Goal: Task Accomplishment & Management: Manage account settings

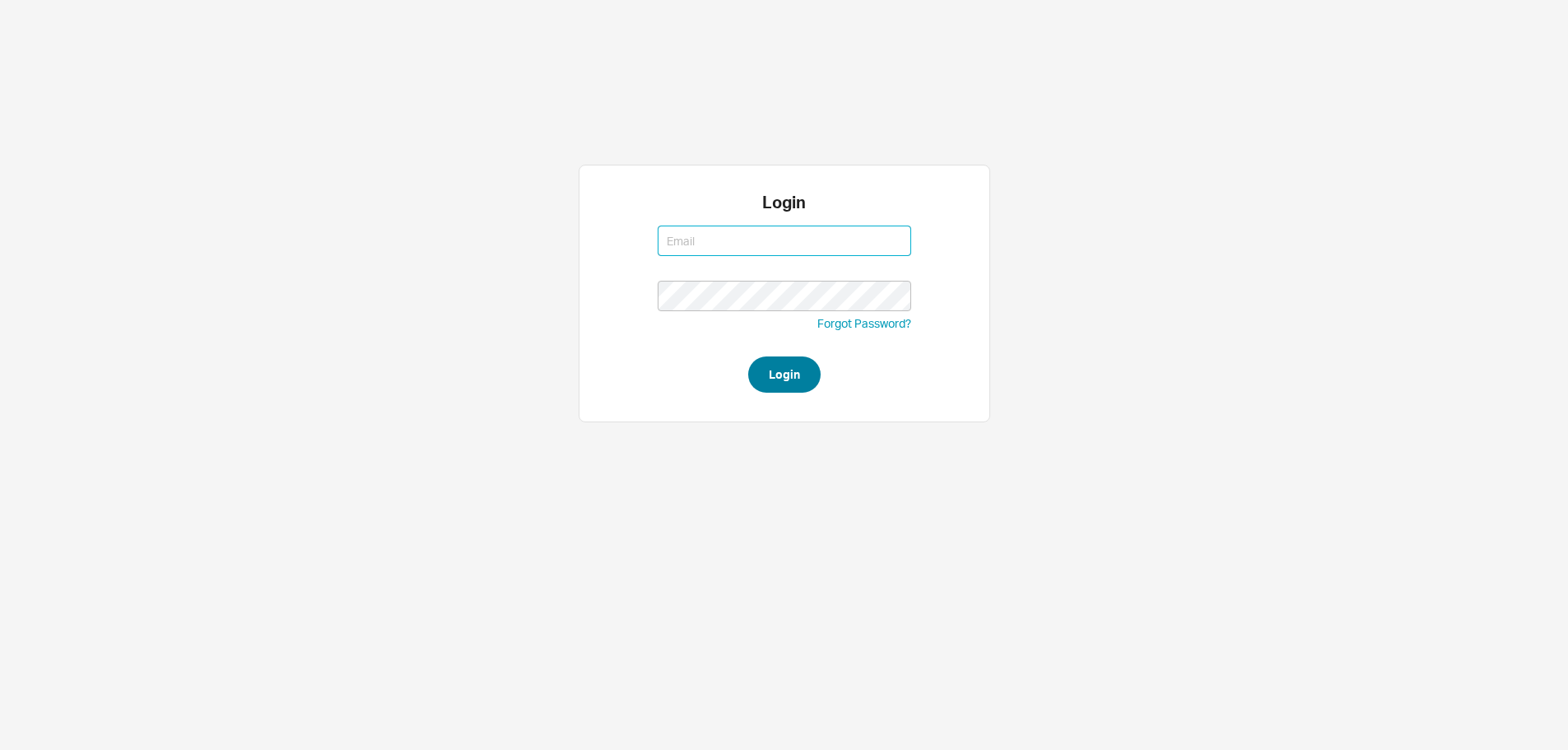
type input "[EMAIL_ADDRESS][DOMAIN_NAME]"
type input "mordy@qualitybath.com"
click at [772, 375] on button "Login" at bounding box center [784, 375] width 72 height 37
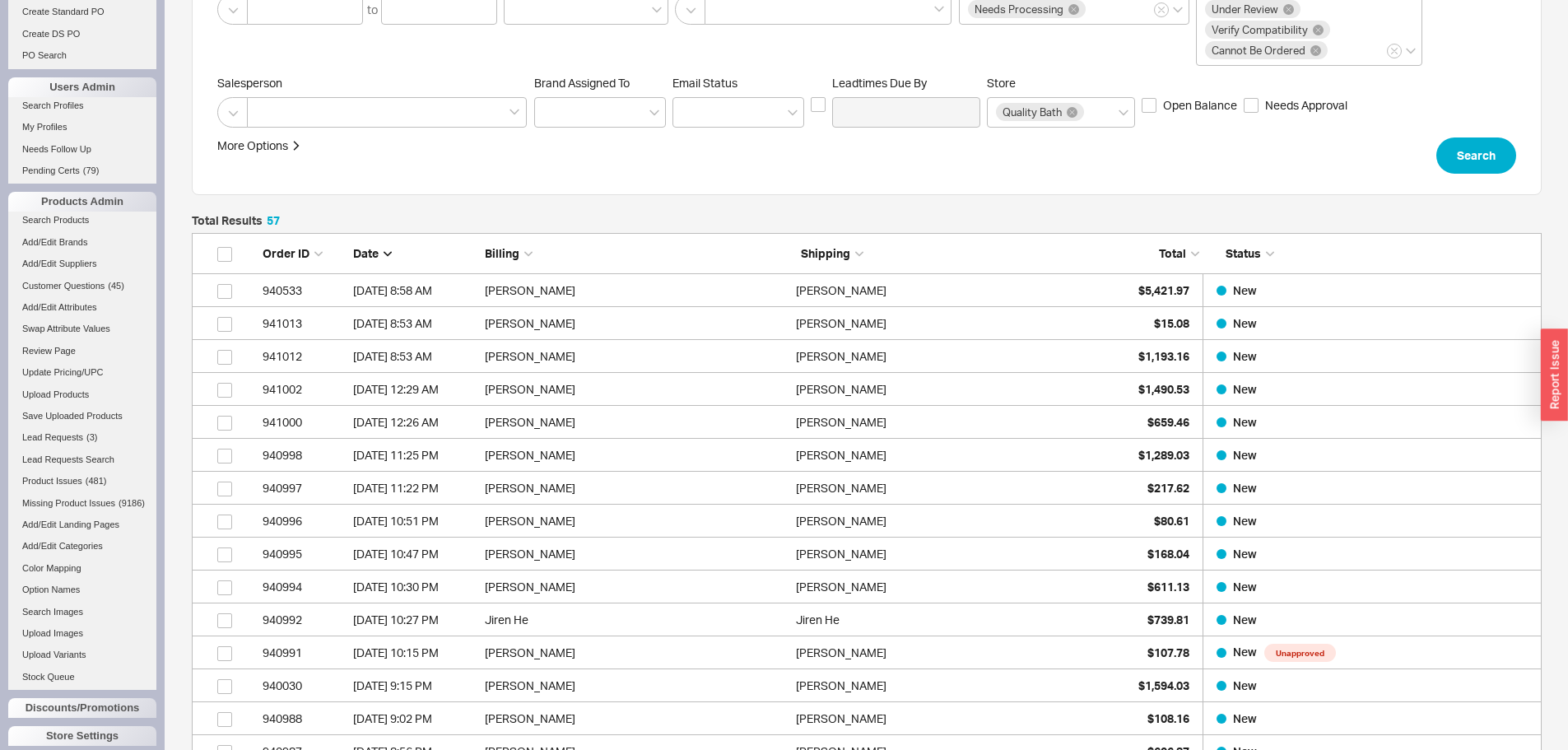
scroll to position [687, 0]
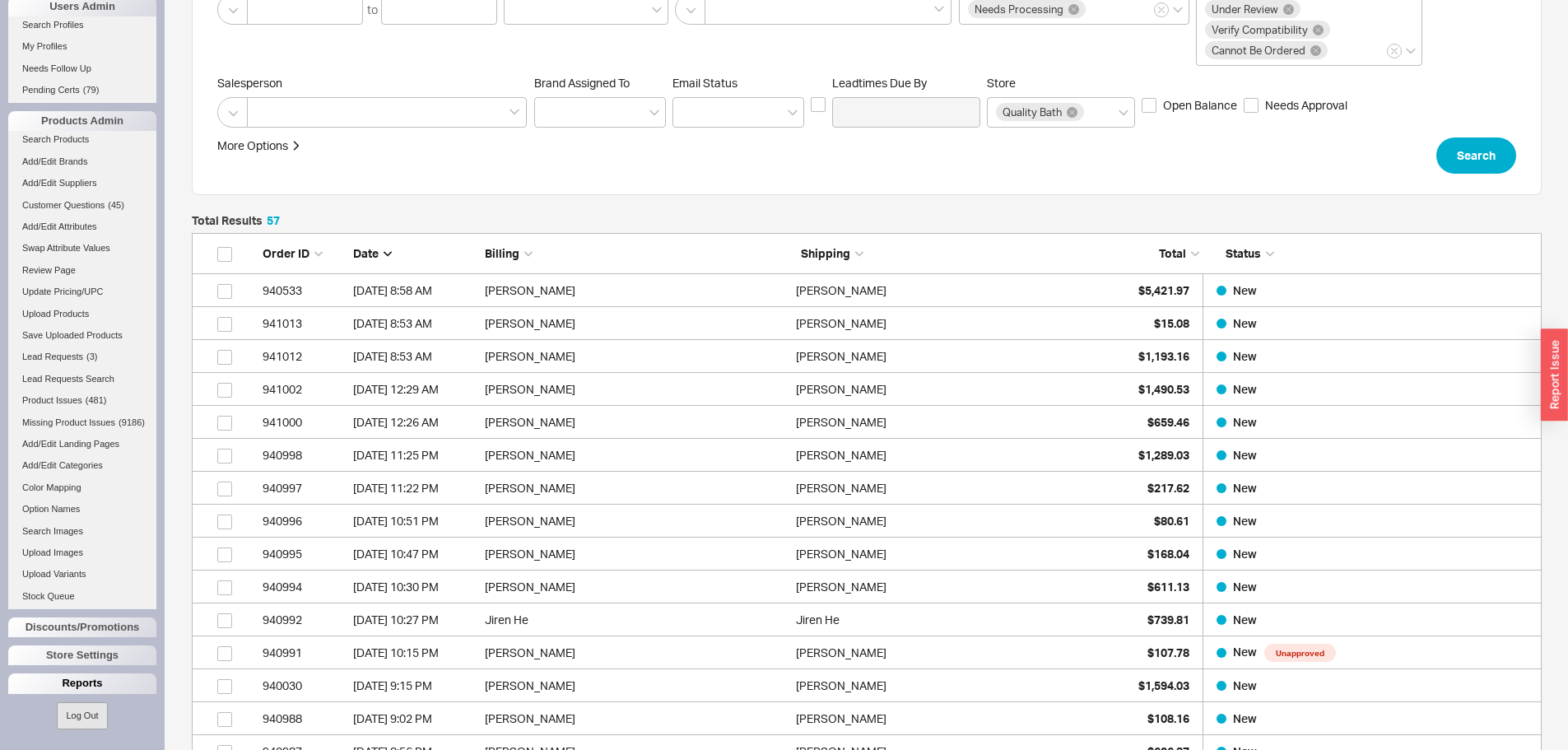
click at [110, 689] on div "Reports" at bounding box center [83, 683] width 148 height 19
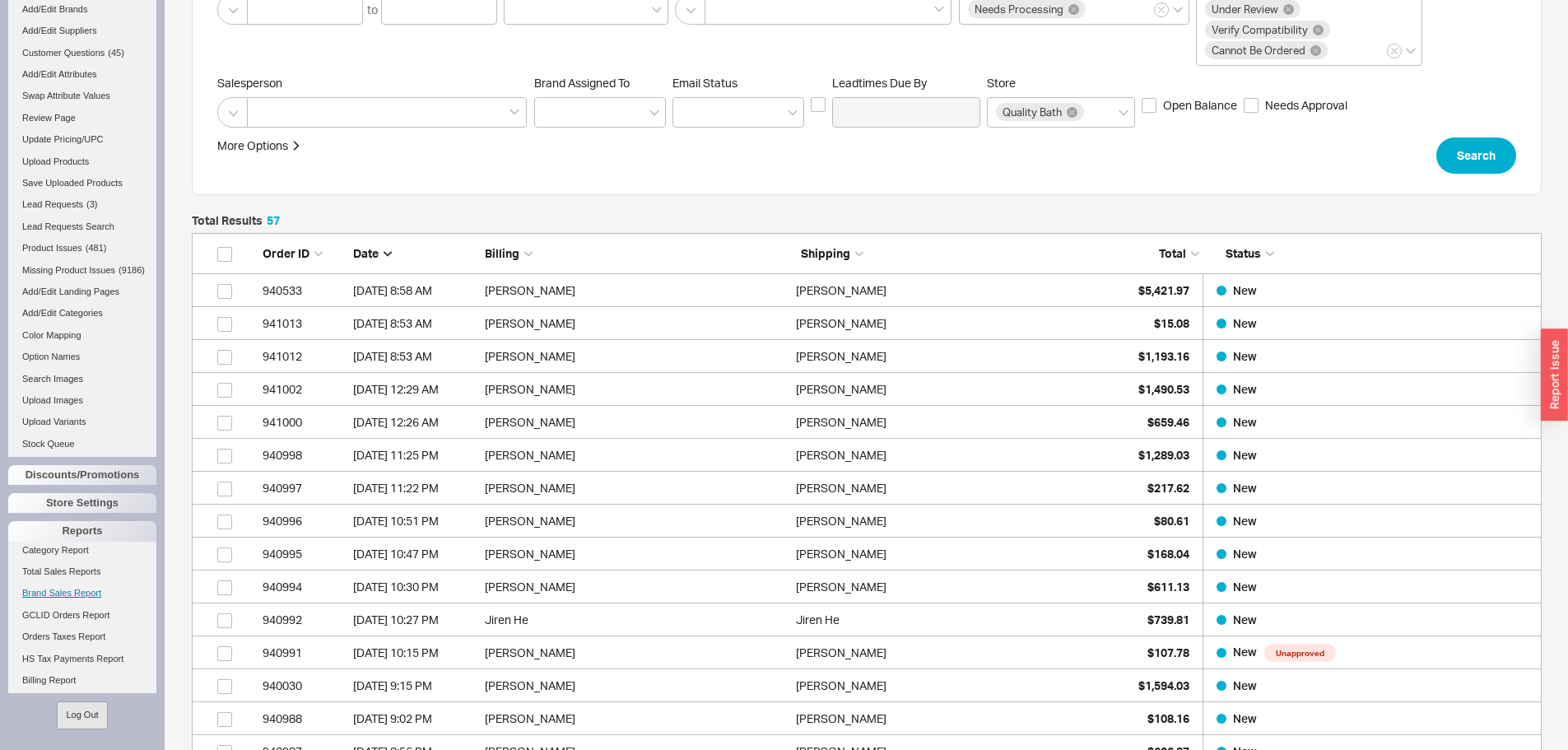
scroll to position [836, 0]
click at [84, 580] on link "Total Sales Reports" at bounding box center [83, 572] width 148 height 17
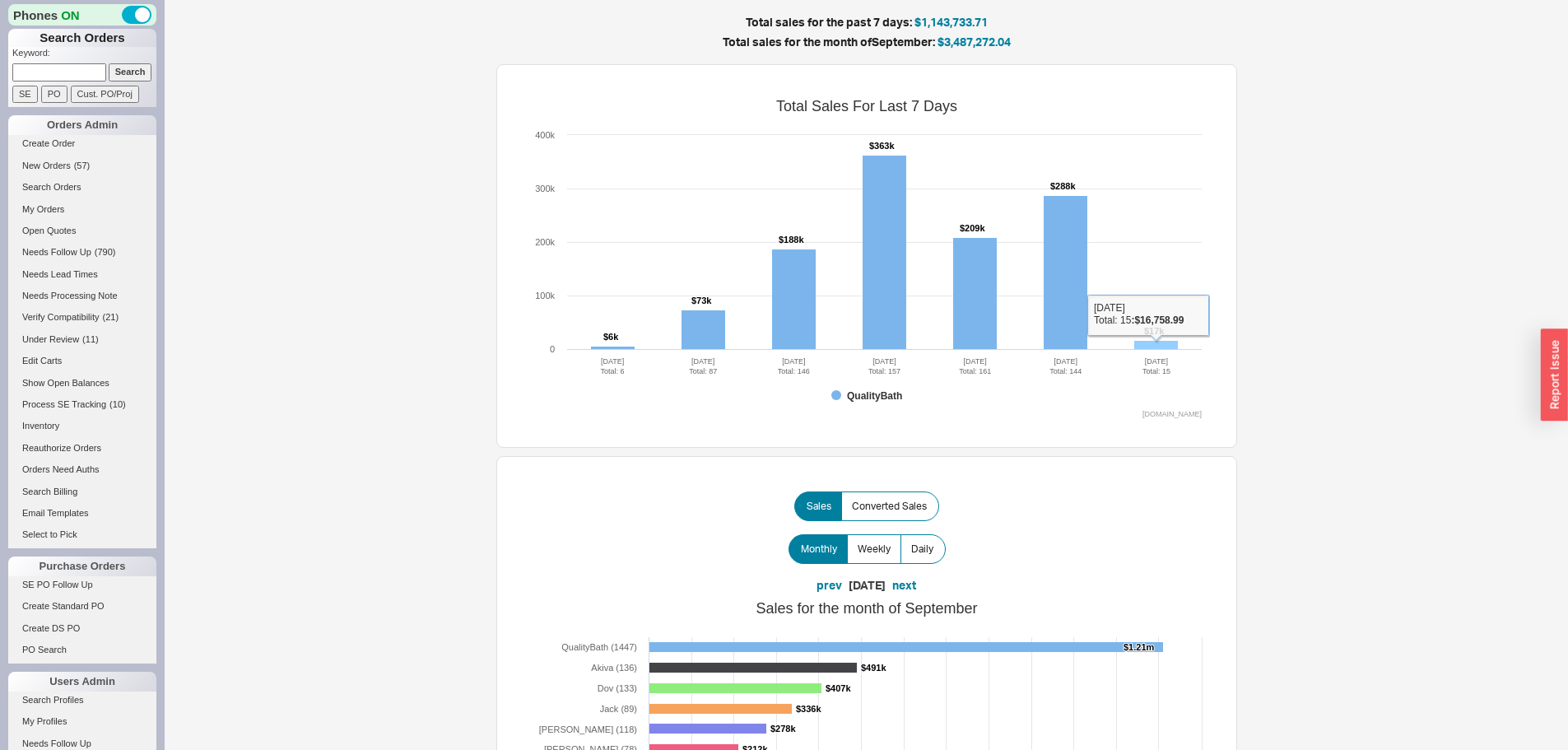
click at [1157, 342] on rect at bounding box center [1156, 345] width 43 height 9
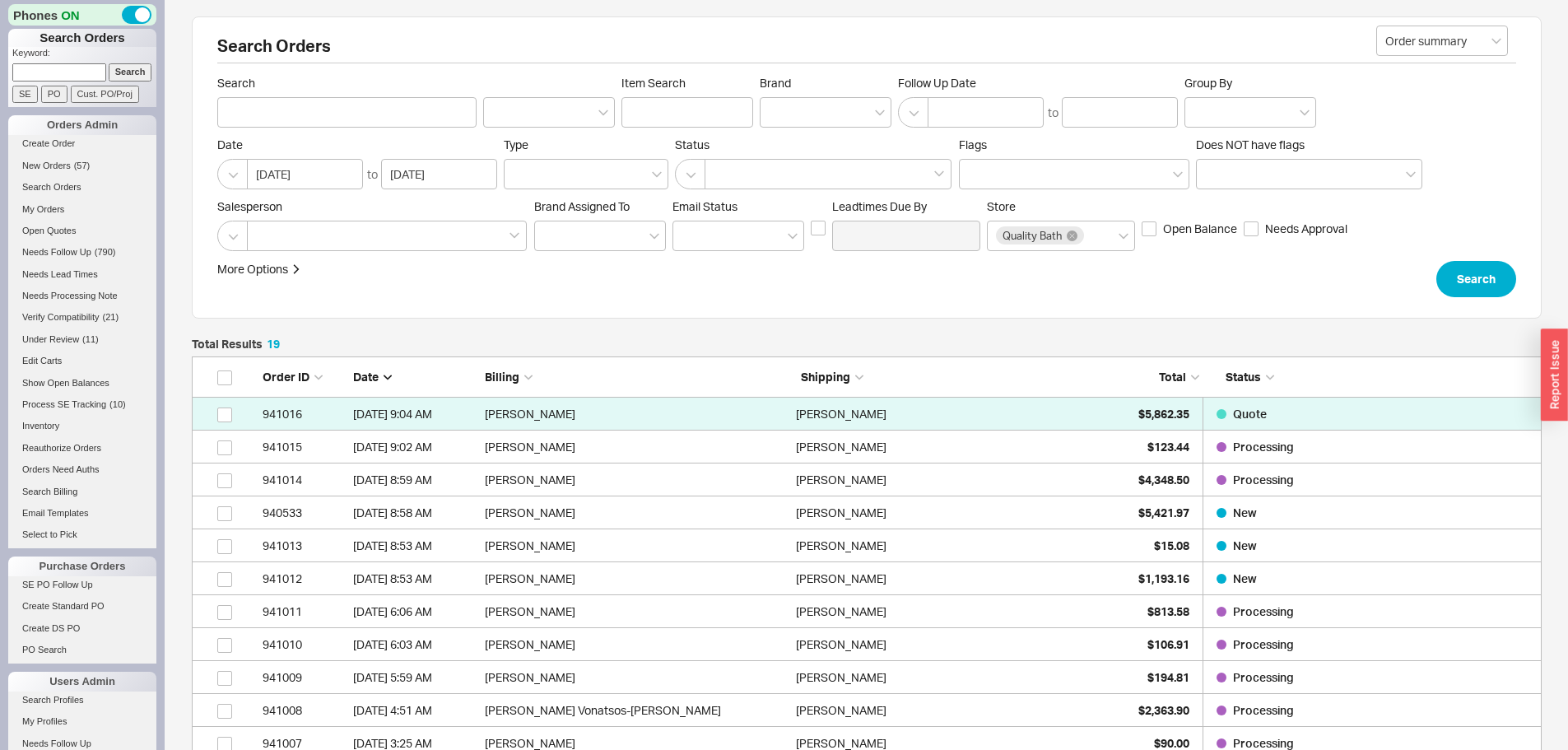
scroll to position [687, 1338]
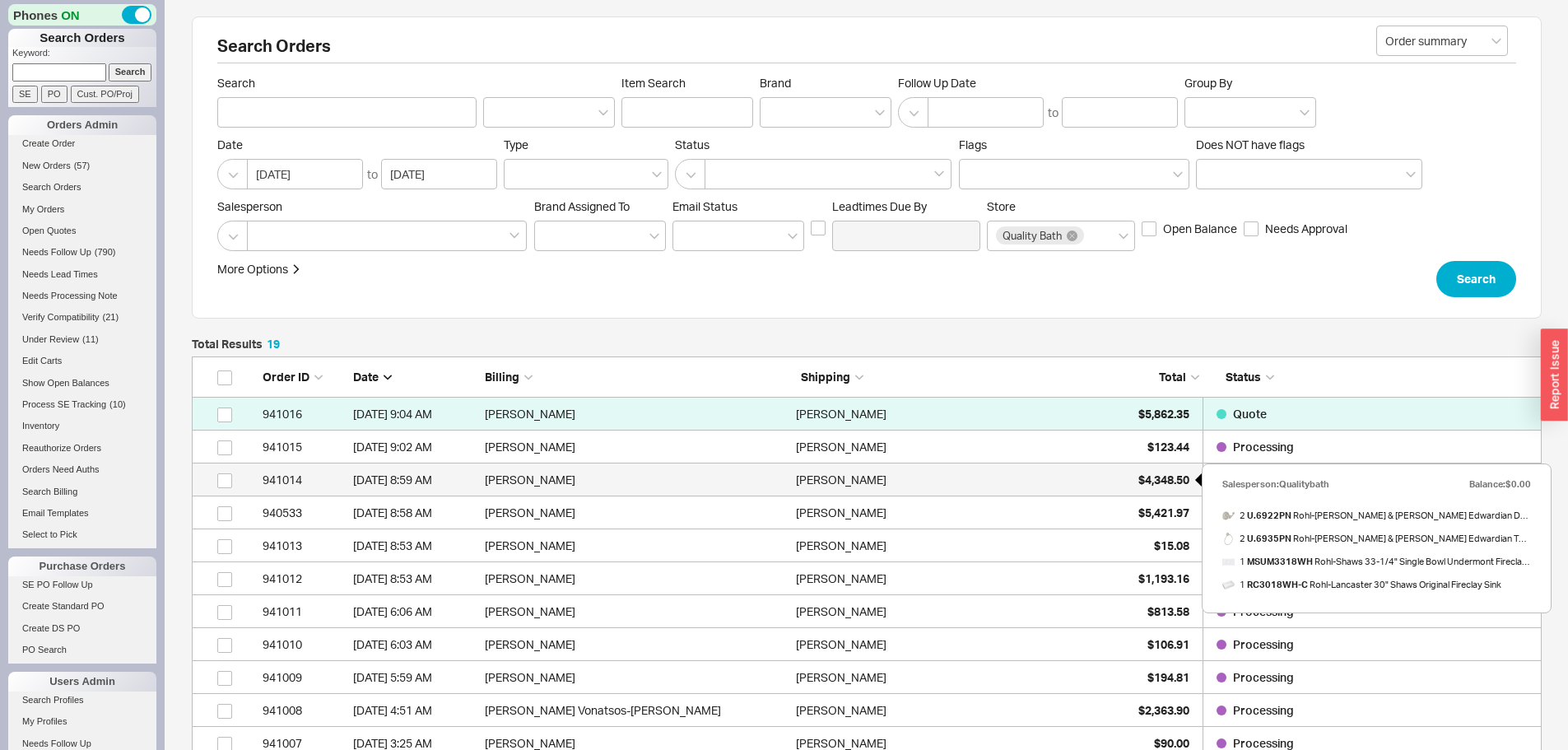
click at [1156, 479] on span "$4,348.50" at bounding box center [1163, 479] width 51 height 14
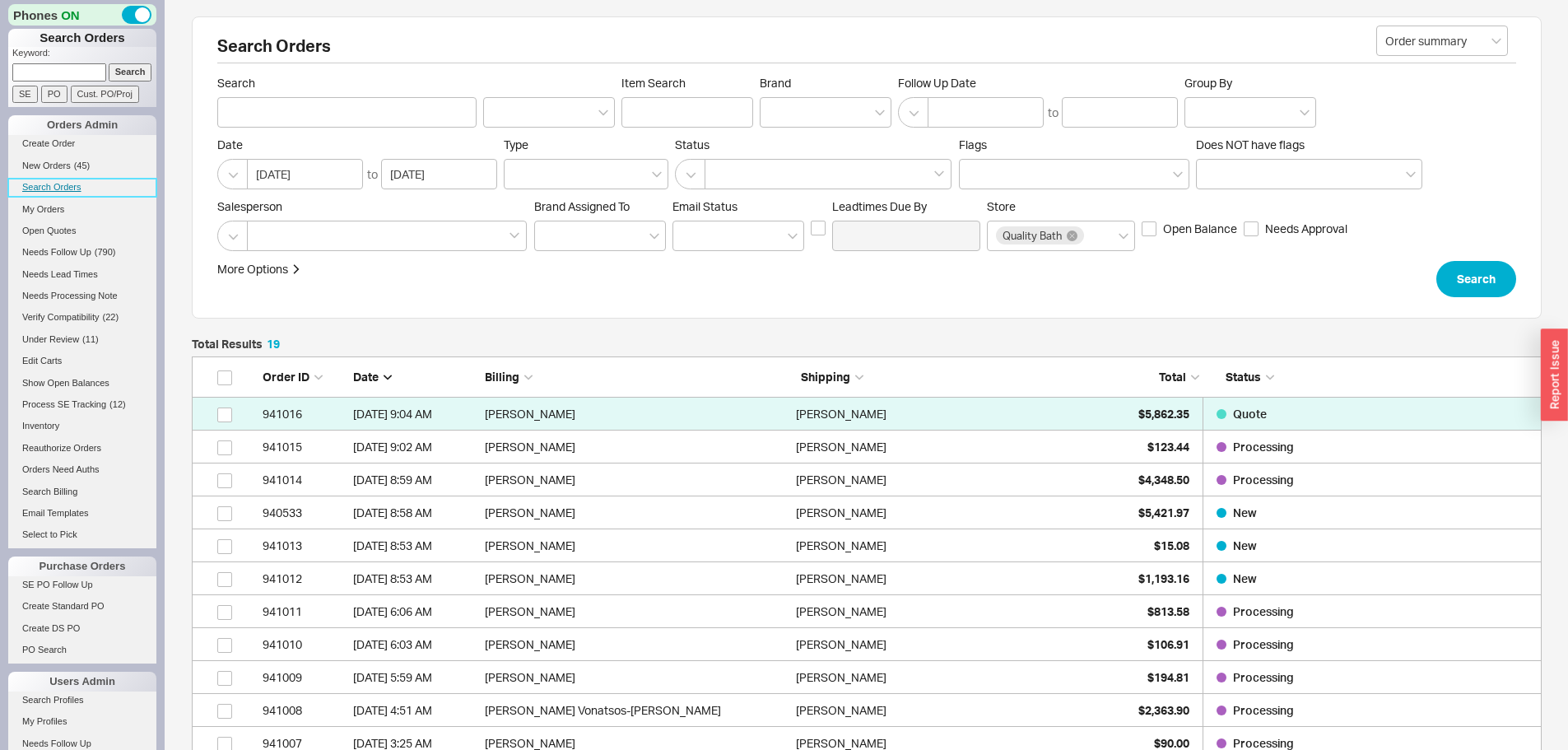
click at [31, 190] on link "Search Orders" at bounding box center [83, 187] width 148 height 17
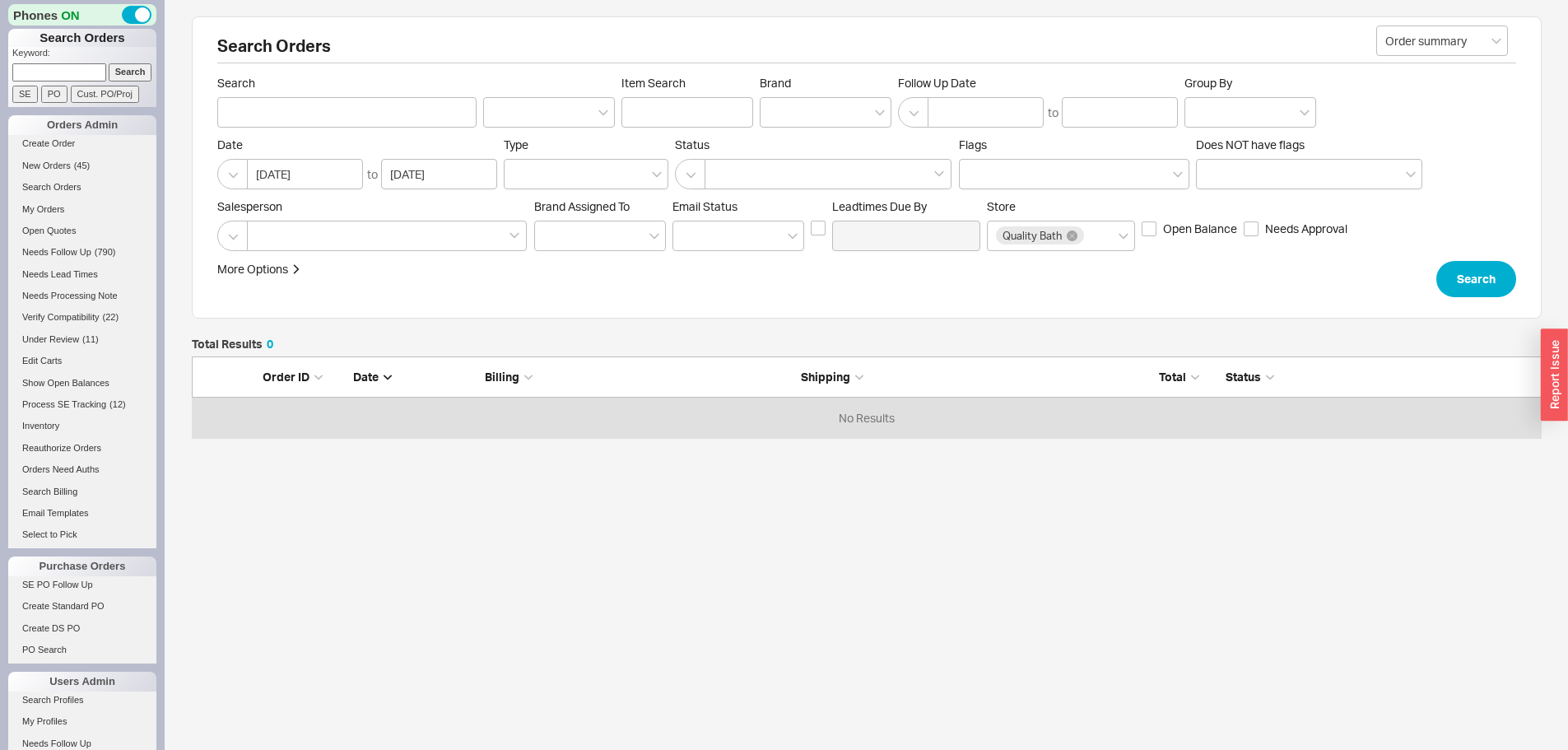
scroll to position [69, 1338]
click at [812, 106] on div at bounding box center [825, 113] width 132 height 31
click at [781, 106] on input "Brand" at bounding box center [775, 113] width 12 height 19
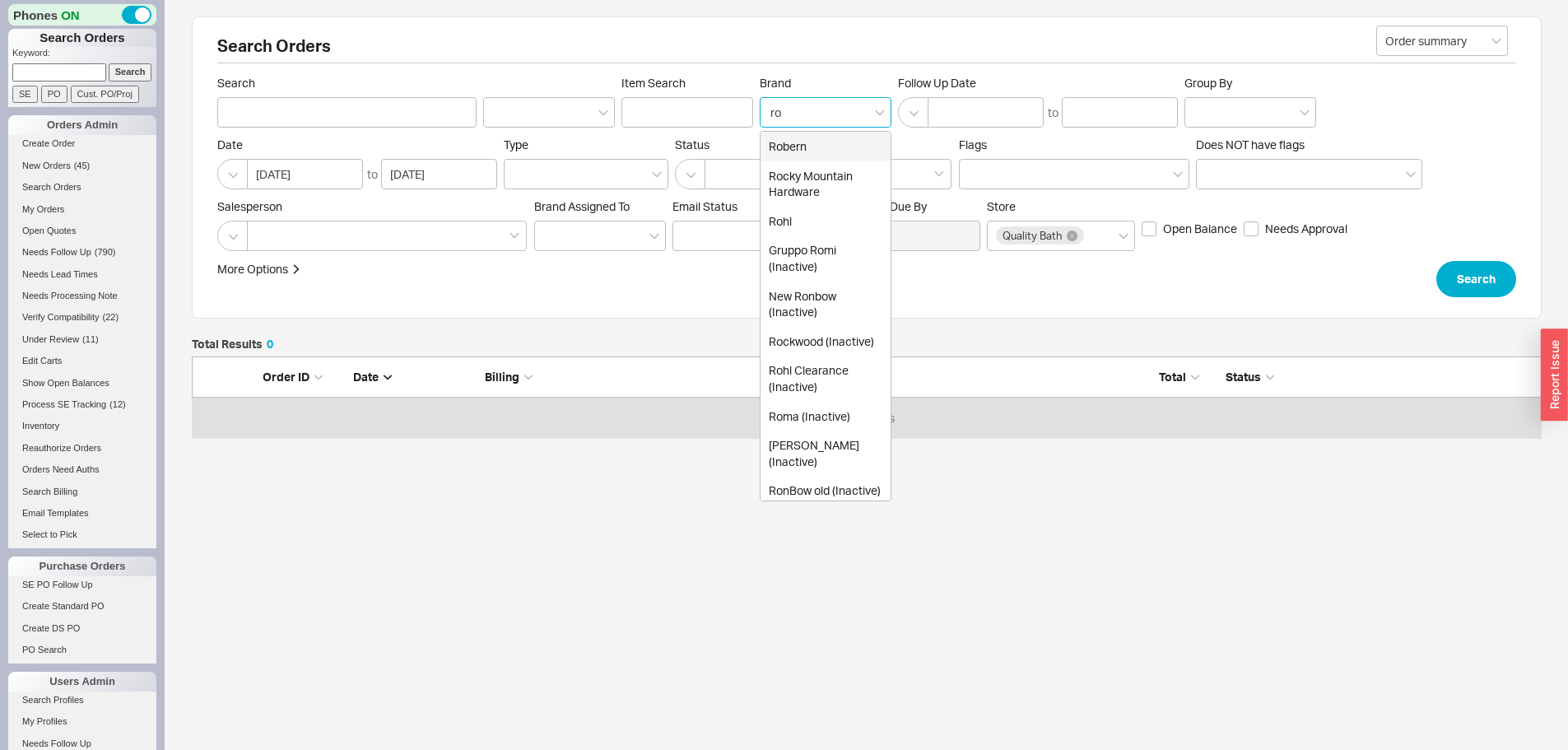
type input "roh"
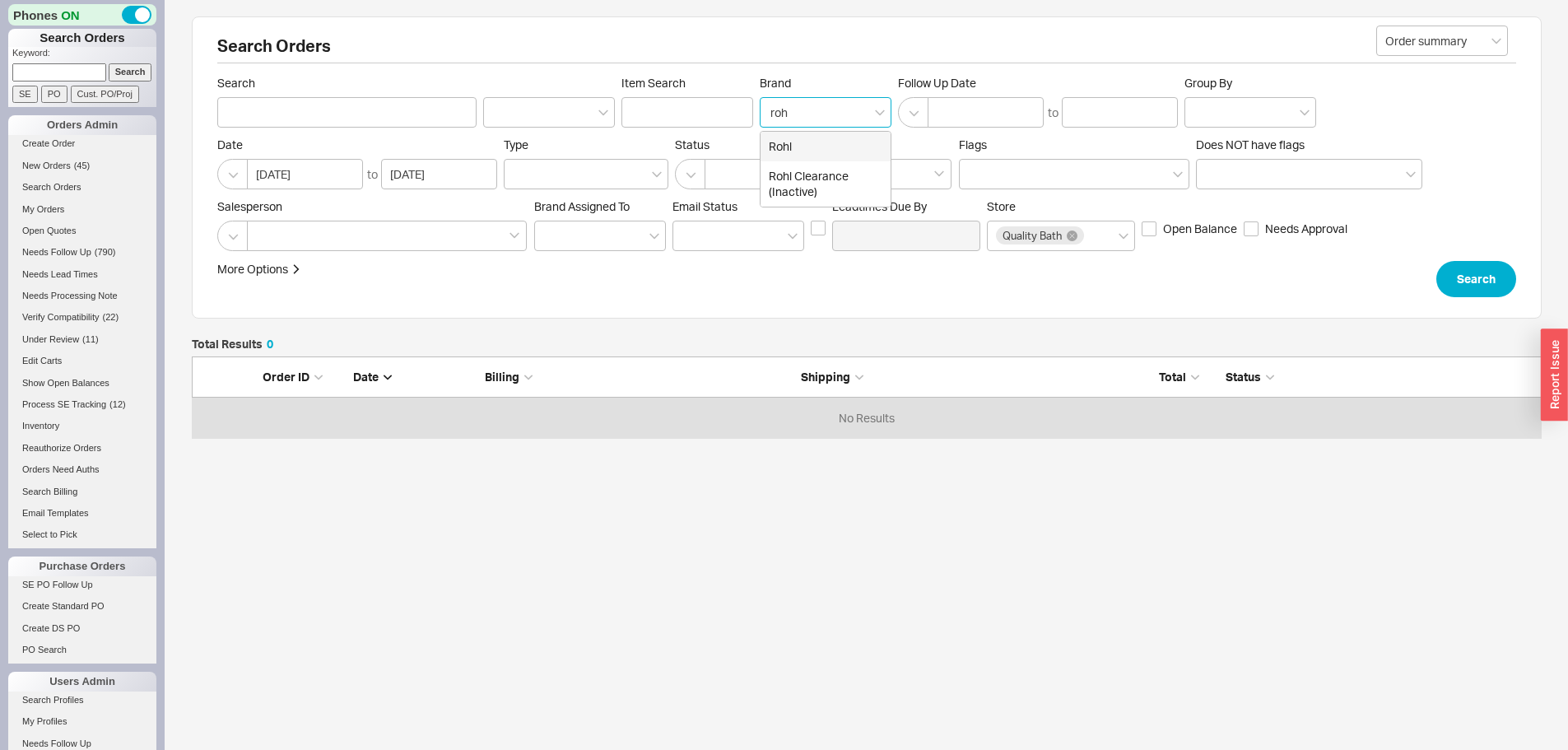
click at [806, 140] on div "Rohl" at bounding box center [825, 147] width 130 height 30
type input "Brand"
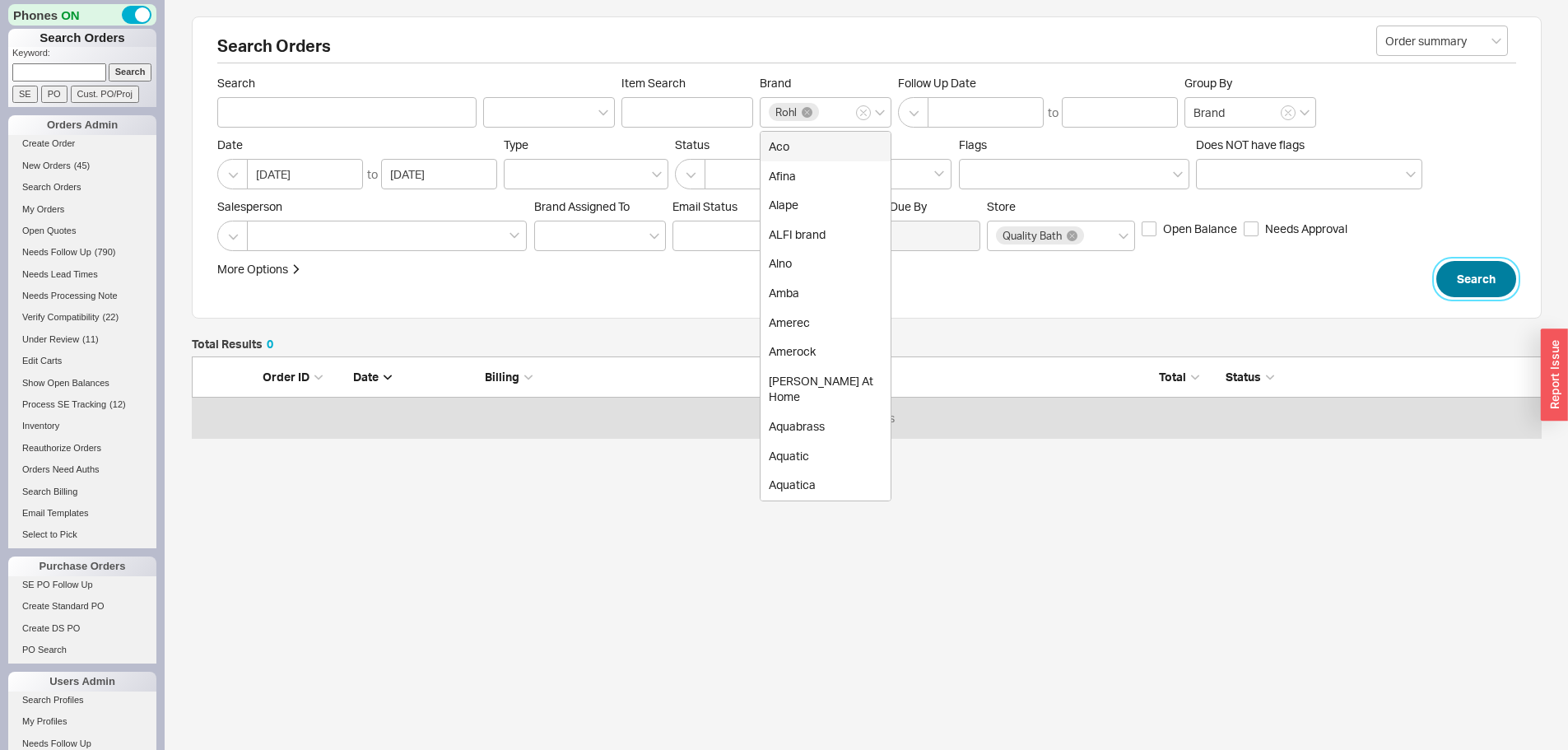
click at [1470, 284] on button "Search" at bounding box center [1475, 280] width 80 height 37
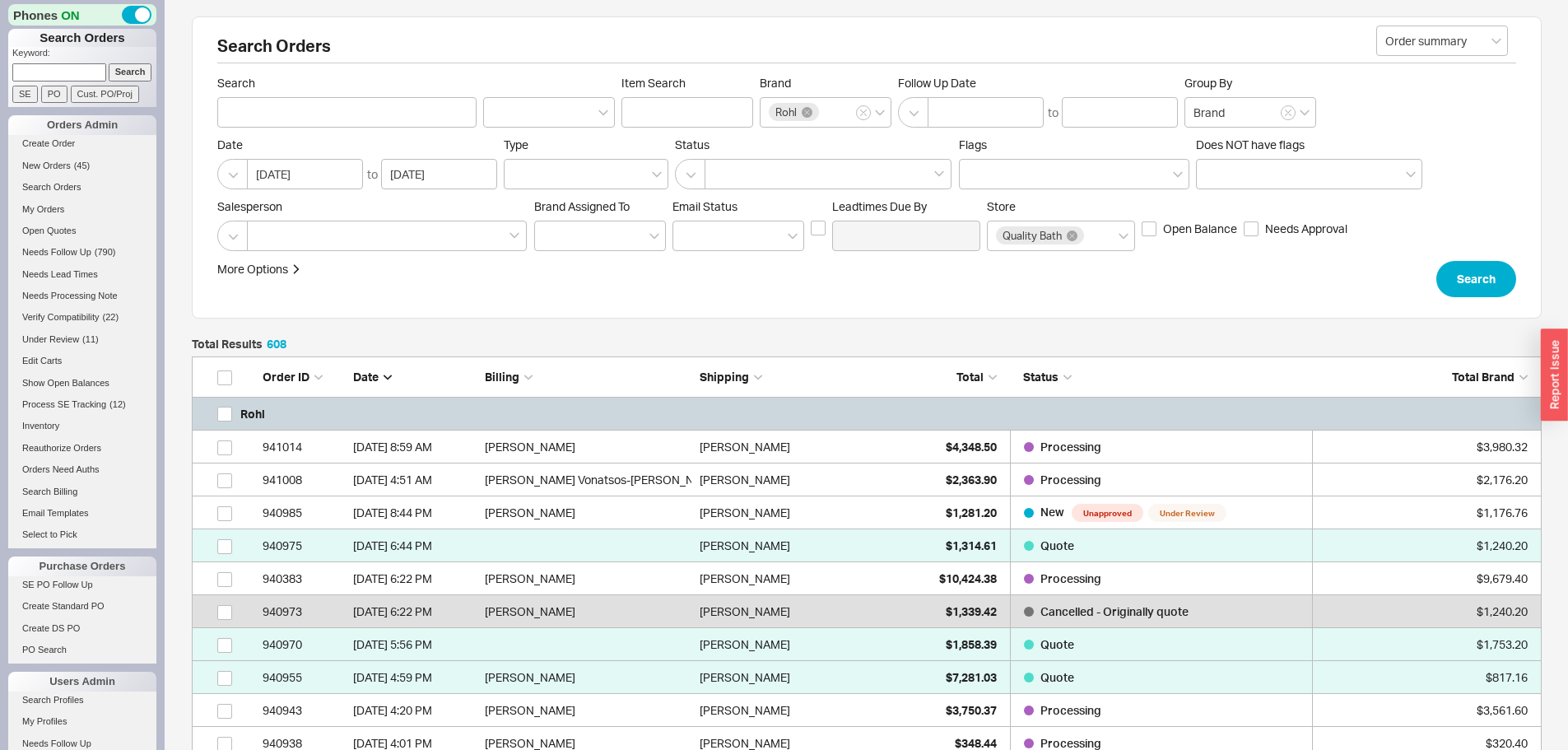
scroll to position [20116, 1338]
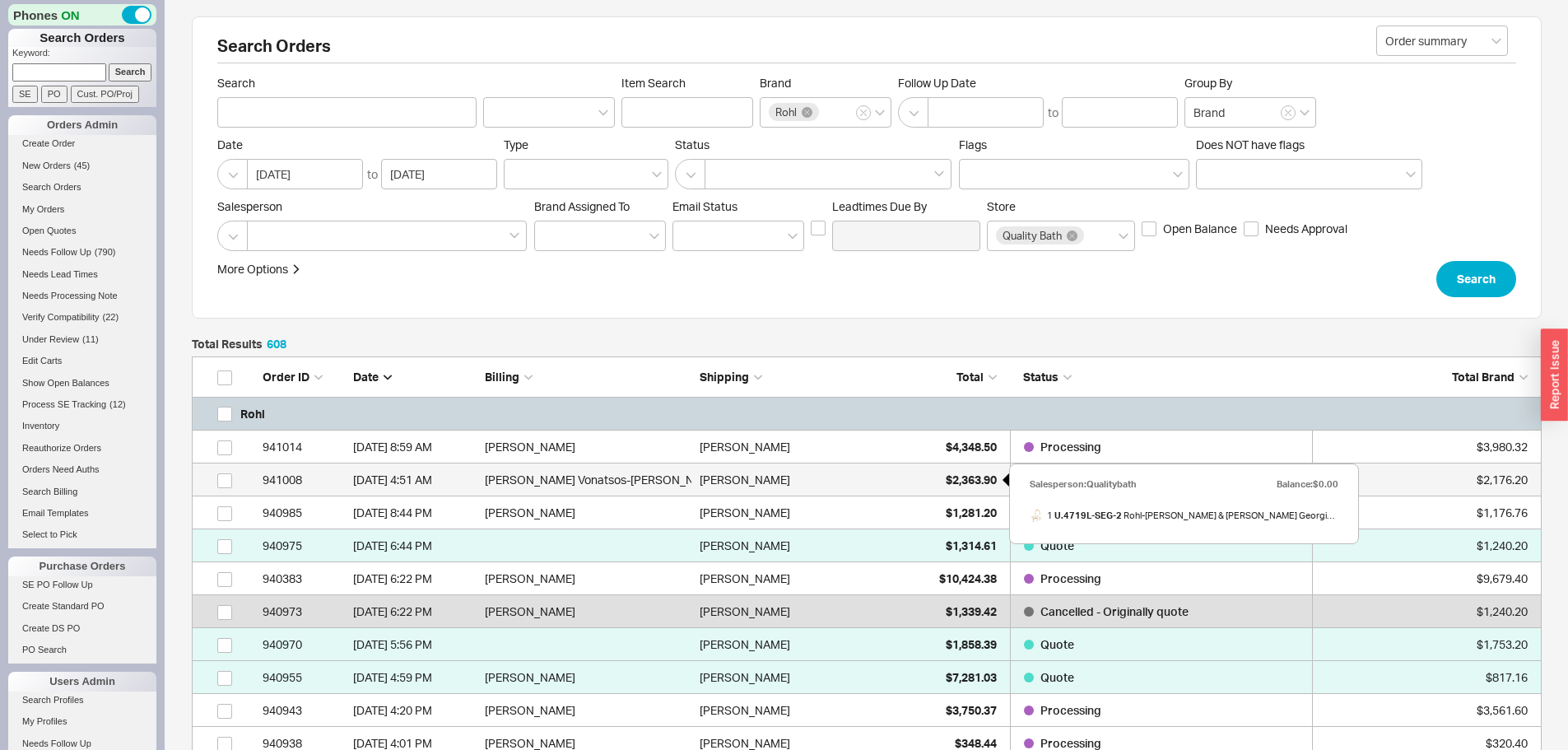
click at [964, 475] on span "$2,363.90" at bounding box center [970, 479] width 51 height 14
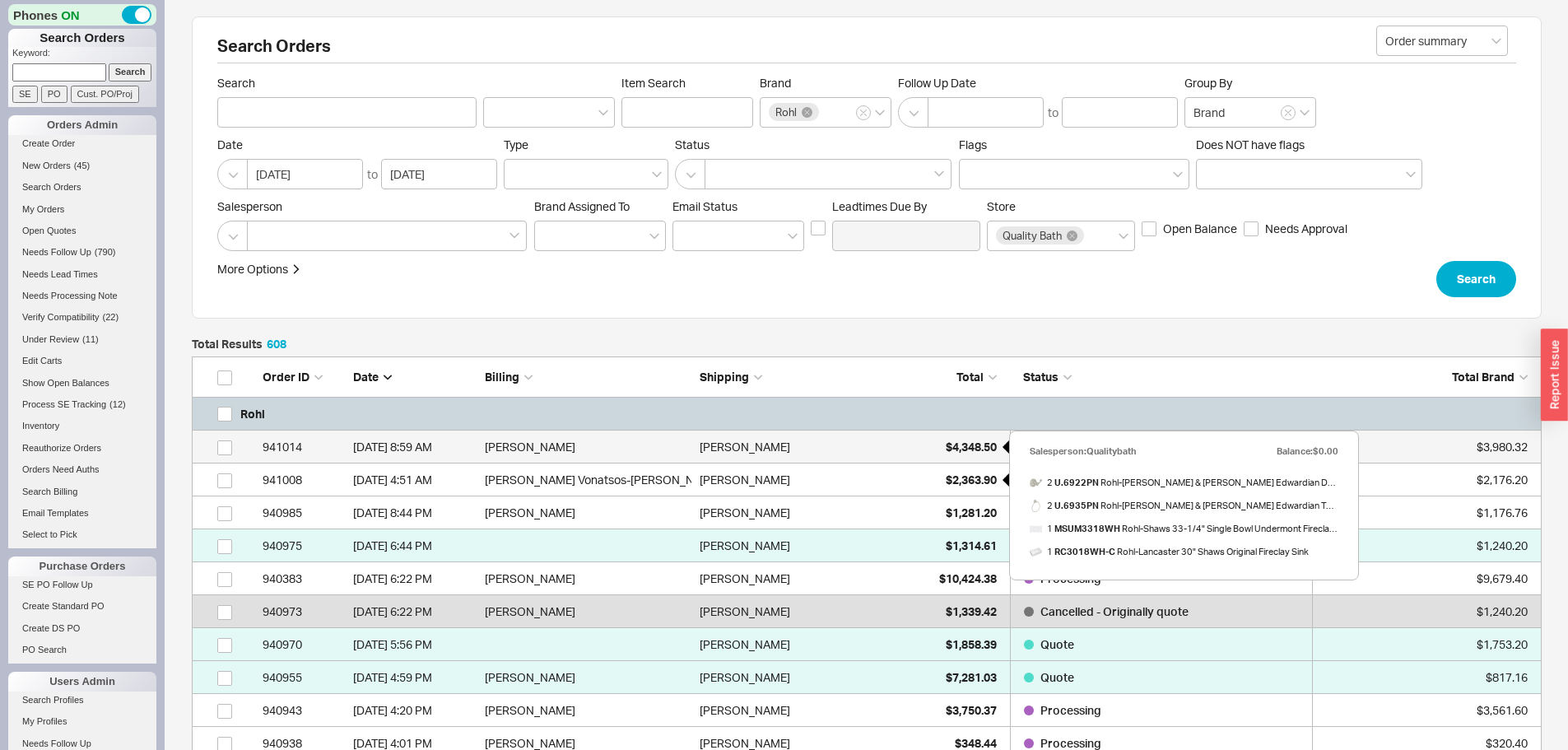
click at [975, 452] on span "$4,348.50" at bounding box center [970, 446] width 51 height 14
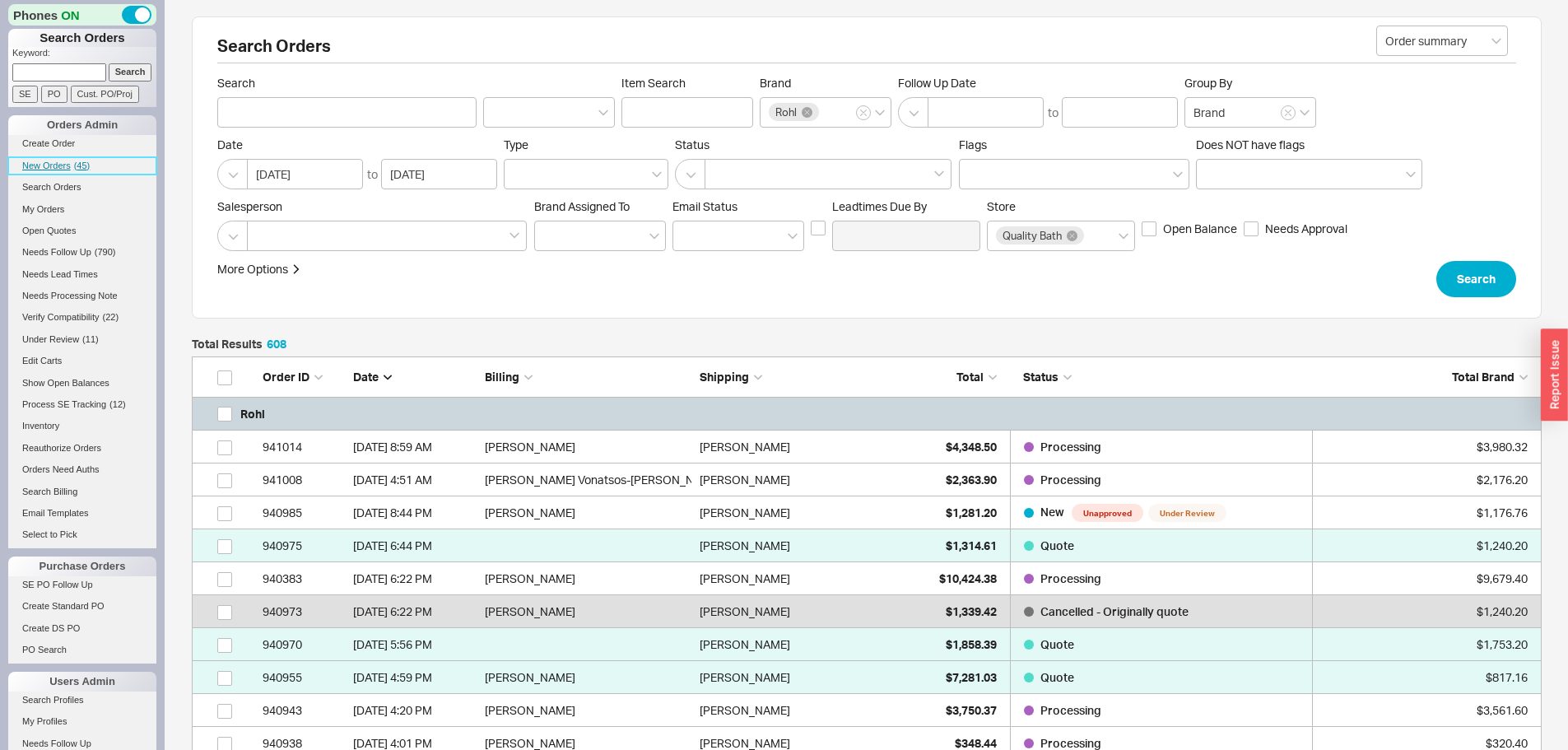
click at [55, 161] on span "New Orders" at bounding box center [46, 166] width 48 height 10
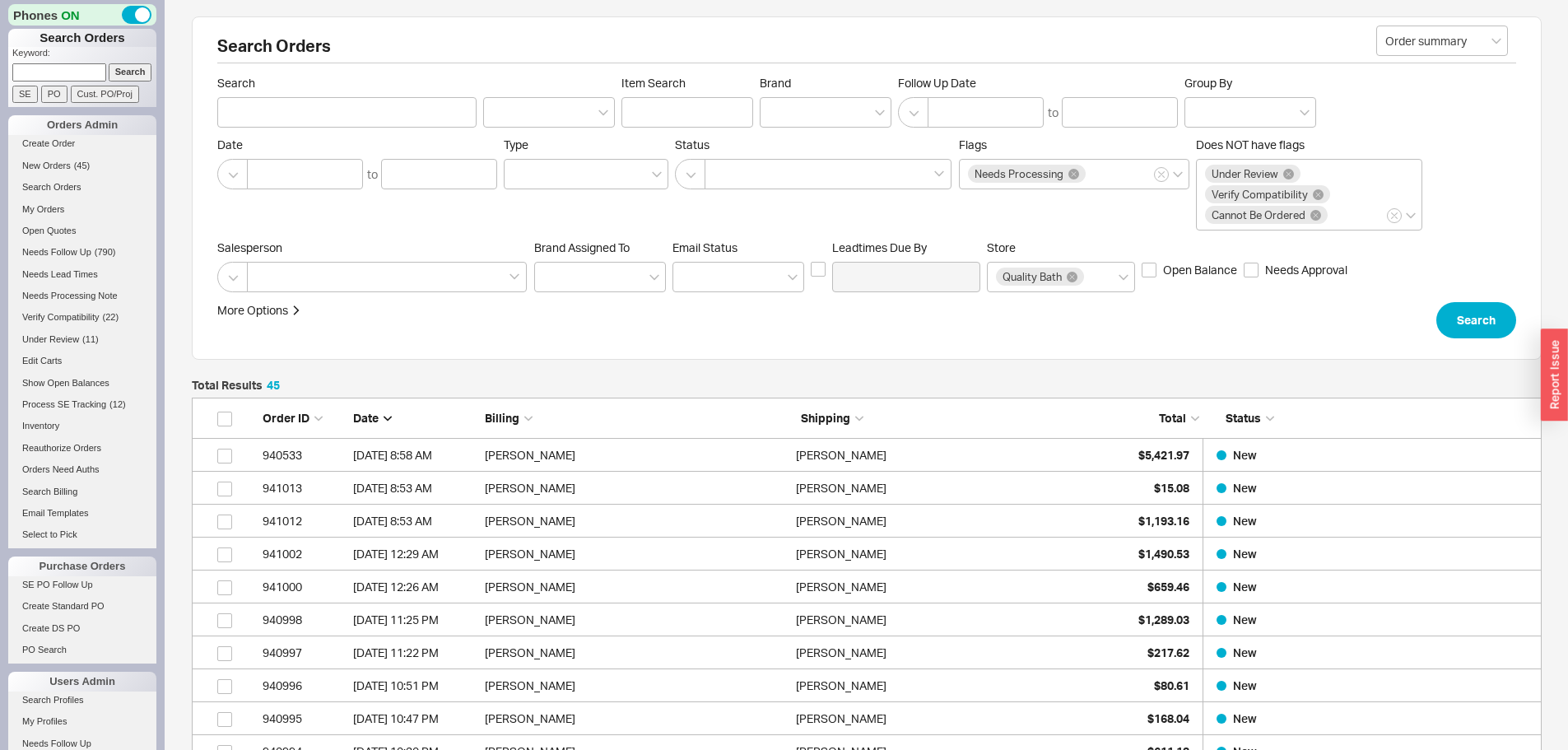
scroll to position [1543, 1338]
click at [30, 67] on input at bounding box center [59, 72] width 93 height 17
type input "924814"
click at [109, 64] on input "Search" at bounding box center [130, 72] width 43 height 17
type input "924814"
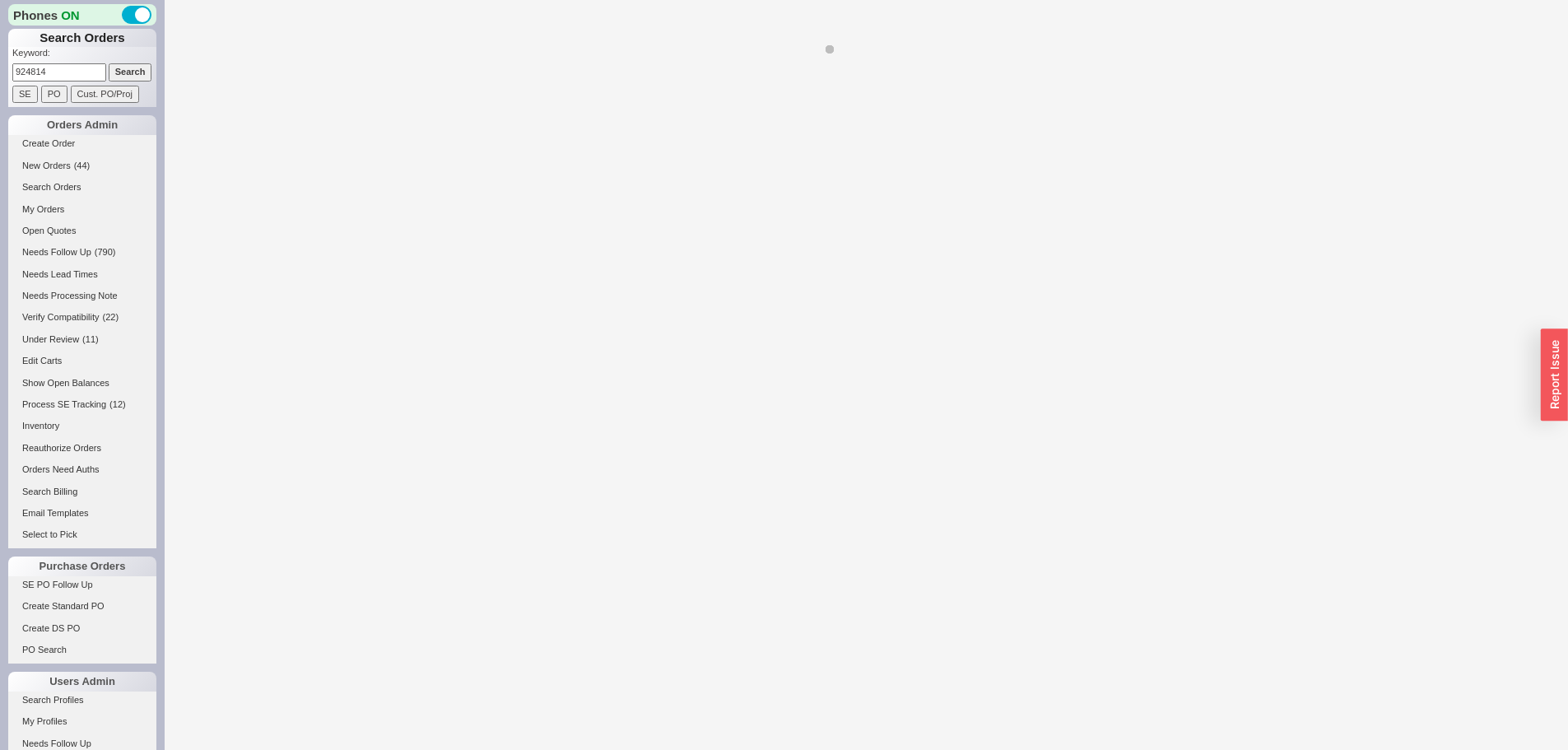
select select "LOW"
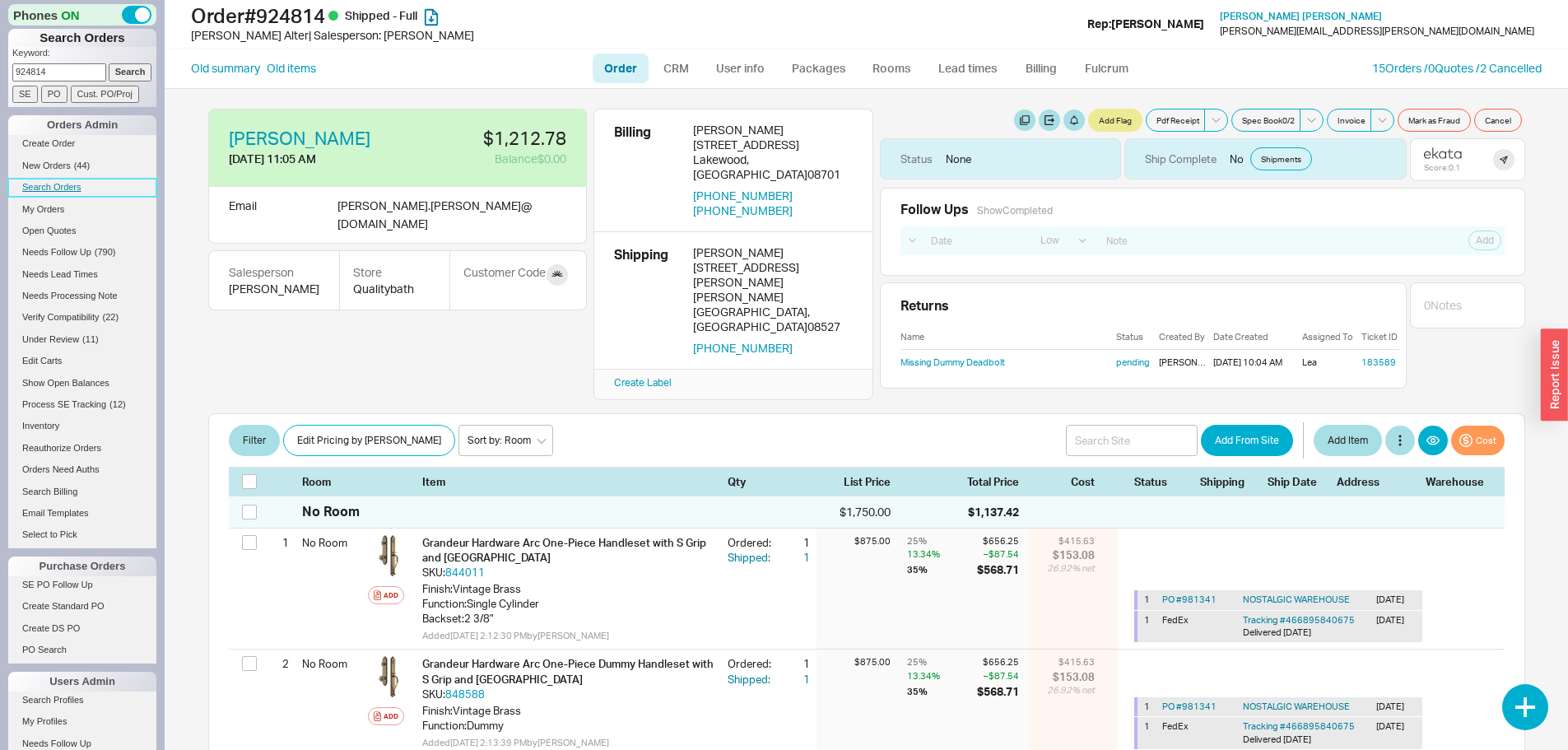
click at [57, 183] on link "Search Orders" at bounding box center [83, 187] width 148 height 17
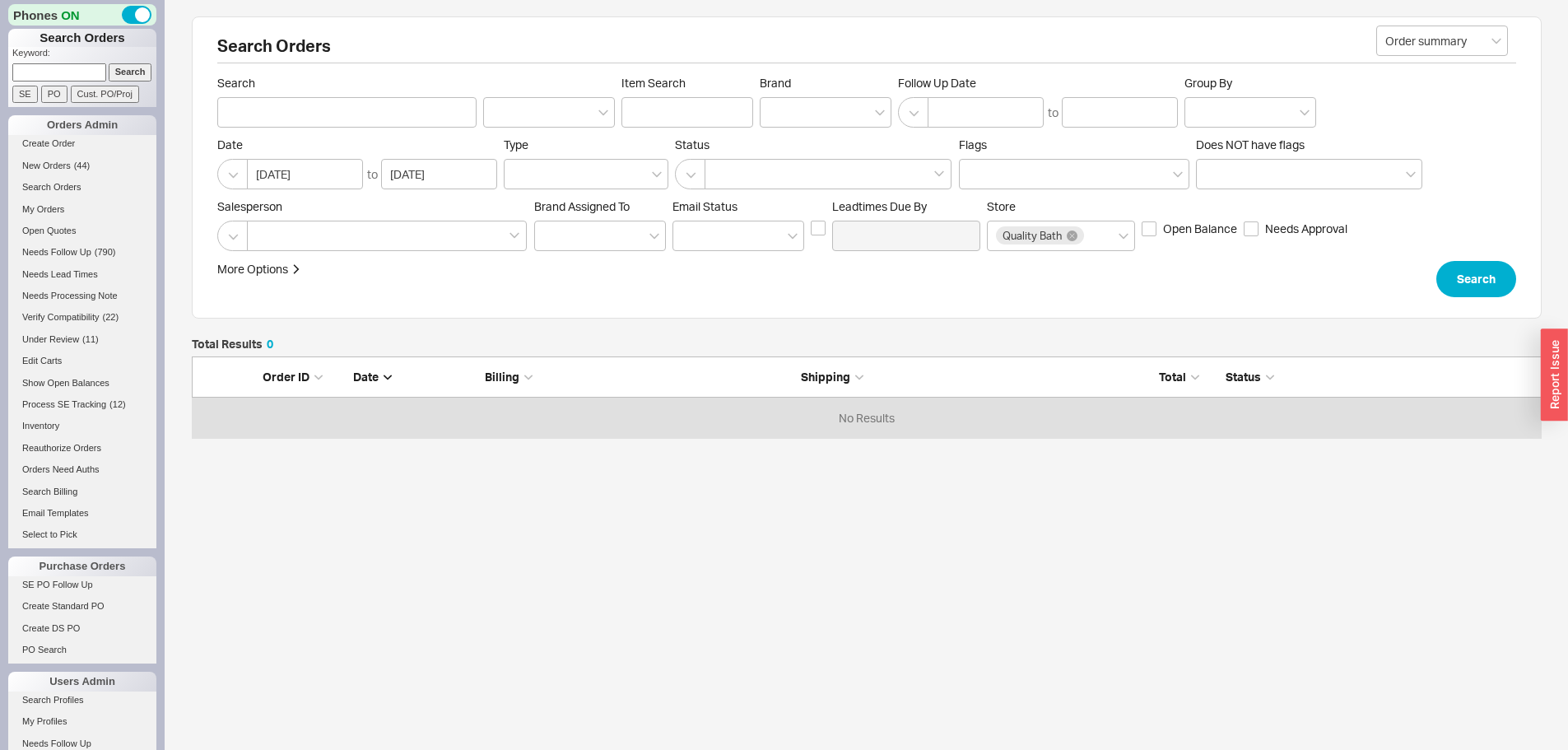
scroll to position [69, 1338]
click at [792, 120] on div at bounding box center [825, 113] width 132 height 31
click at [781, 120] on input "Brand" at bounding box center [775, 113] width 12 height 19
type input "grand"
click at [787, 144] on div "Grandeur Hardware (Inactive)" at bounding box center [825, 154] width 130 height 45
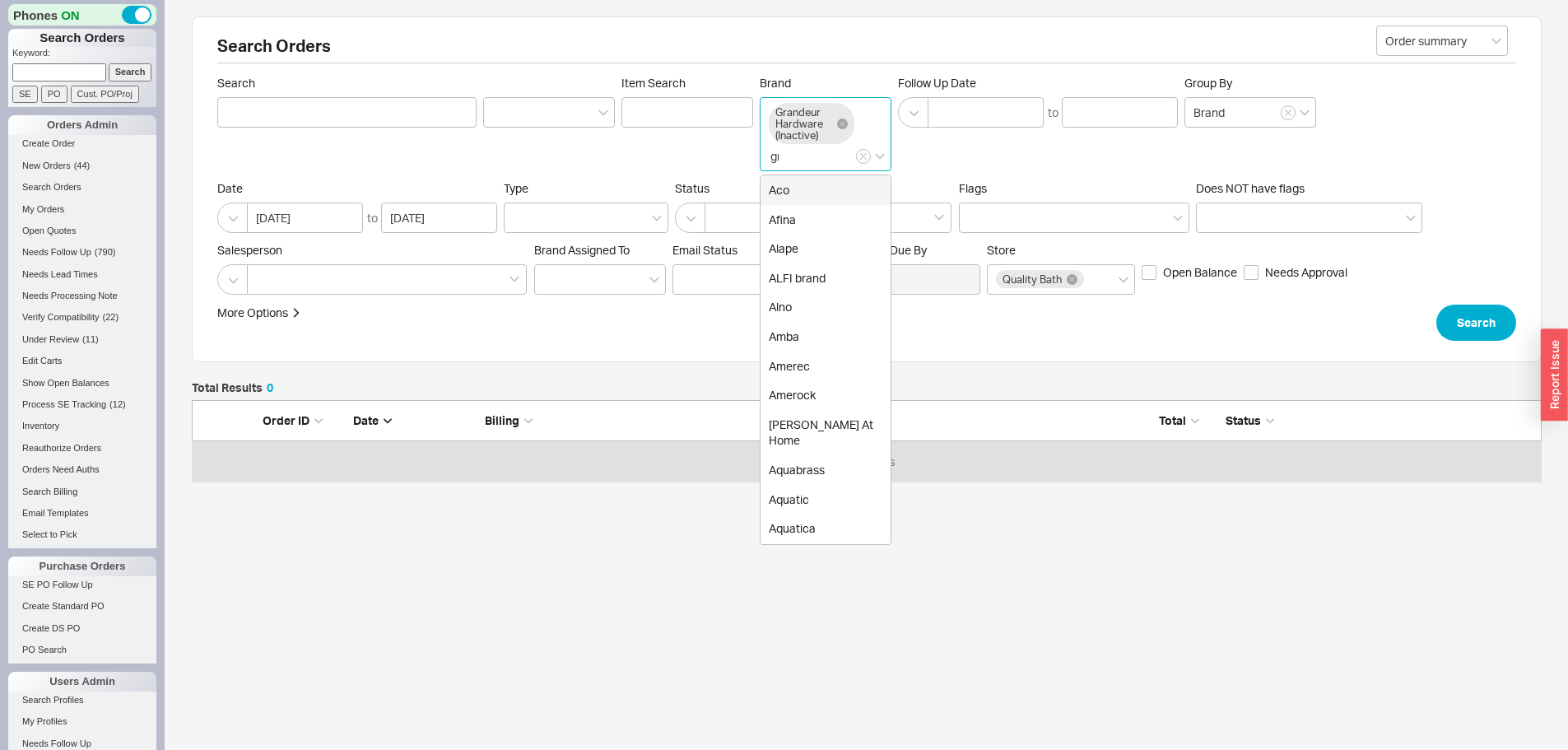
type input "Brand"
click at [226, 211] on button "button" at bounding box center [232, 218] width 31 height 31
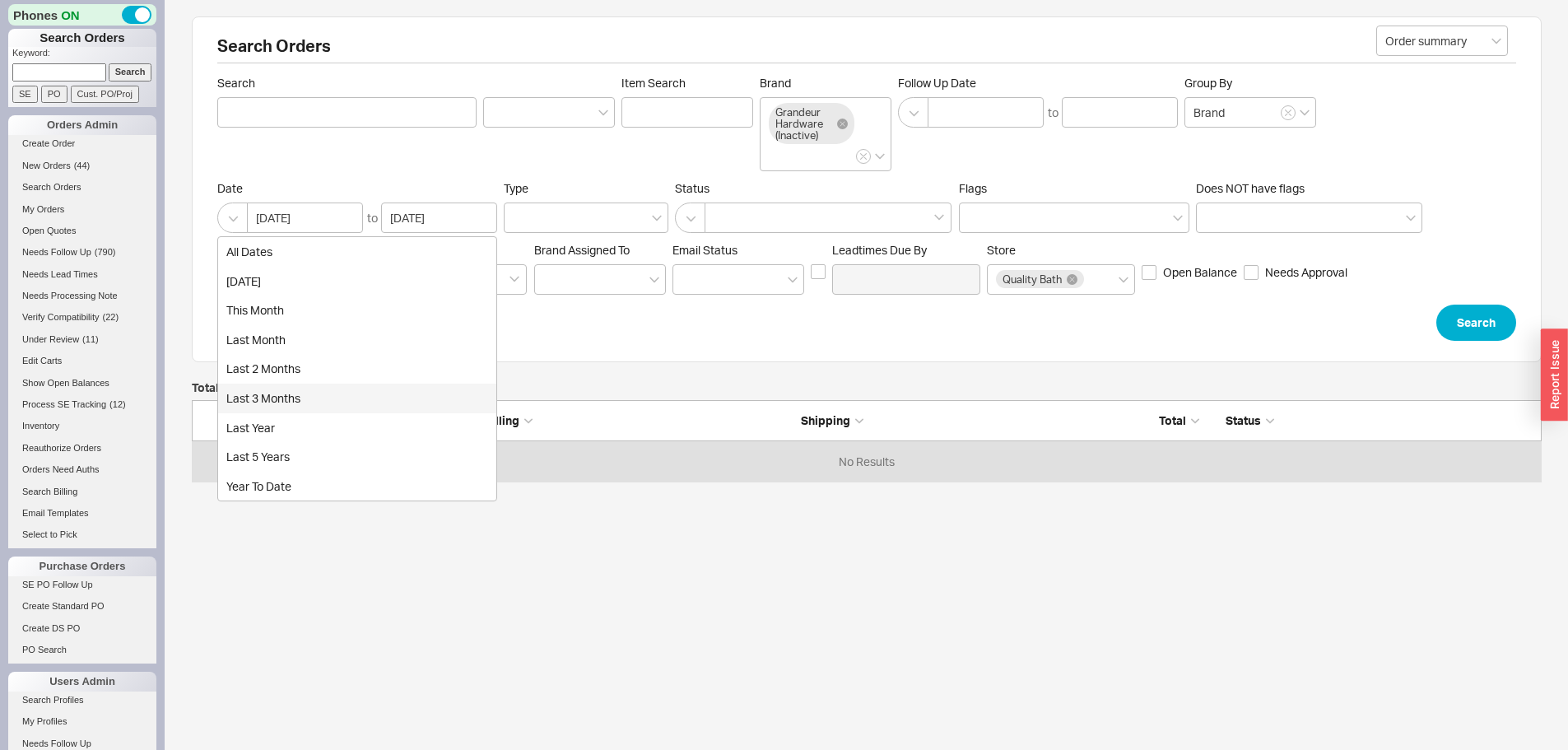
click at [279, 391] on div "last 3 months" at bounding box center [357, 398] width 279 height 30
type input "06/19/2025"
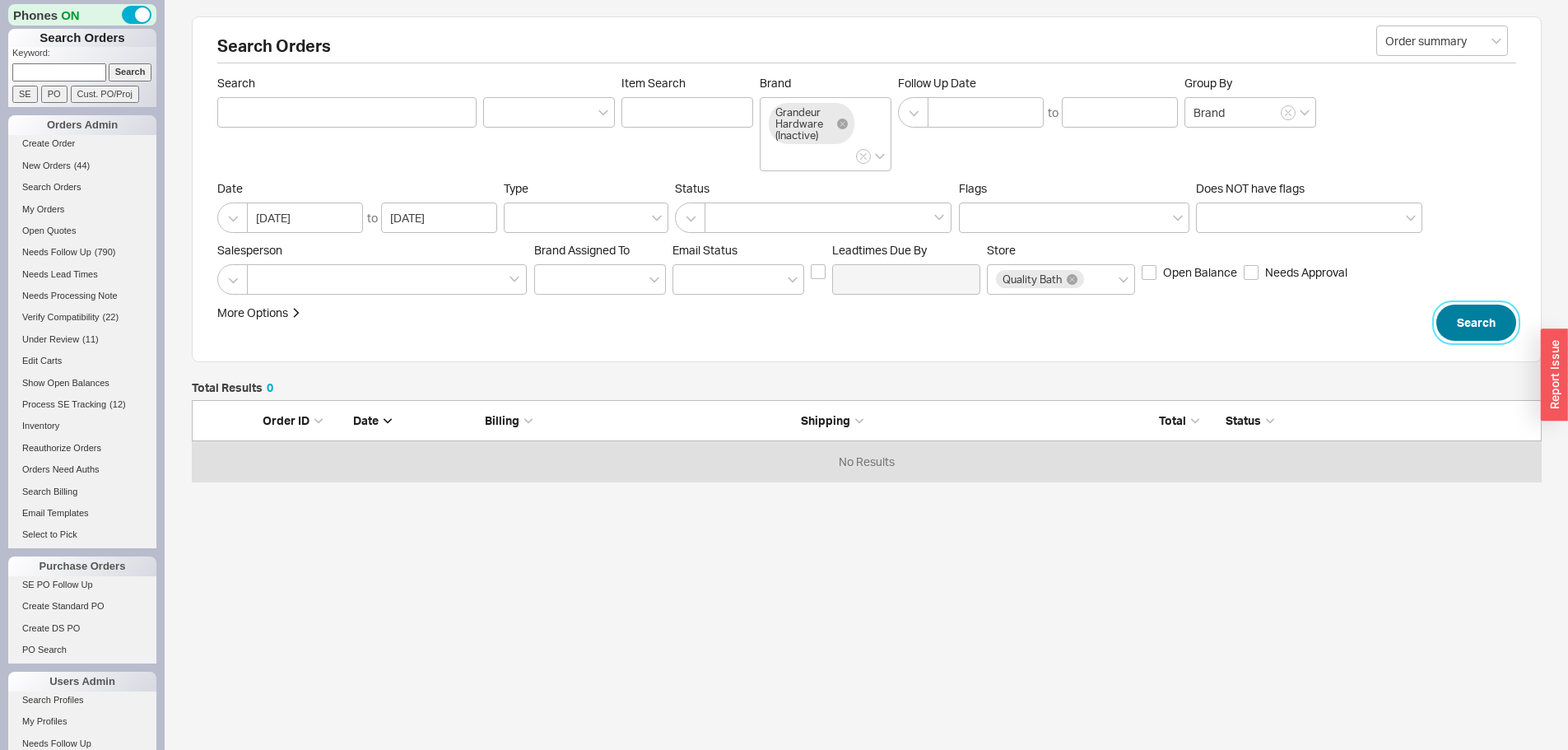
click at [1475, 320] on button "Search" at bounding box center [1475, 323] width 80 height 37
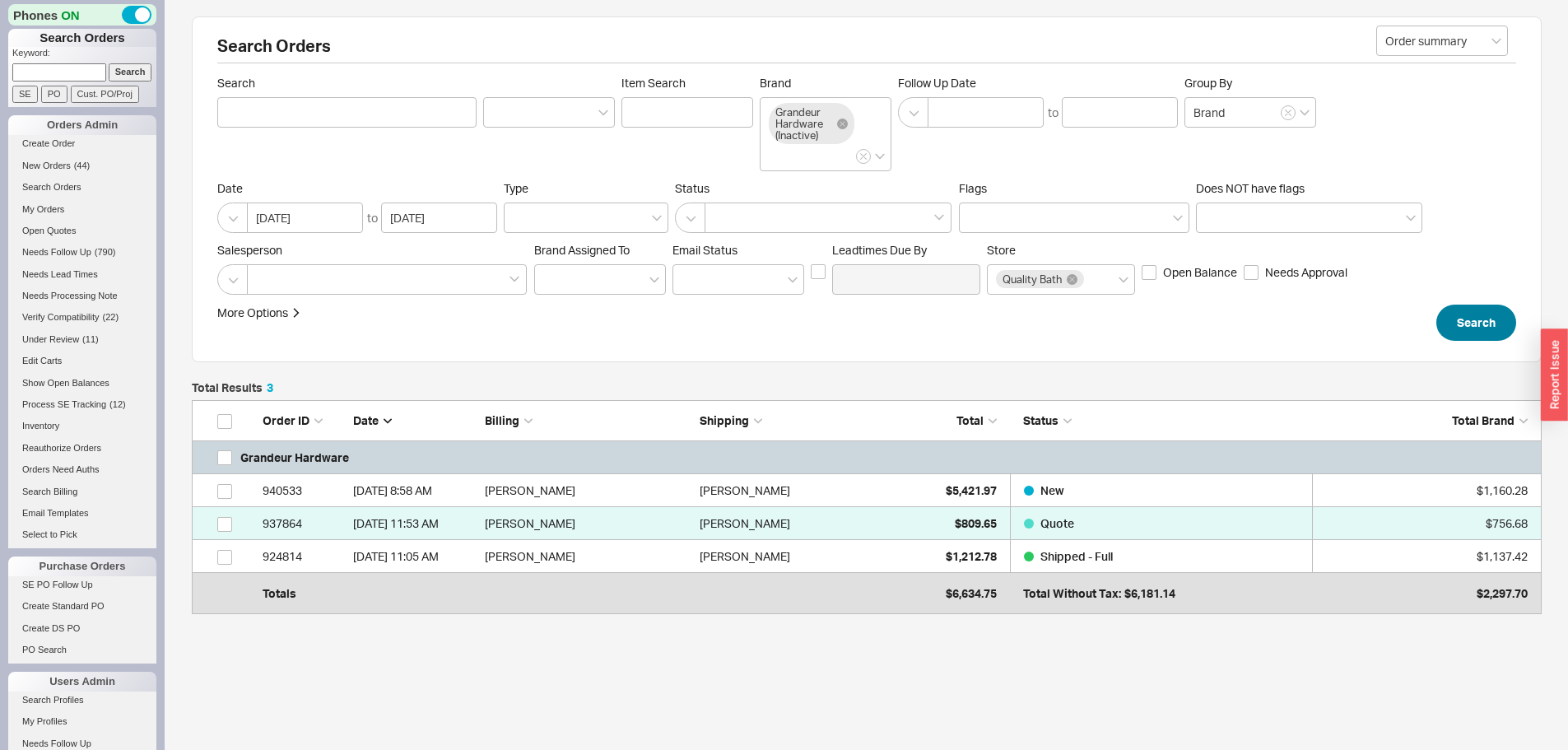
scroll to position [194, 1338]
click at [232, 217] on button "button" at bounding box center [232, 218] width 31 height 31
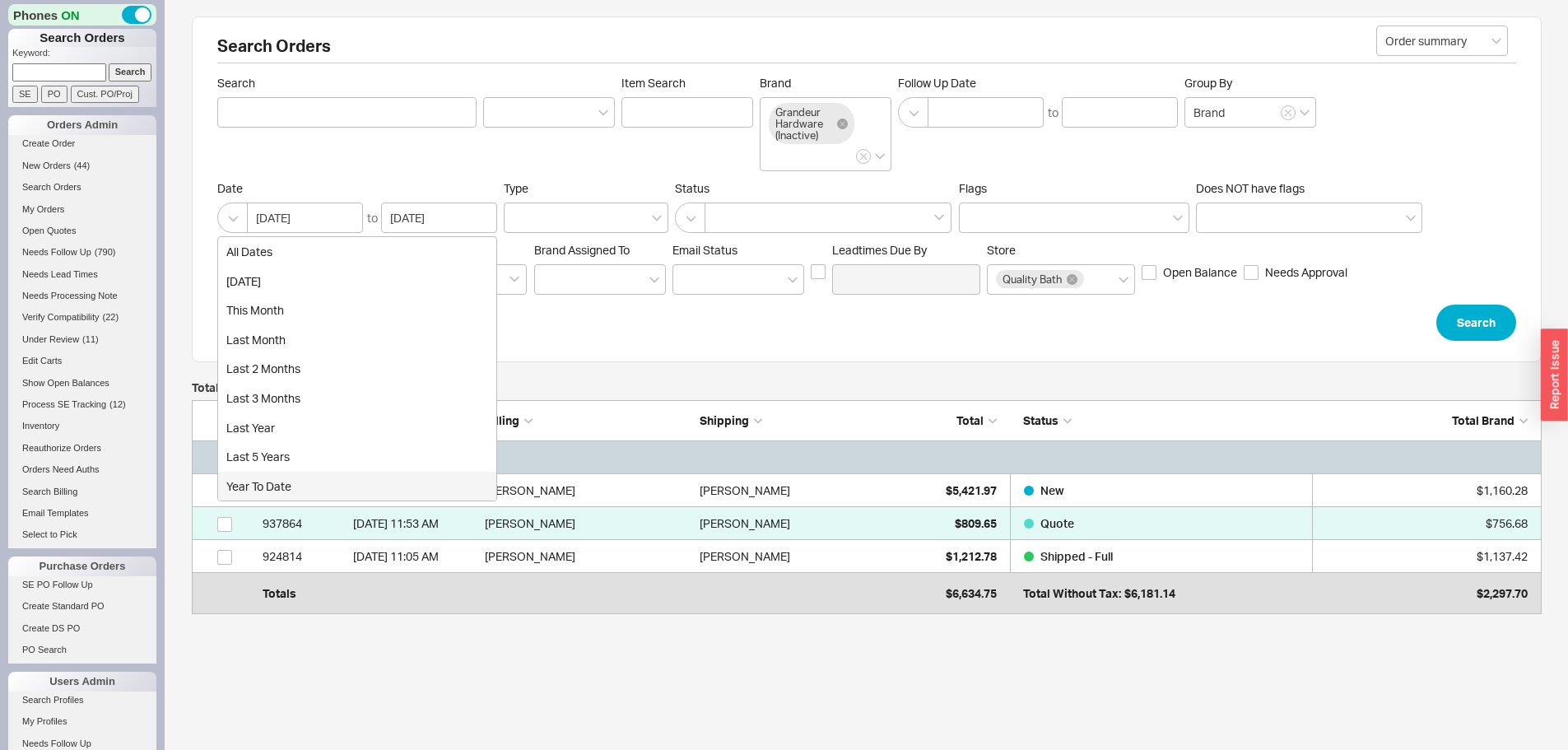
click at [275, 481] on div "year to date" at bounding box center [357, 486] width 279 height 30
type input "01/01/2025"
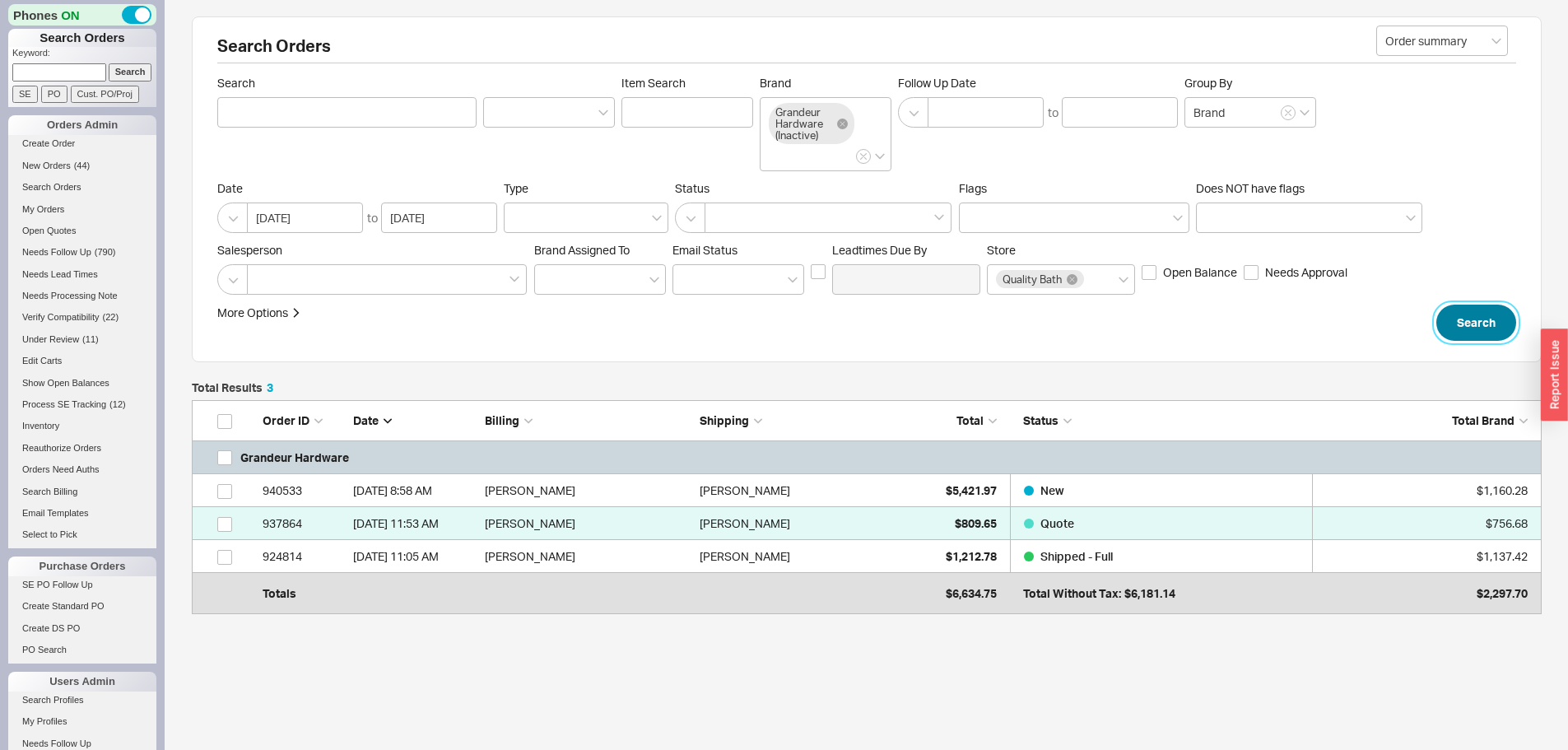
click at [1469, 322] on button "Search" at bounding box center [1475, 323] width 80 height 37
click at [66, 163] on span "New Orders" at bounding box center [46, 166] width 48 height 10
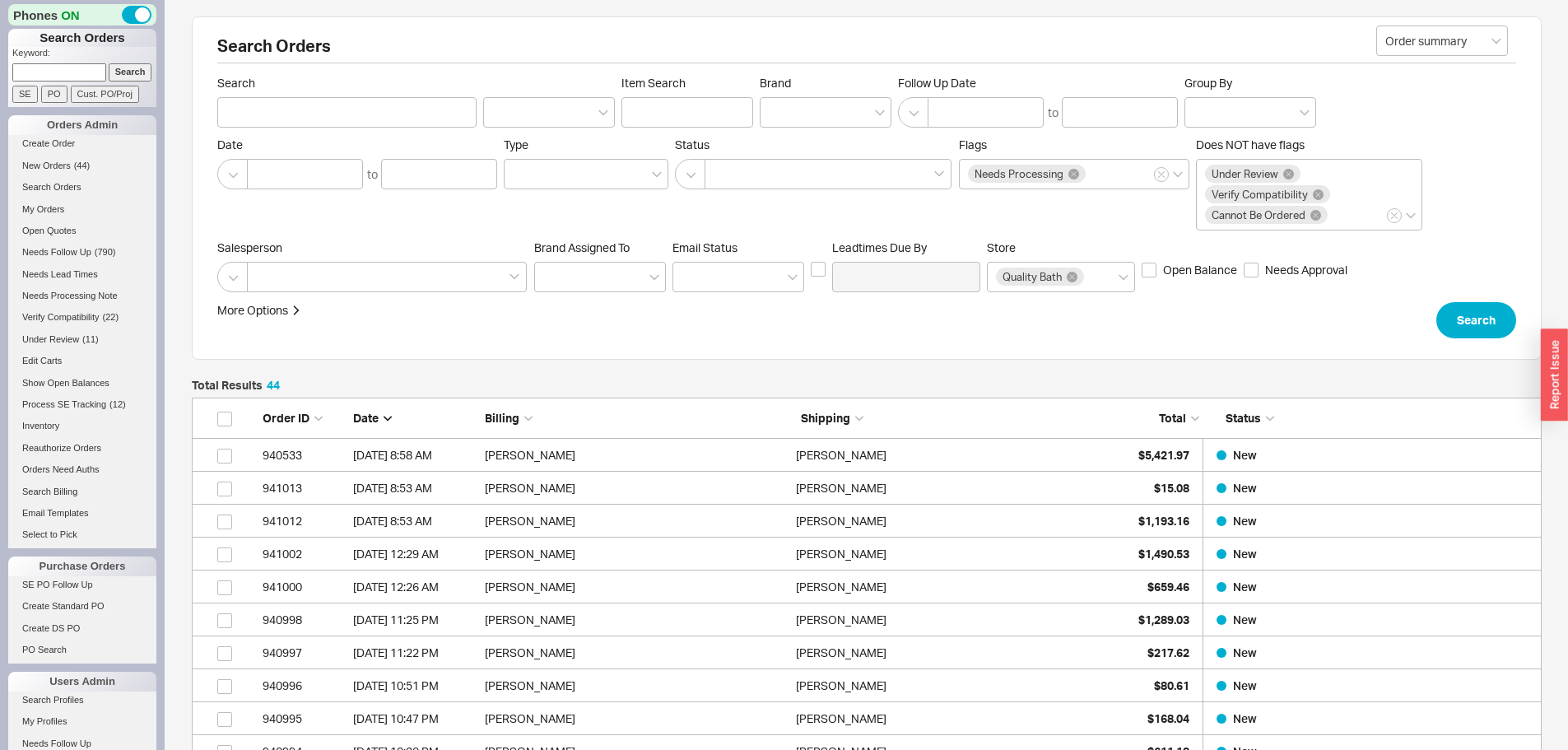
scroll to position [1511, 1338]
click at [61, 338] on span "Under Review" at bounding box center [50, 339] width 57 height 10
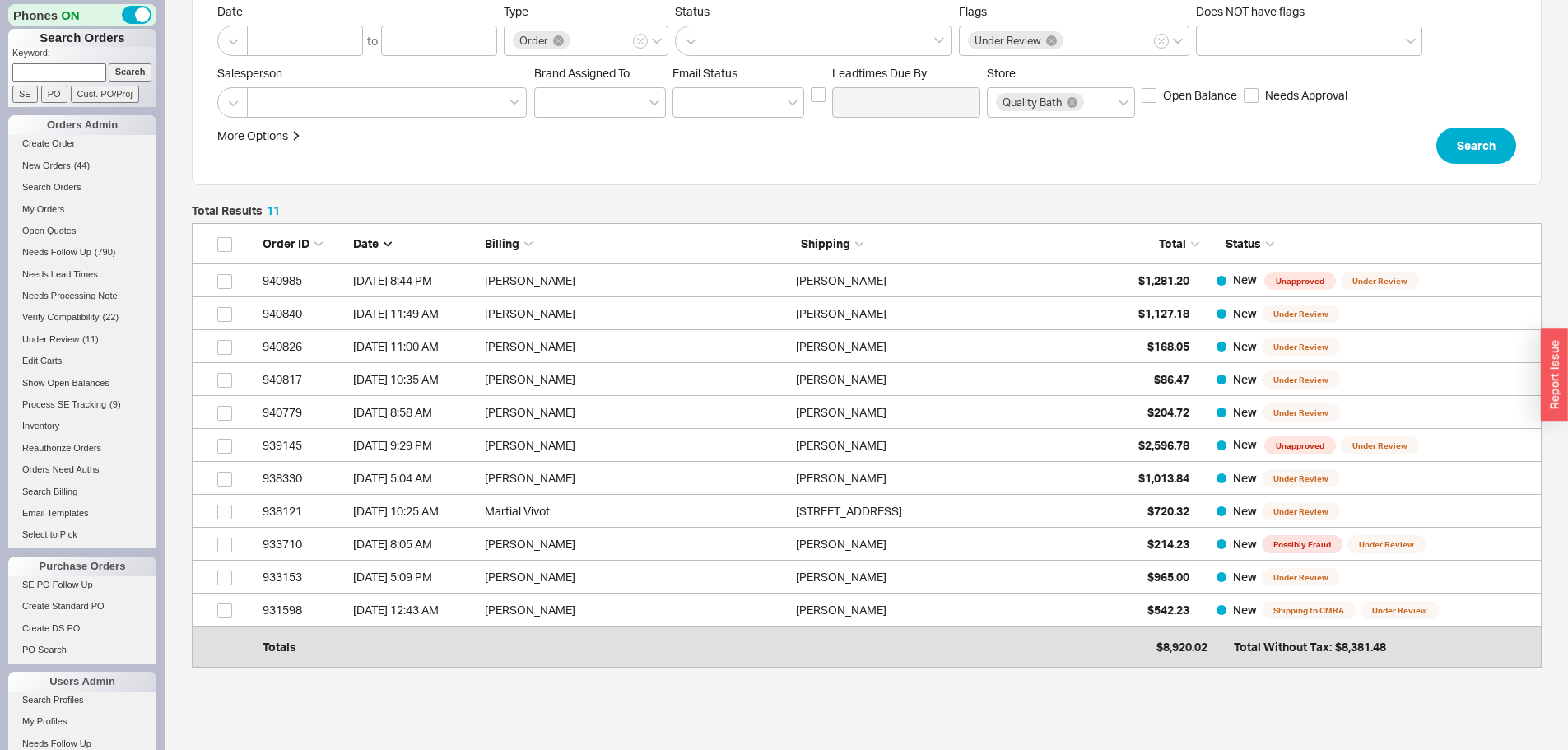
scroll to position [165, 0]
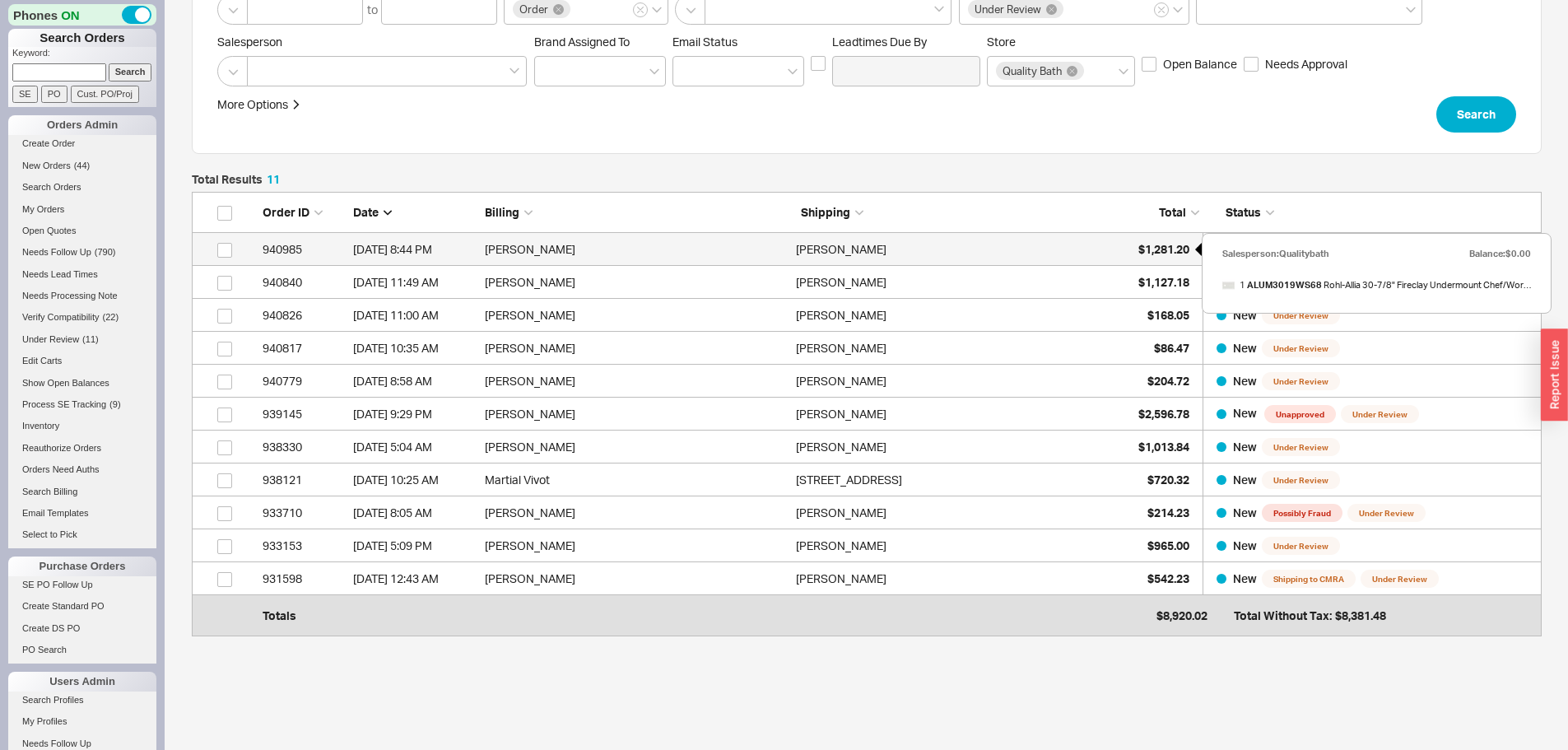
click at [1159, 245] on span "$1,281.20" at bounding box center [1163, 249] width 51 height 14
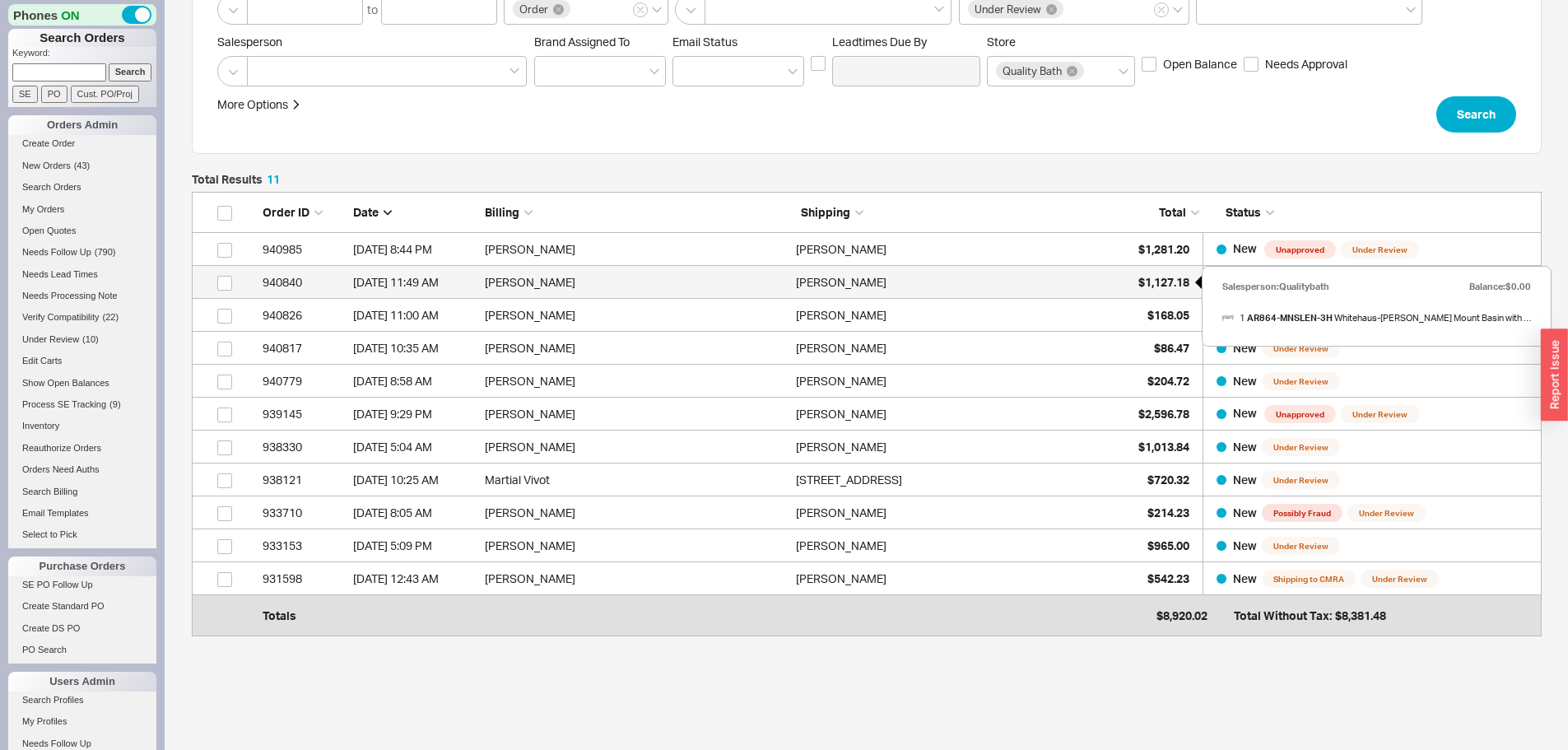
click at [1164, 276] on span "$1,127.18" at bounding box center [1163, 281] width 51 height 14
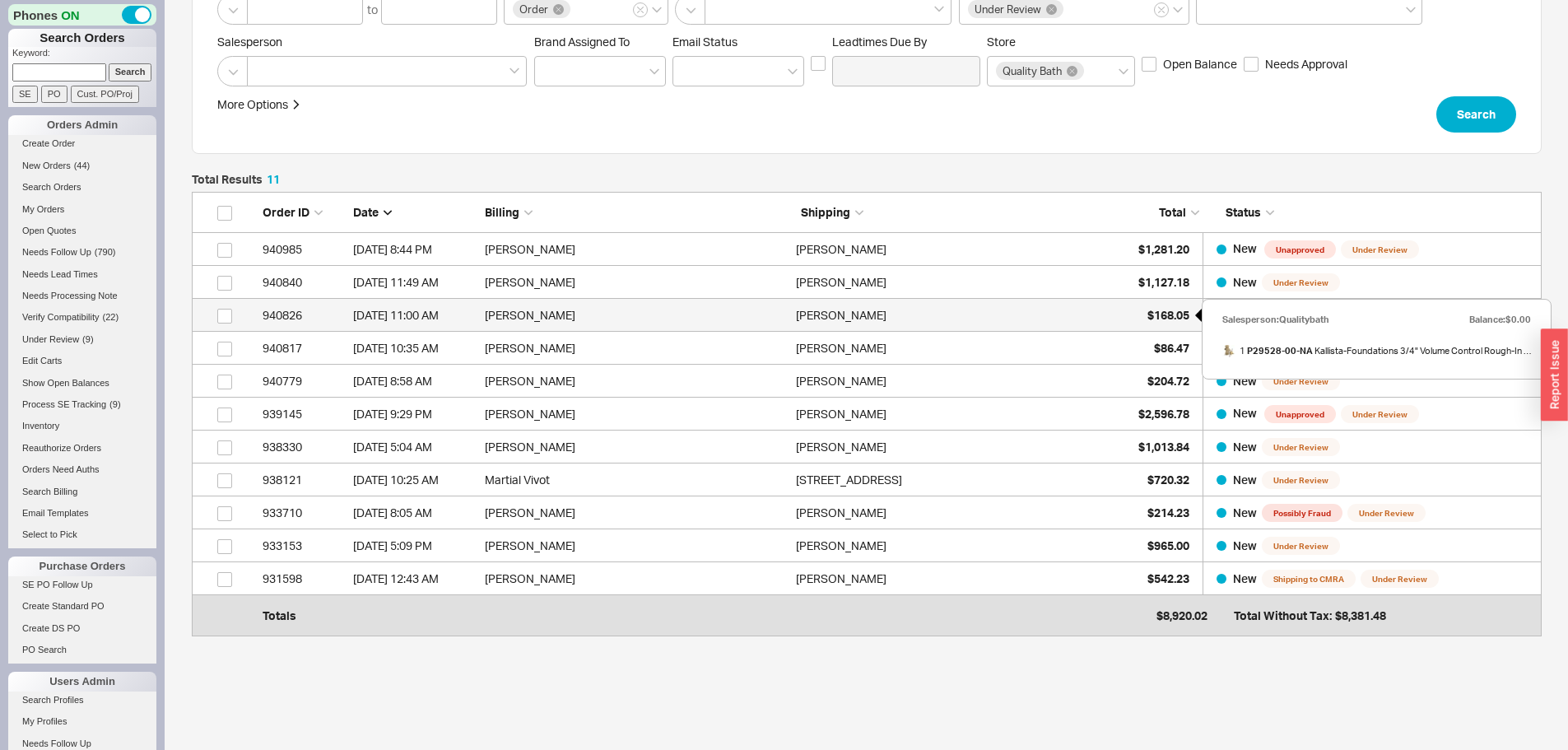
click at [1170, 313] on span "$168.05" at bounding box center [1168, 314] width 42 height 14
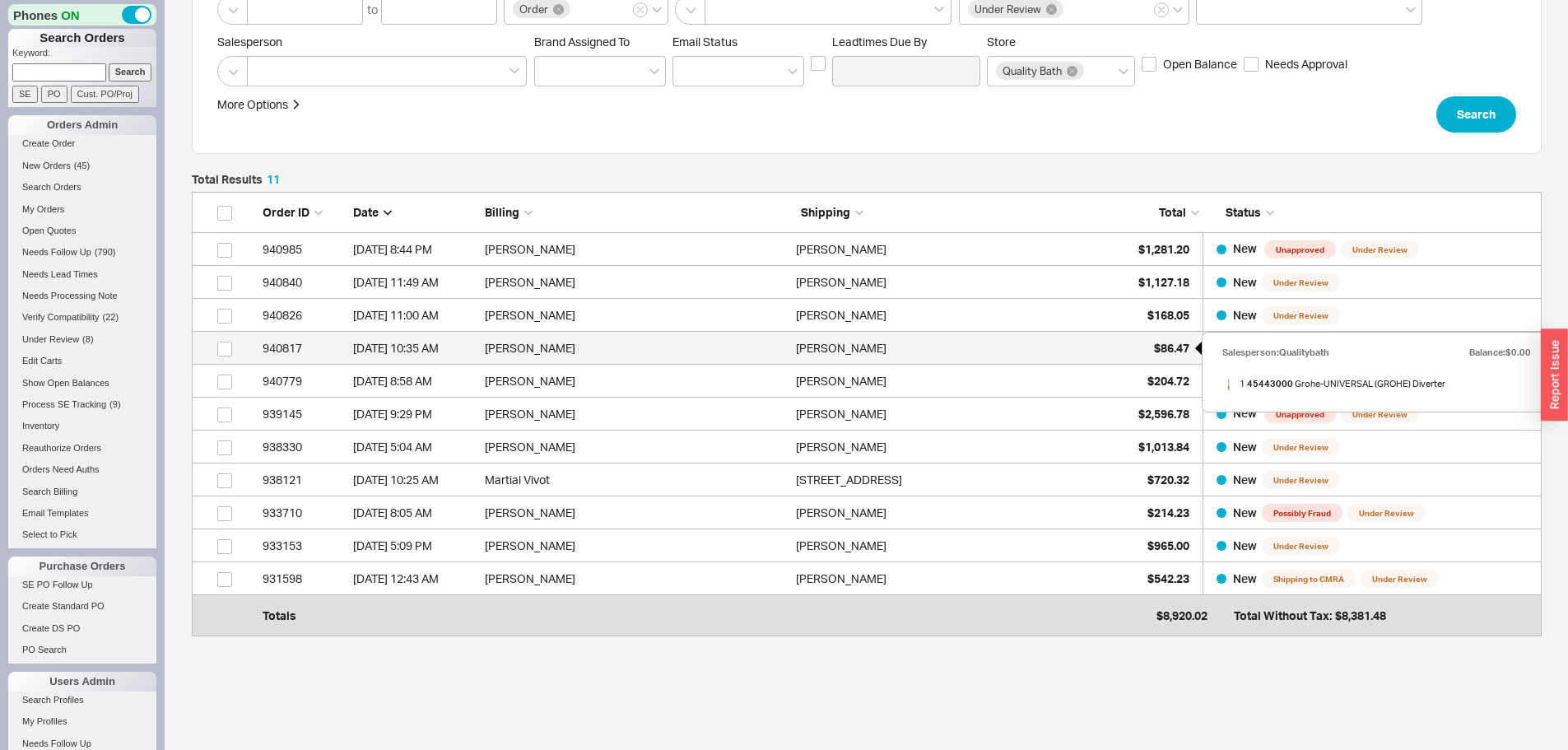
click at [1155, 346] on span "$86.47" at bounding box center [1171, 348] width 36 height 14
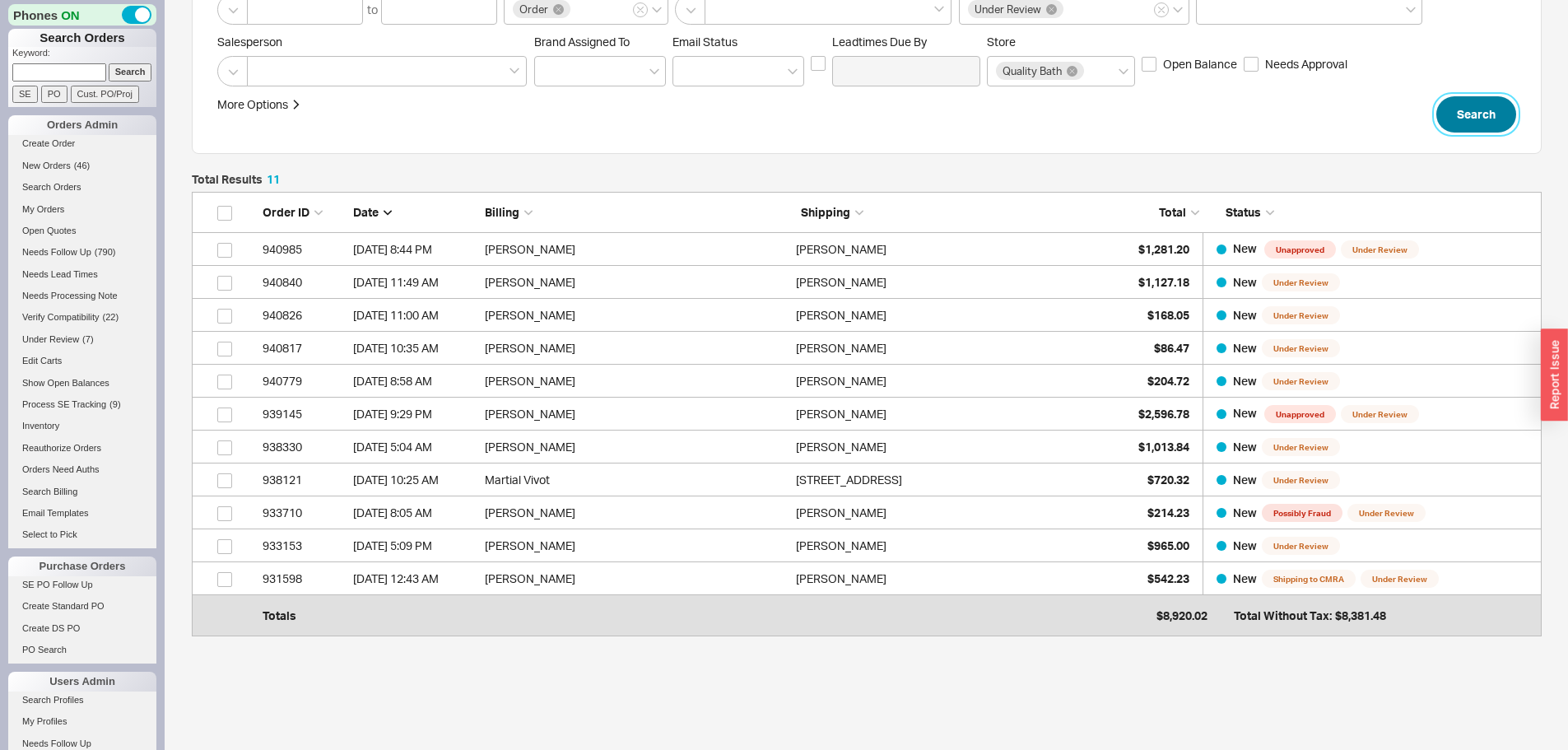
click at [1471, 116] on button "Search" at bounding box center [1475, 115] width 80 height 37
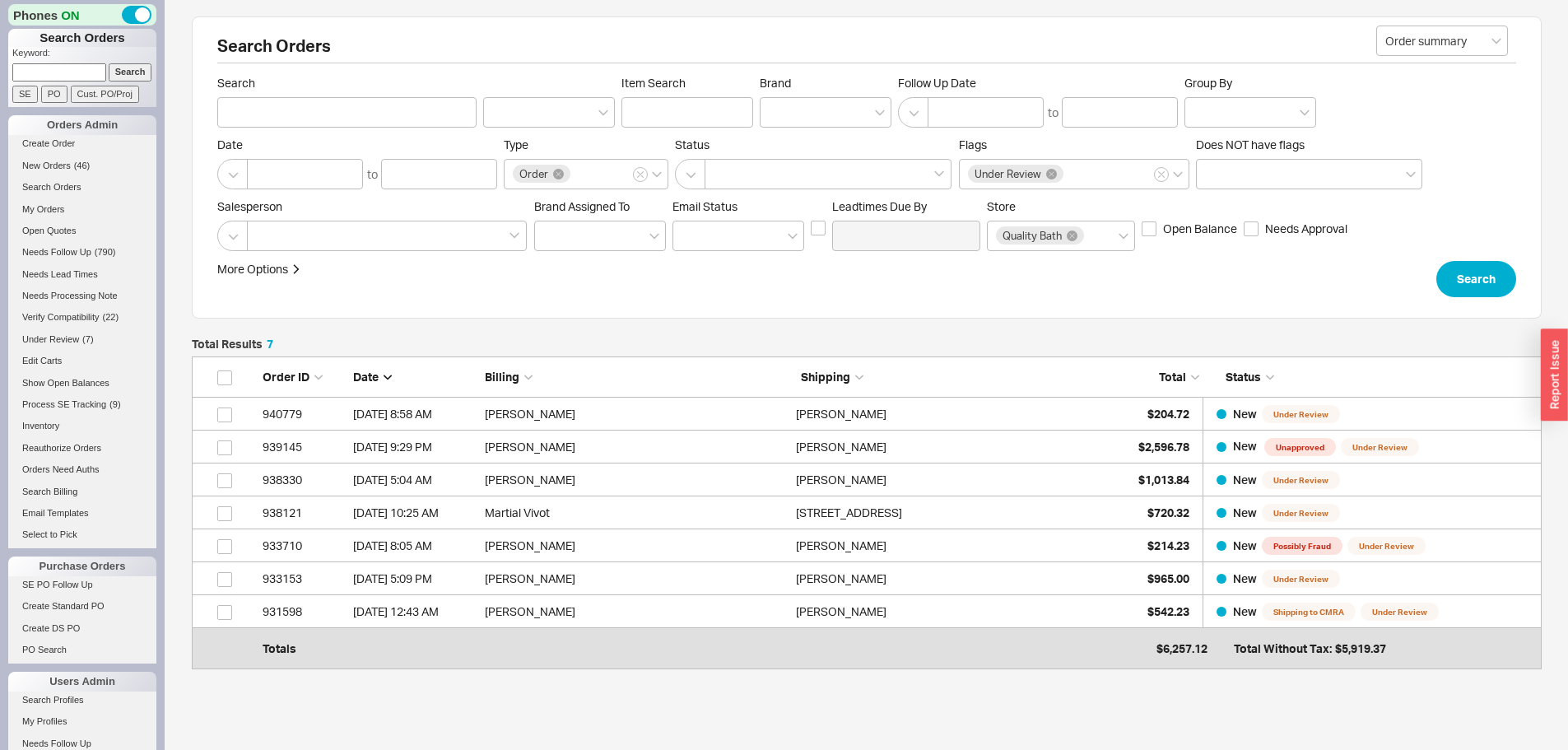
scroll to position [82, 0]
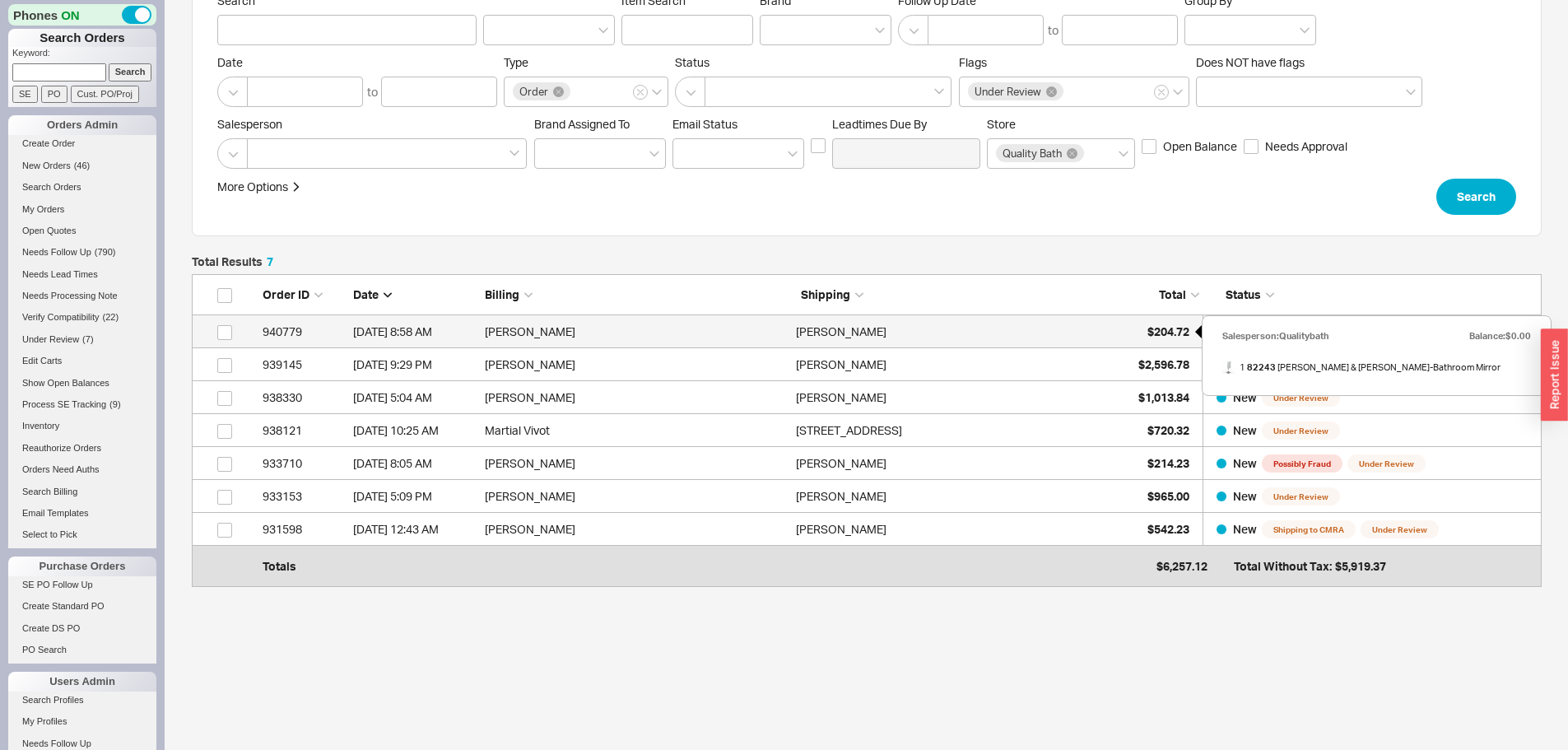
click at [1179, 329] on span "$204.72" at bounding box center [1168, 331] width 42 height 14
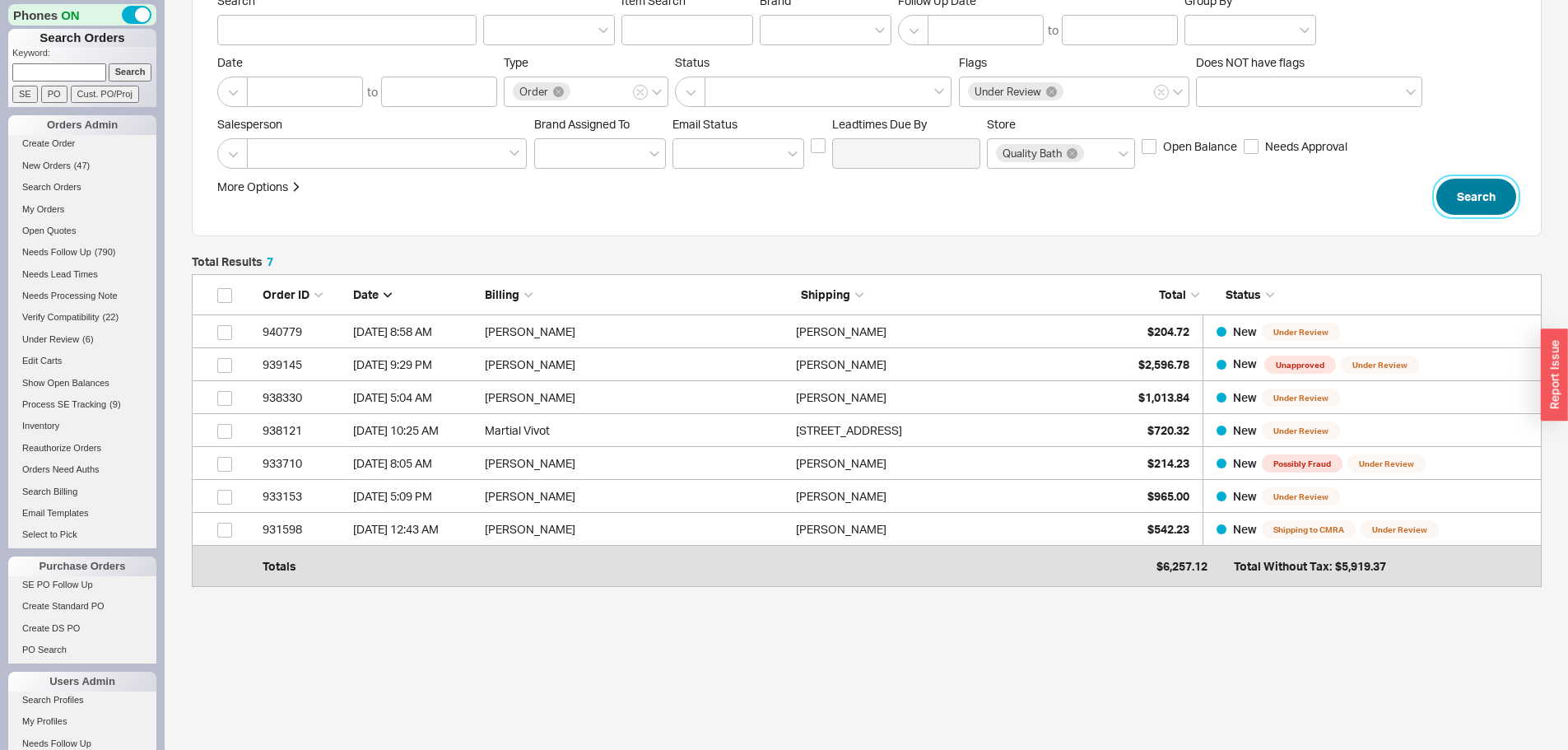
click at [1467, 189] on button "Search" at bounding box center [1475, 197] width 80 height 37
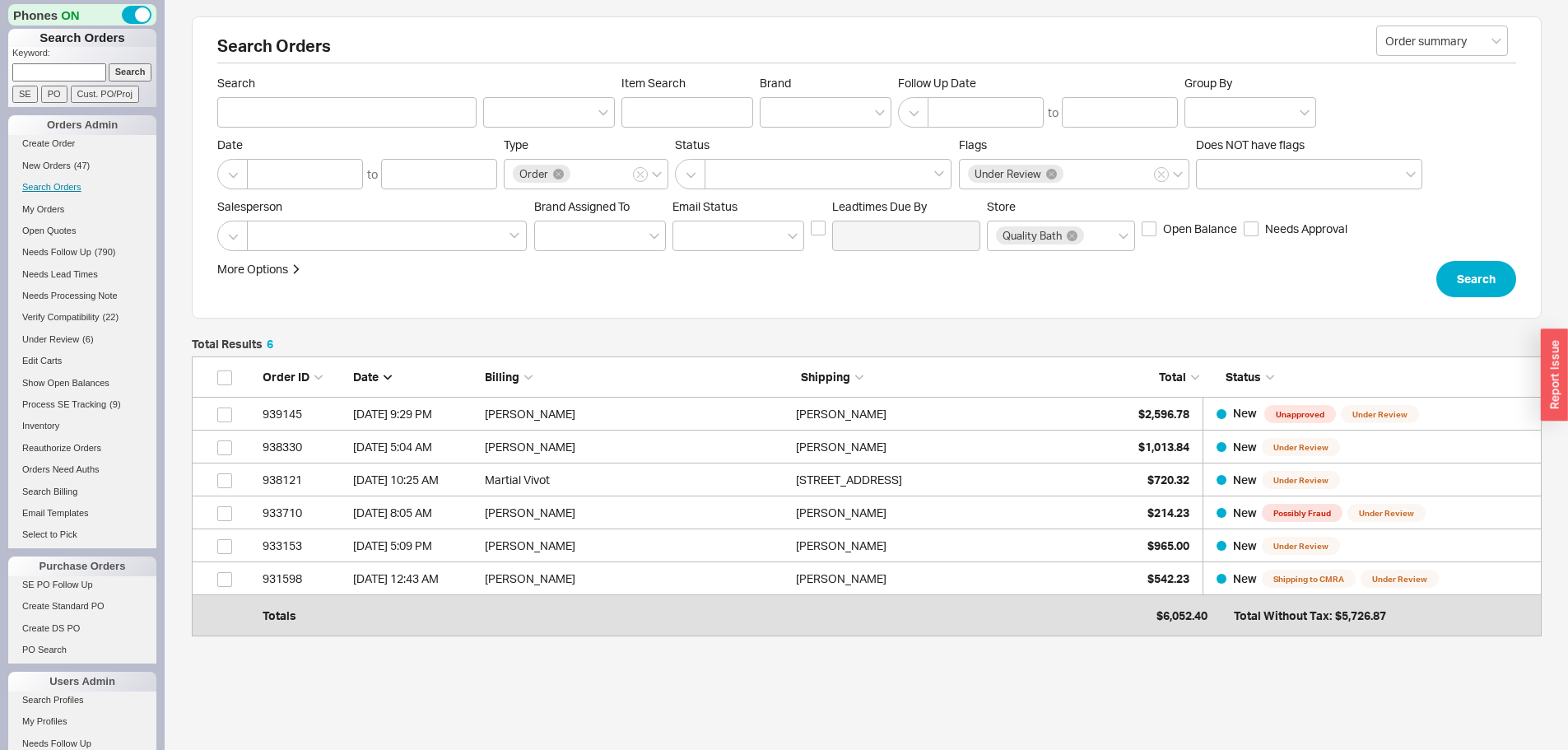
scroll to position [259, 1338]
click at [41, 162] on span "New Orders" at bounding box center [46, 166] width 48 height 10
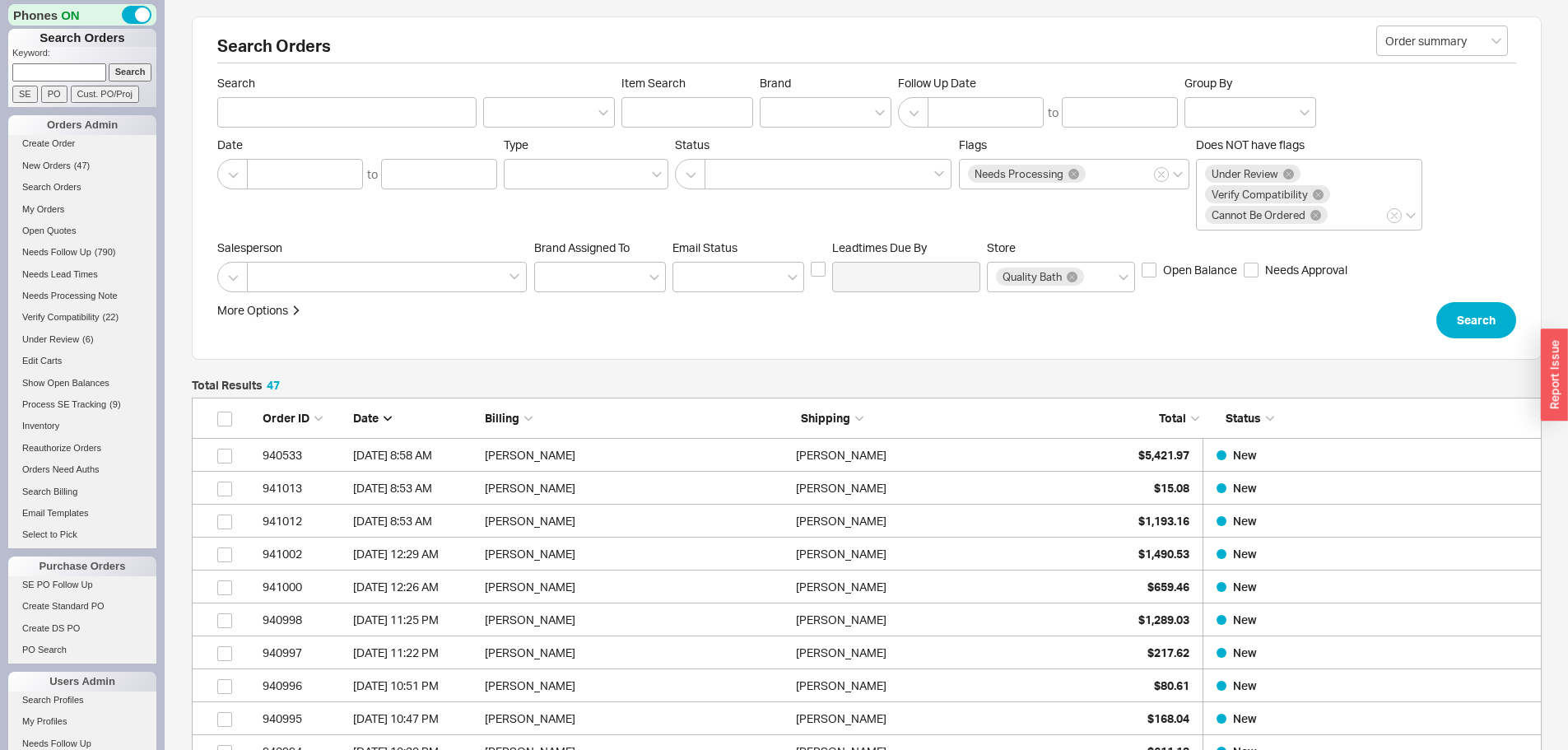
scroll to position [1610, 1338]
click at [54, 167] on span "New Orders" at bounding box center [46, 166] width 48 height 10
click at [48, 167] on span "New Orders" at bounding box center [46, 166] width 48 height 10
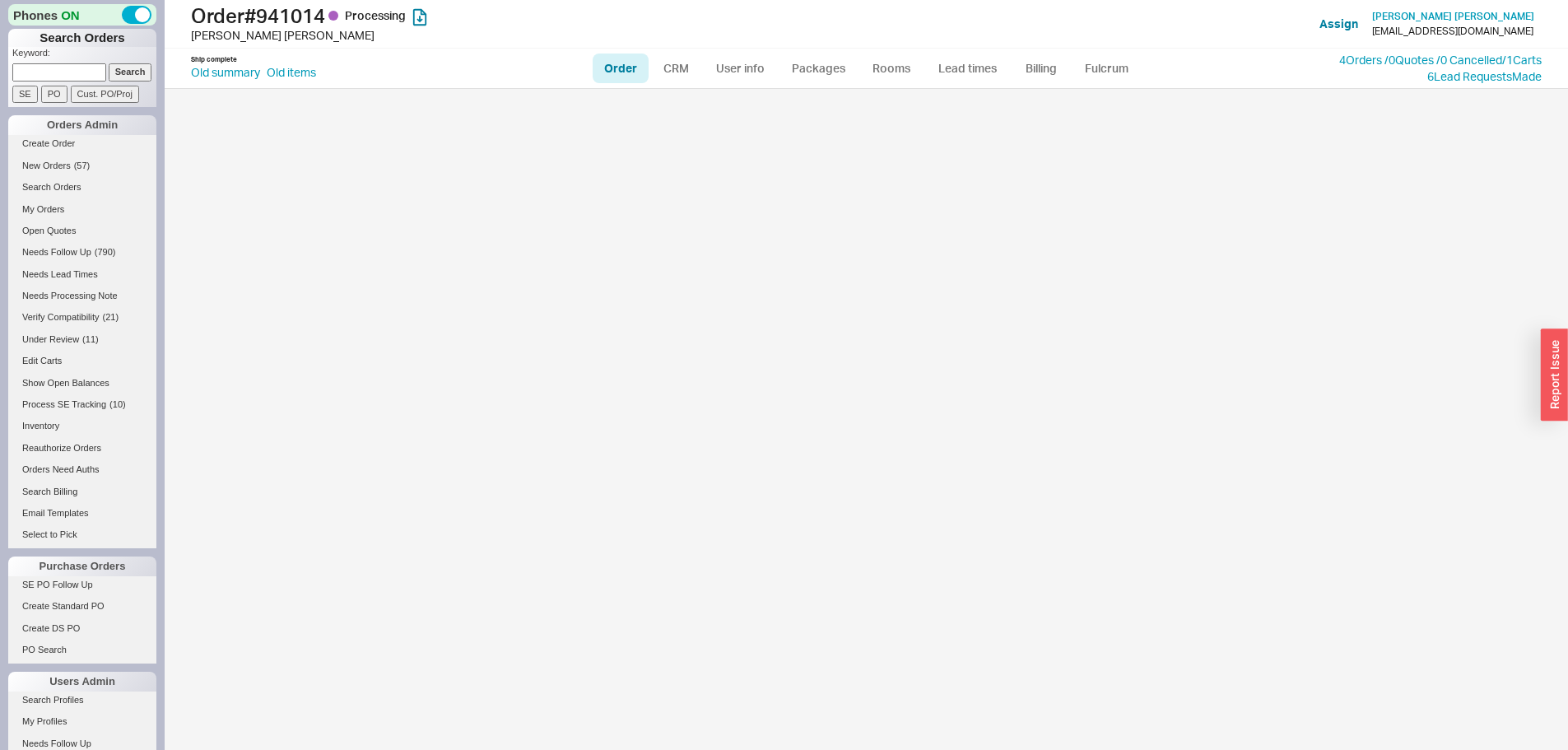
select select "LOW"
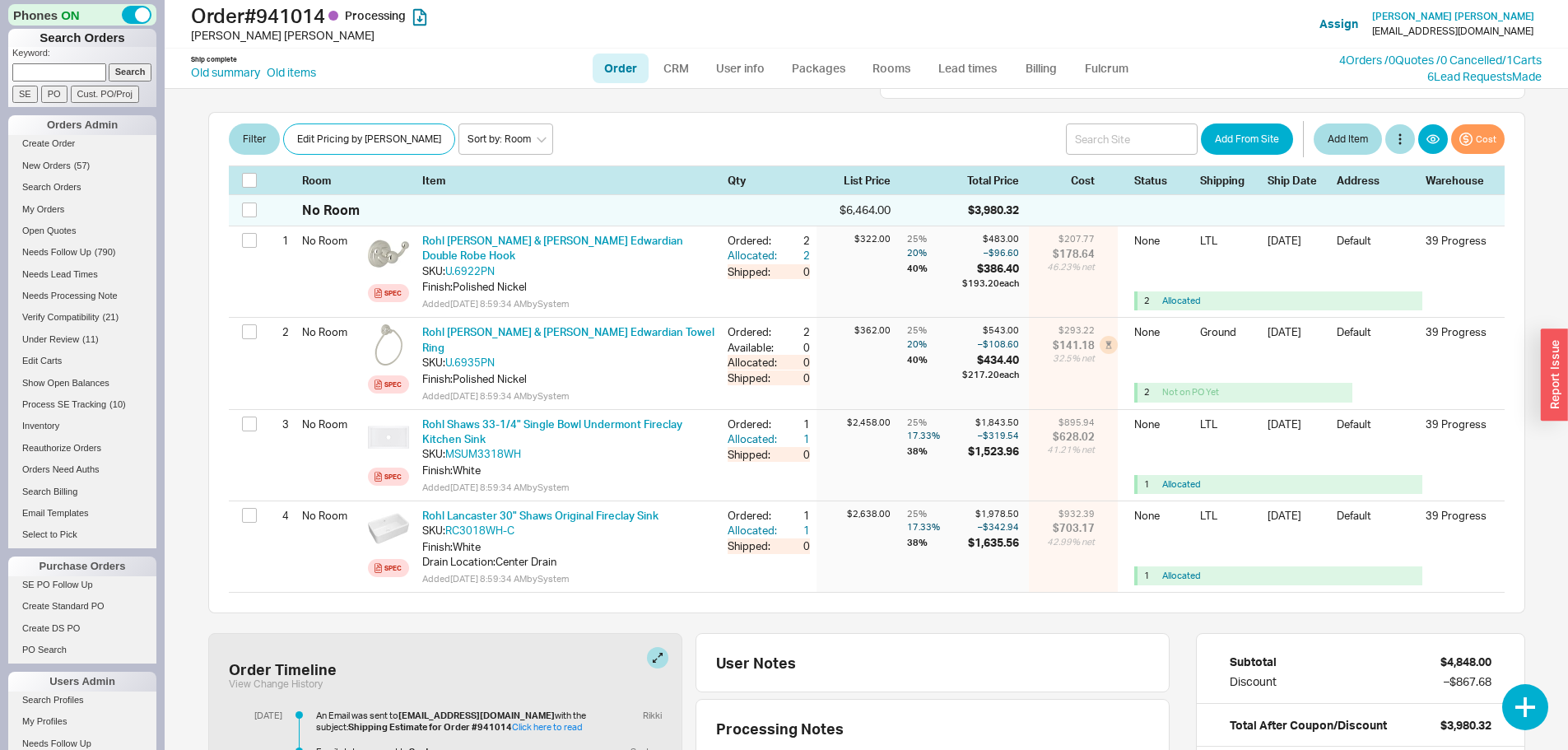
scroll to position [330, 0]
click at [57, 74] on input at bounding box center [59, 72] width 93 height 17
type input "938433"
click at [109, 64] on input "Search" at bounding box center [130, 72] width 43 height 17
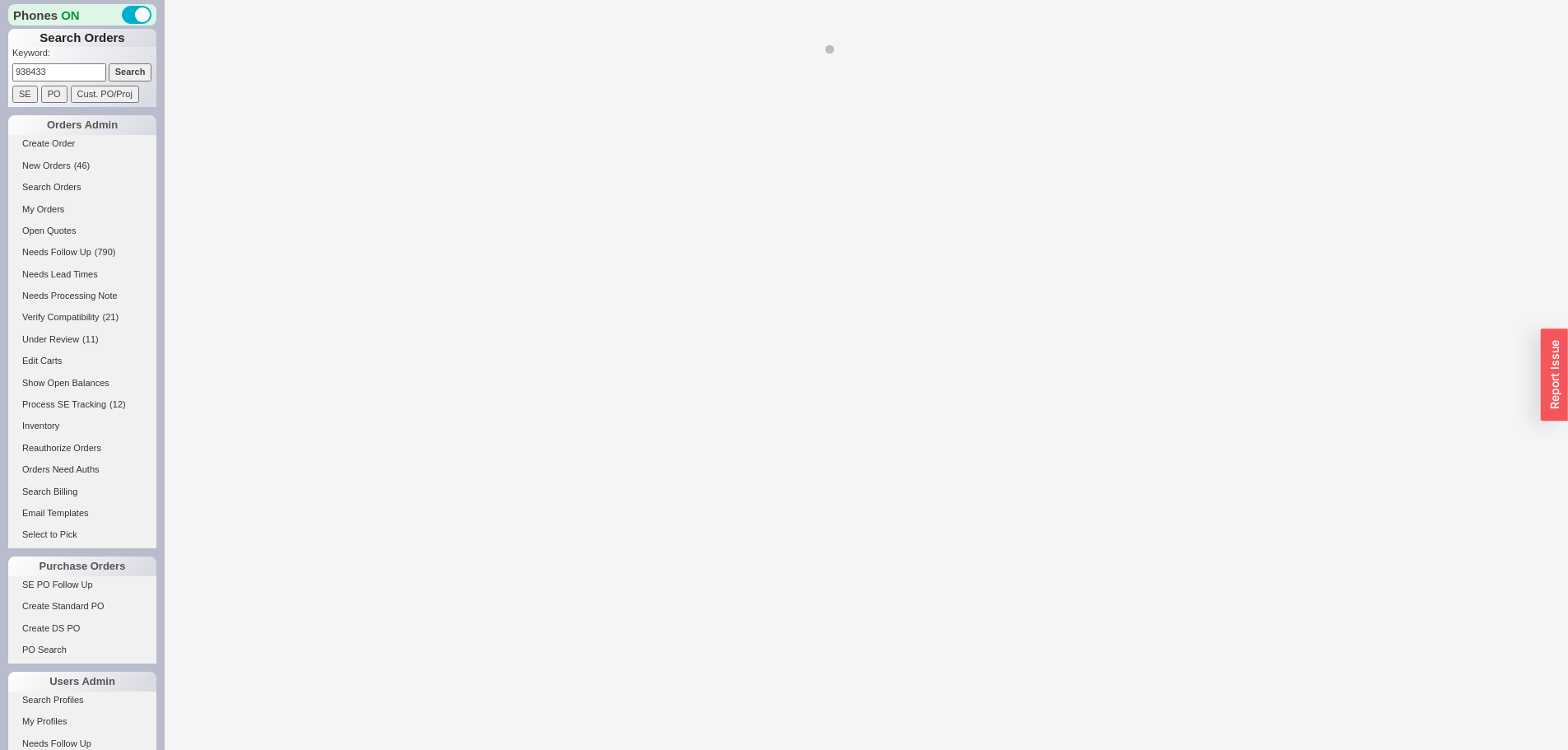
select select "LOW"
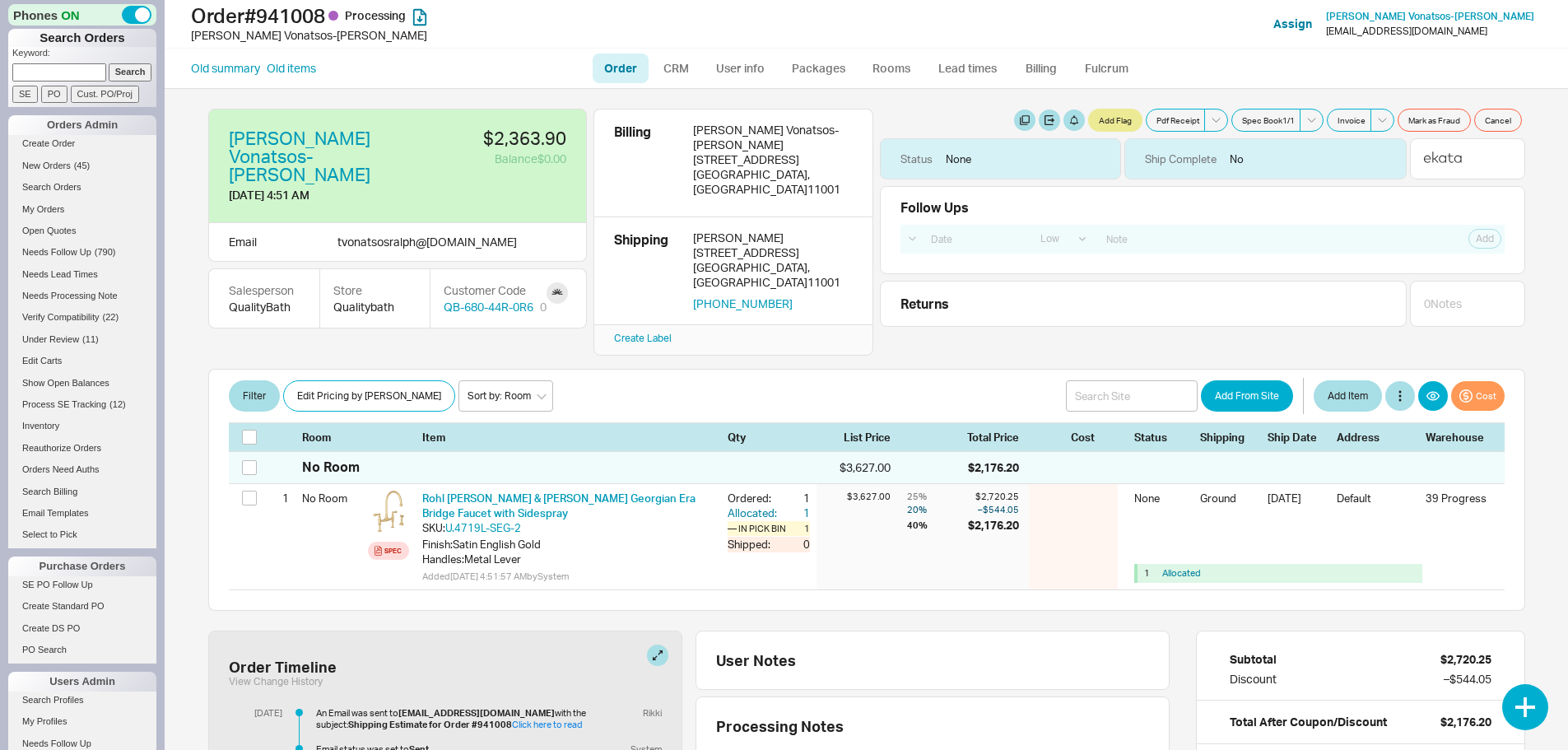
select select "LOW"
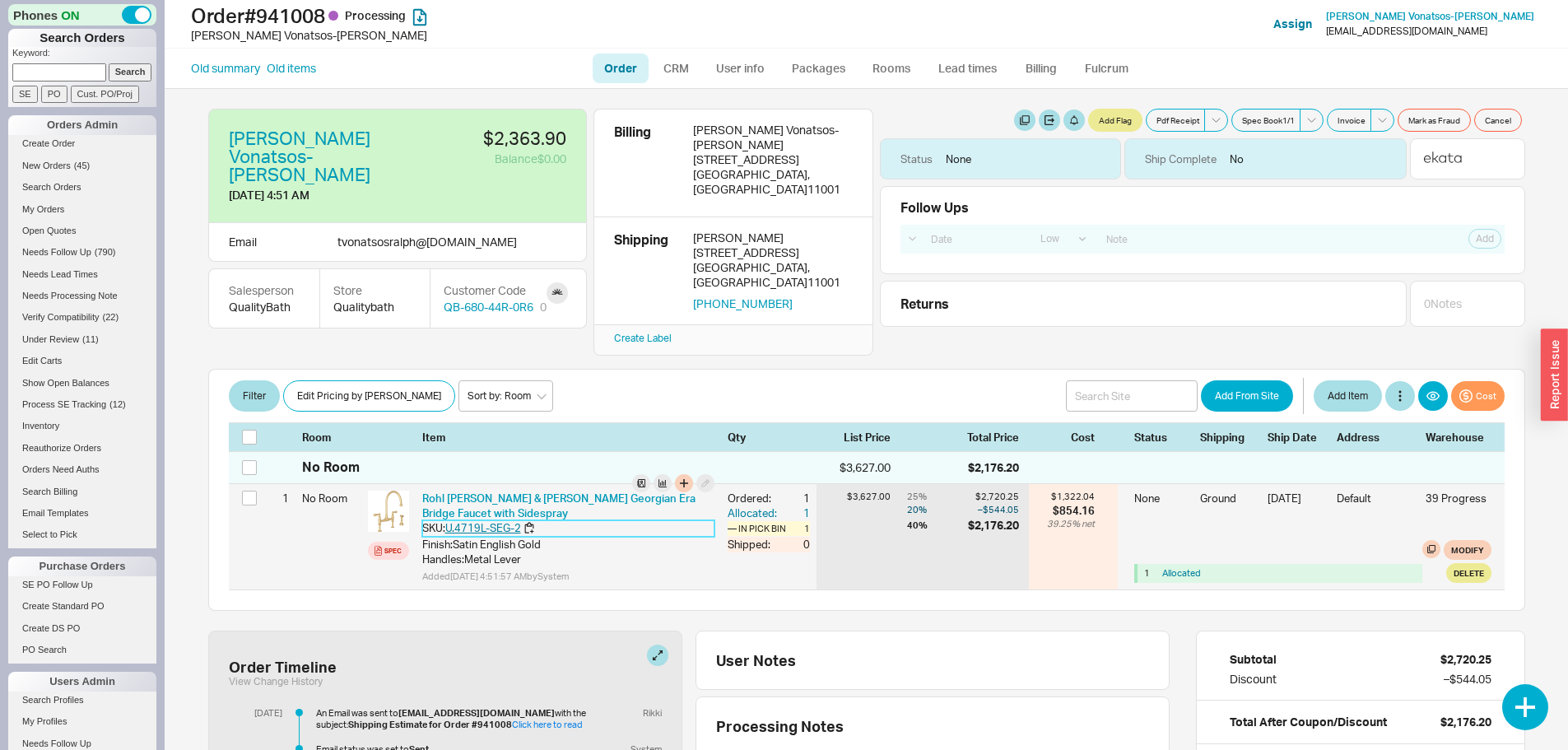
click at [482, 522] on link "U.4719L-SEG-2" at bounding box center [483, 528] width 76 height 13
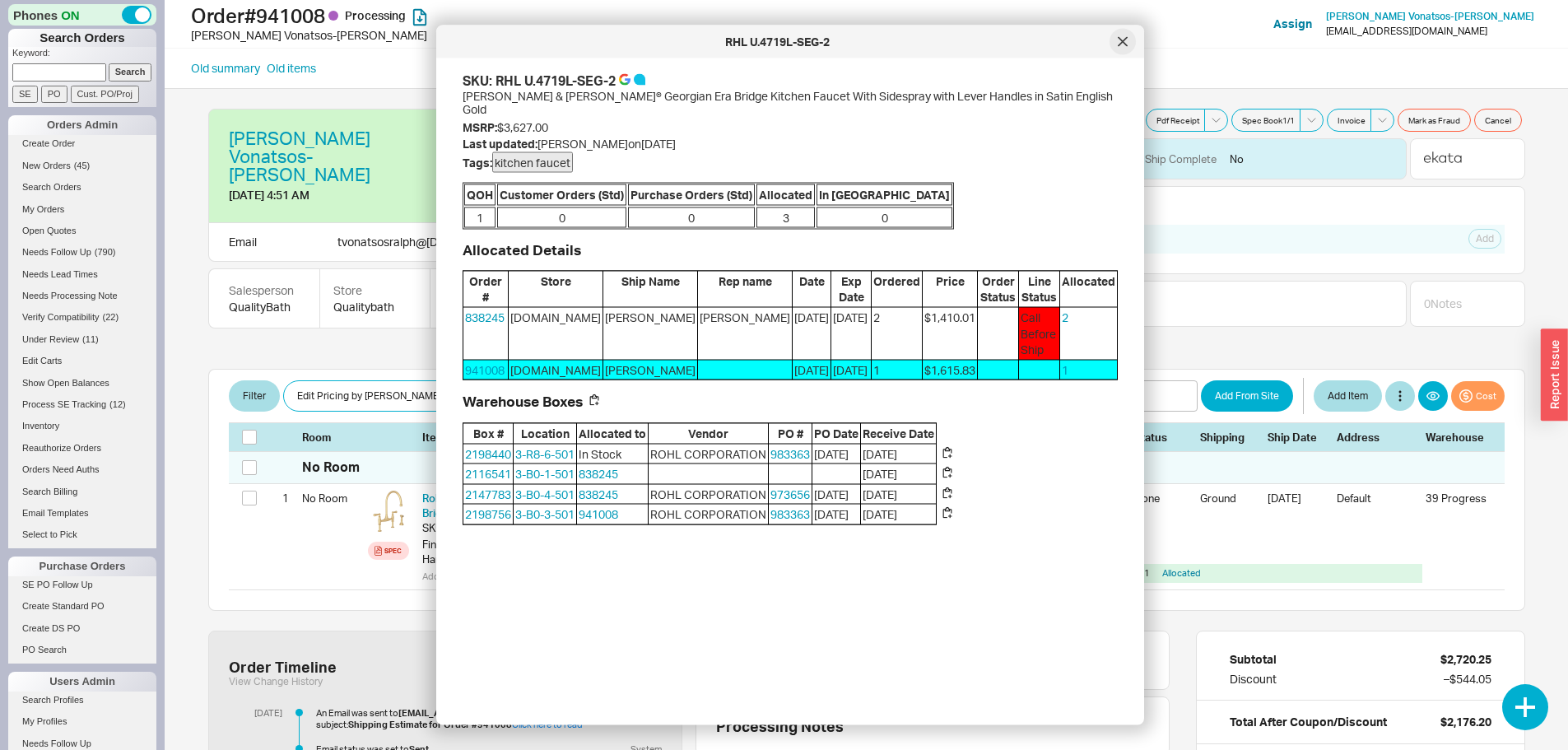
click at [1113, 35] on div at bounding box center [1122, 41] width 26 height 26
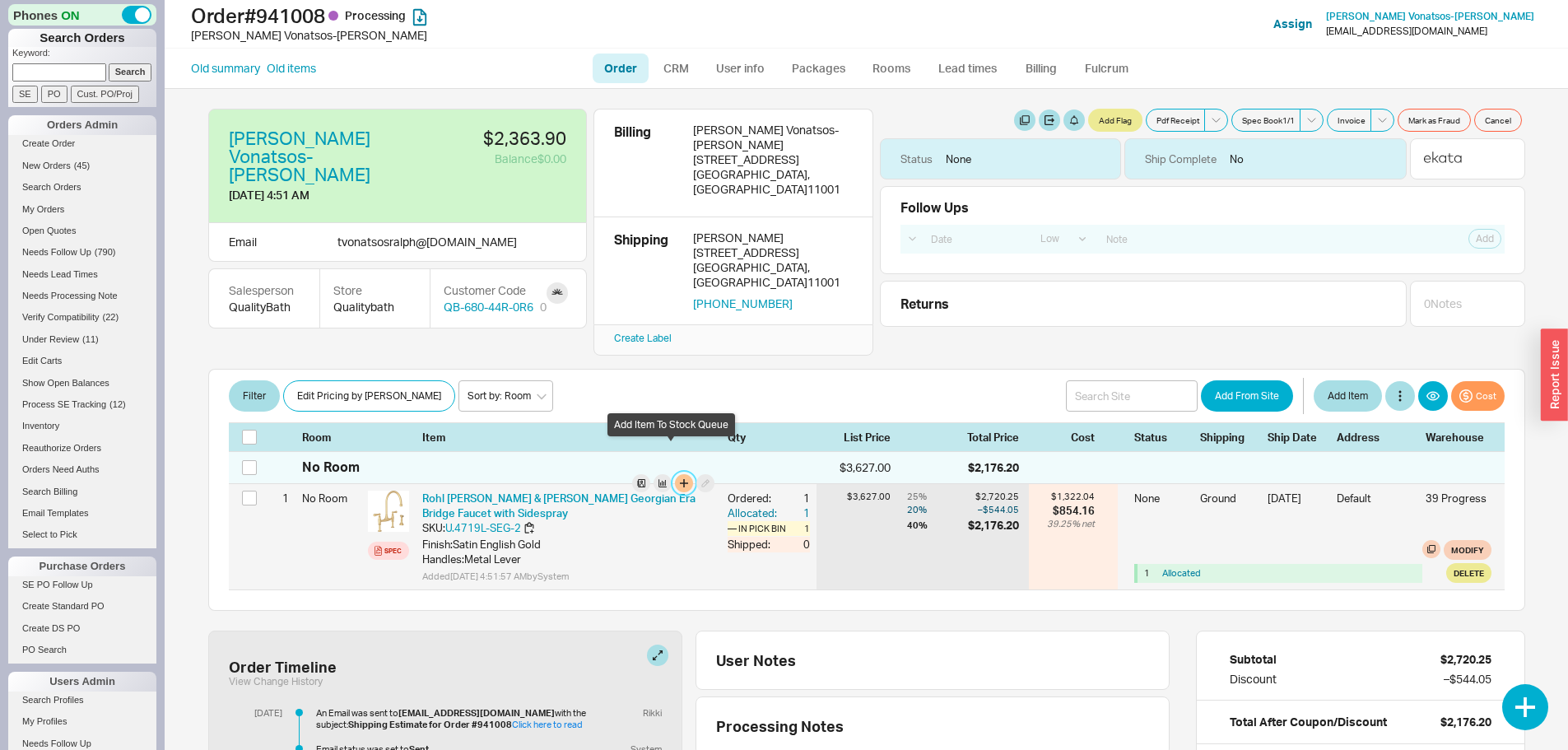
click at [675, 474] on button "button" at bounding box center [683, 483] width 18 height 18
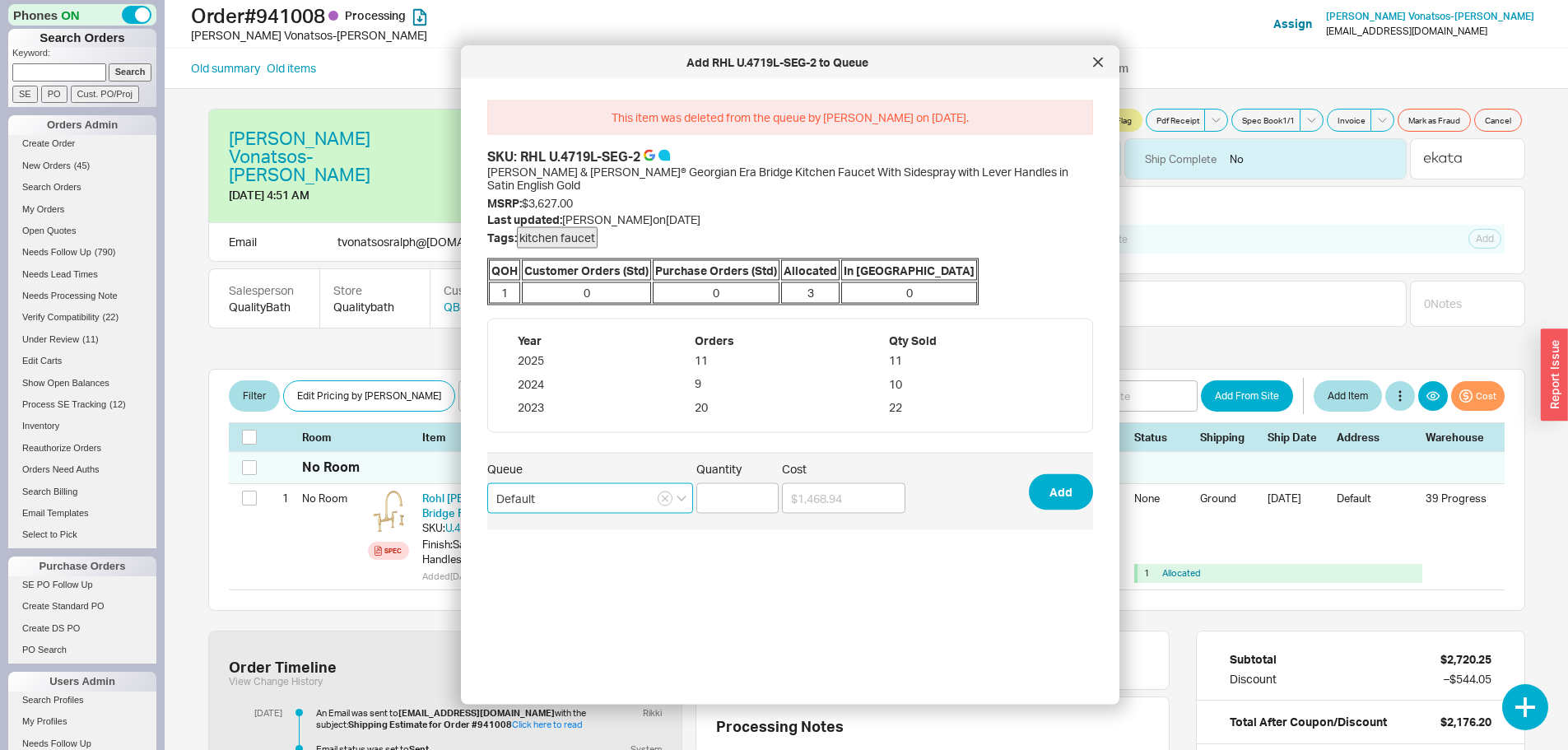
click at [612, 485] on input "Default" at bounding box center [590, 498] width 205 height 31
click at [567, 547] on div "mordys que" at bounding box center [590, 561] width 204 height 30
type input "mordys que"
click at [727, 483] on input "Quantity" at bounding box center [736, 498] width 82 height 31
type input "1"
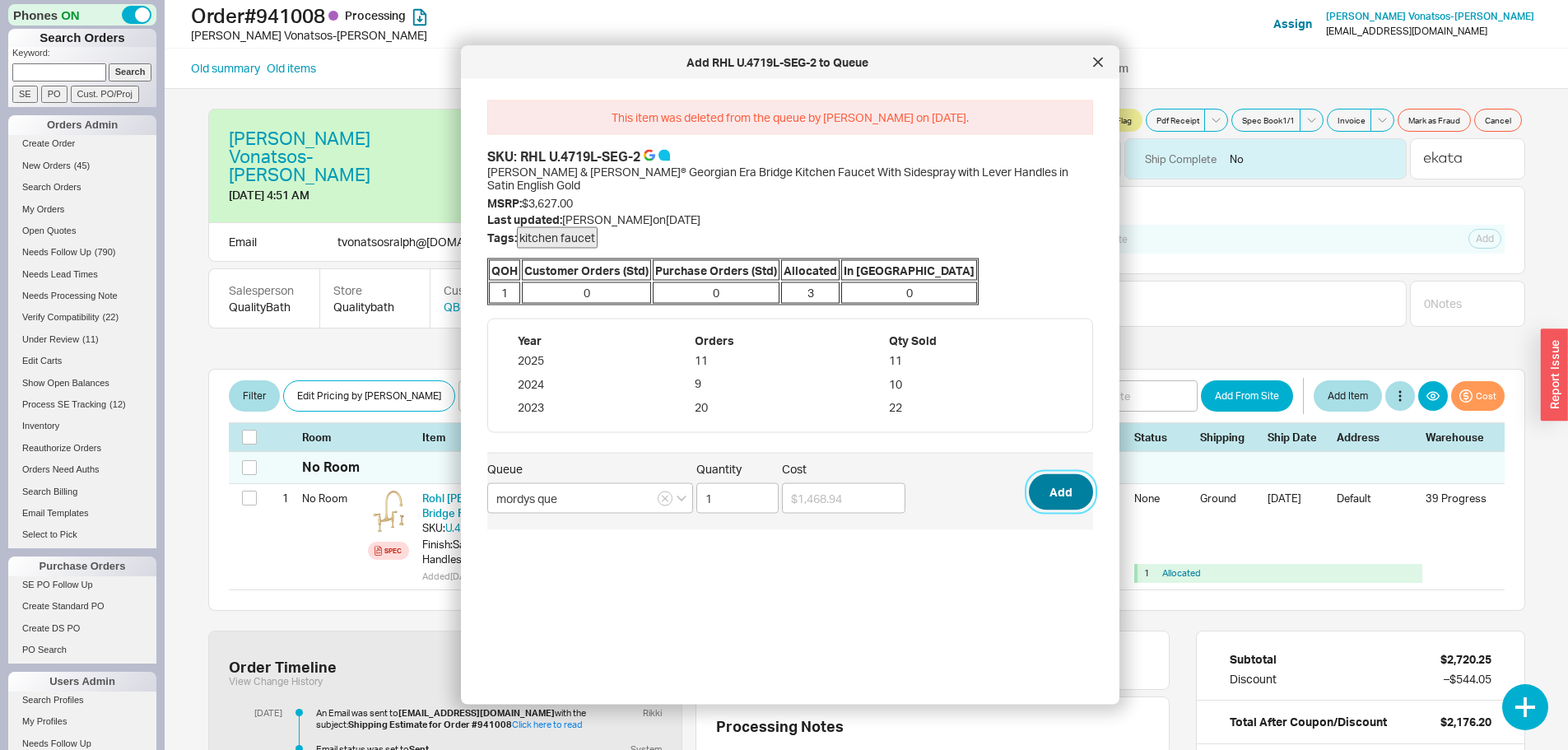
click at [1050, 476] on button "Add" at bounding box center [1060, 492] width 65 height 37
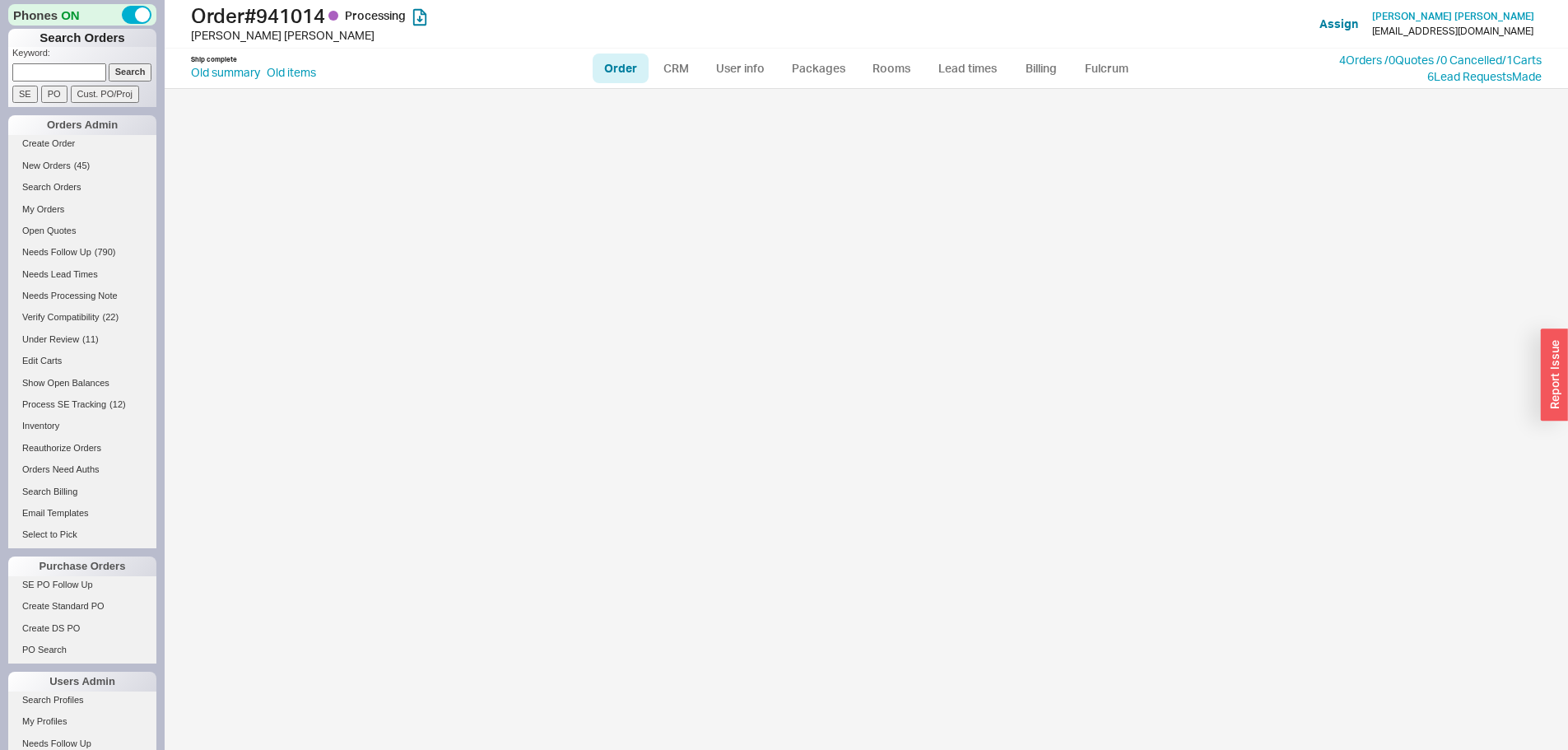
select select "LOW"
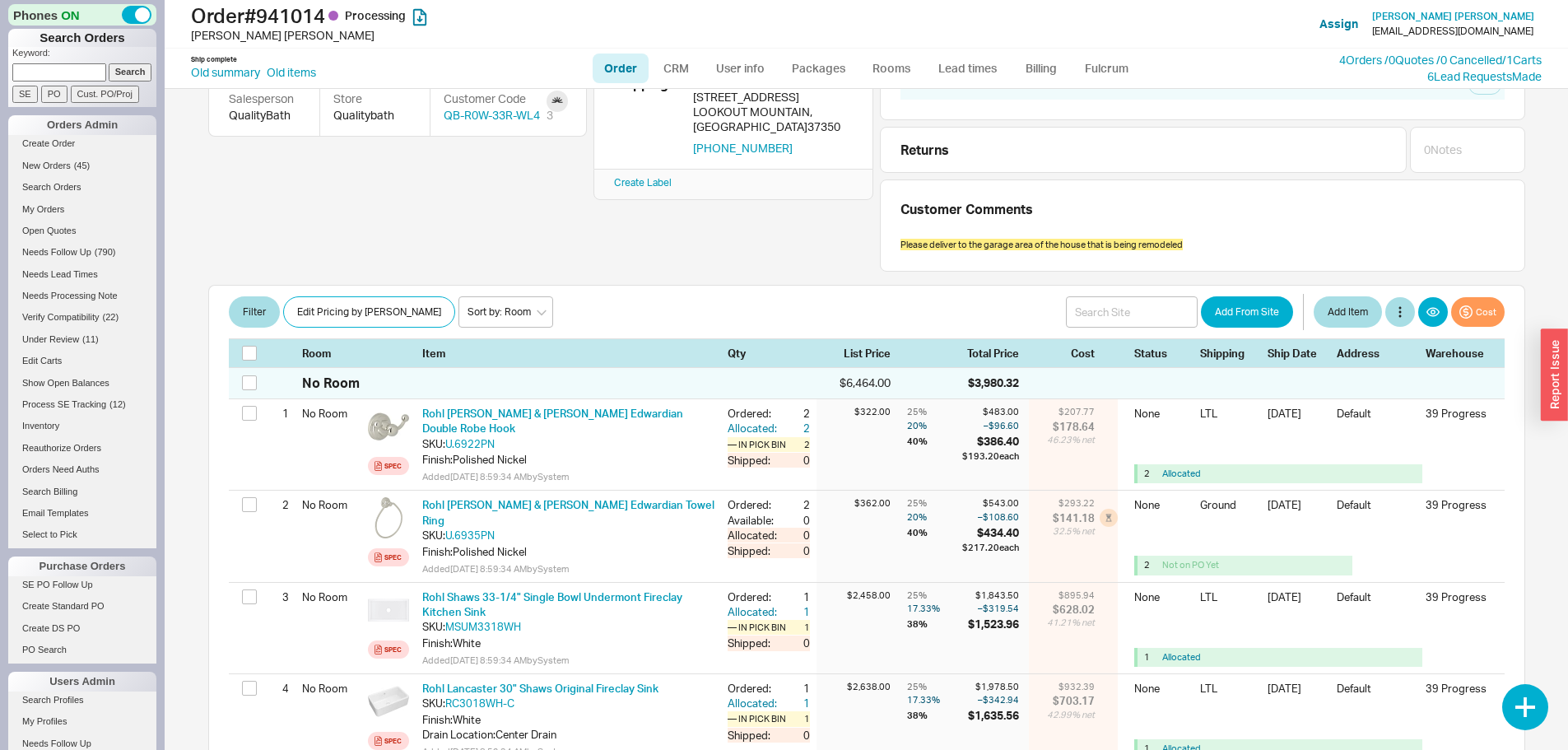
scroll to position [330, 0]
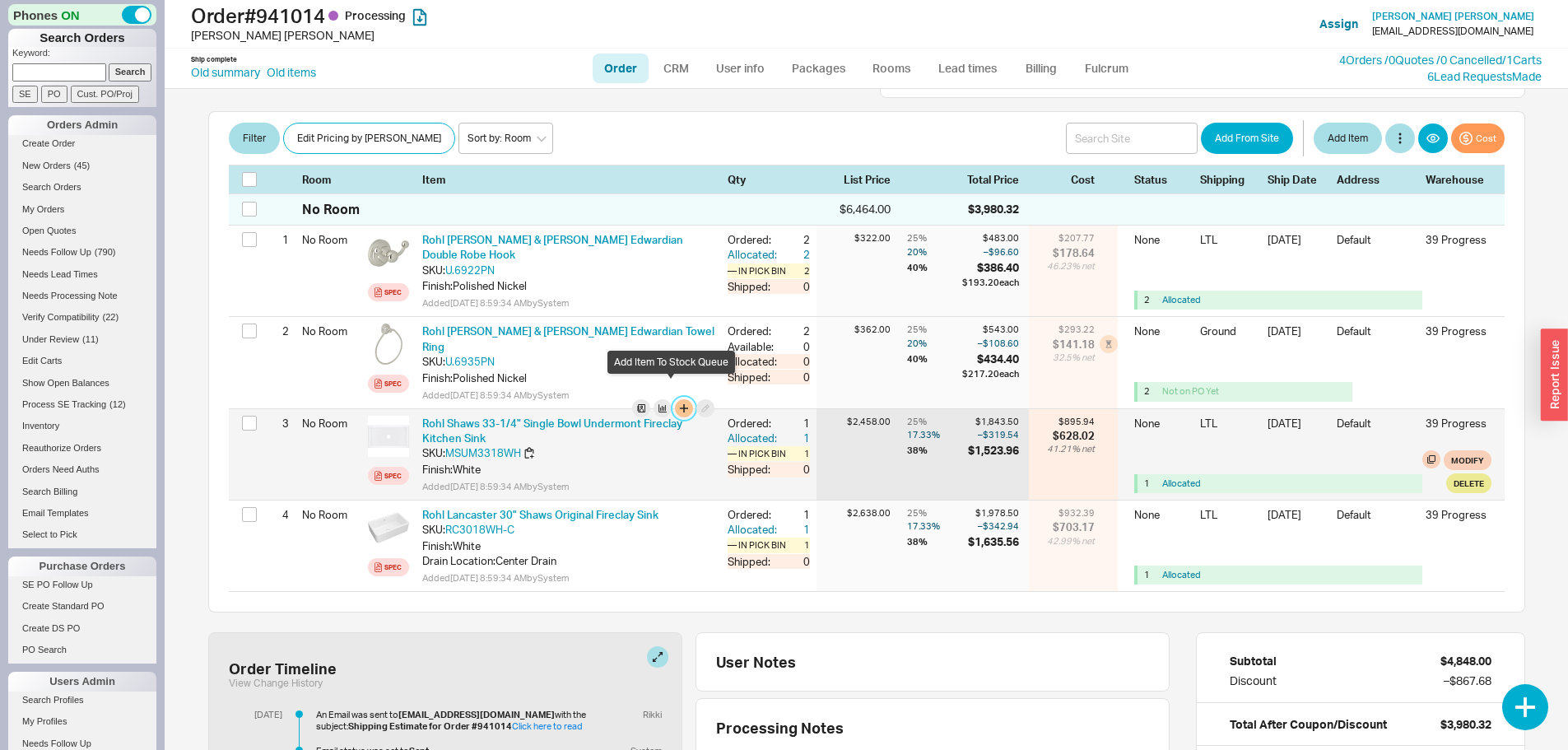
click at [675, 399] on button "button" at bounding box center [683, 408] width 18 height 18
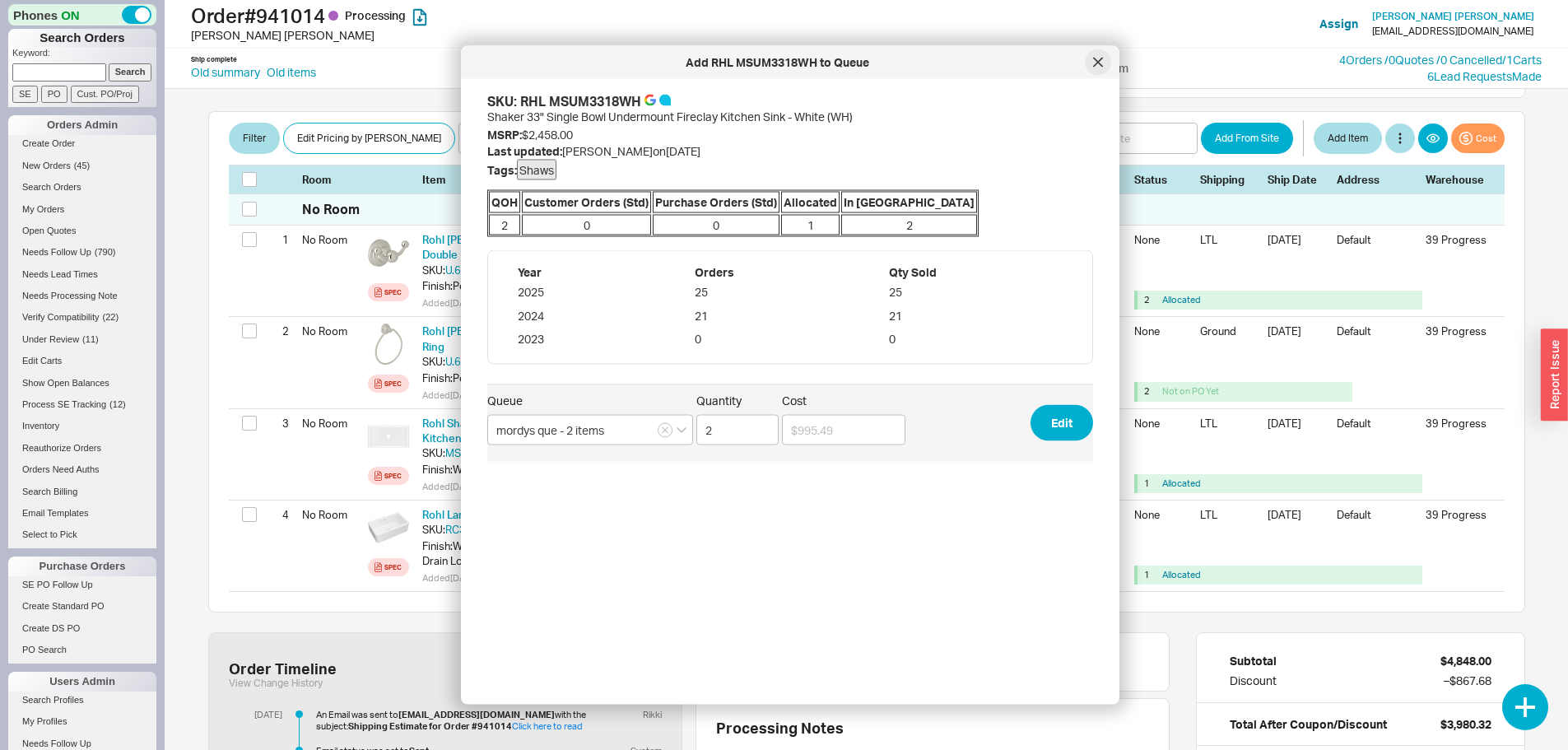
click at [1093, 59] on icon at bounding box center [1098, 63] width 10 height 10
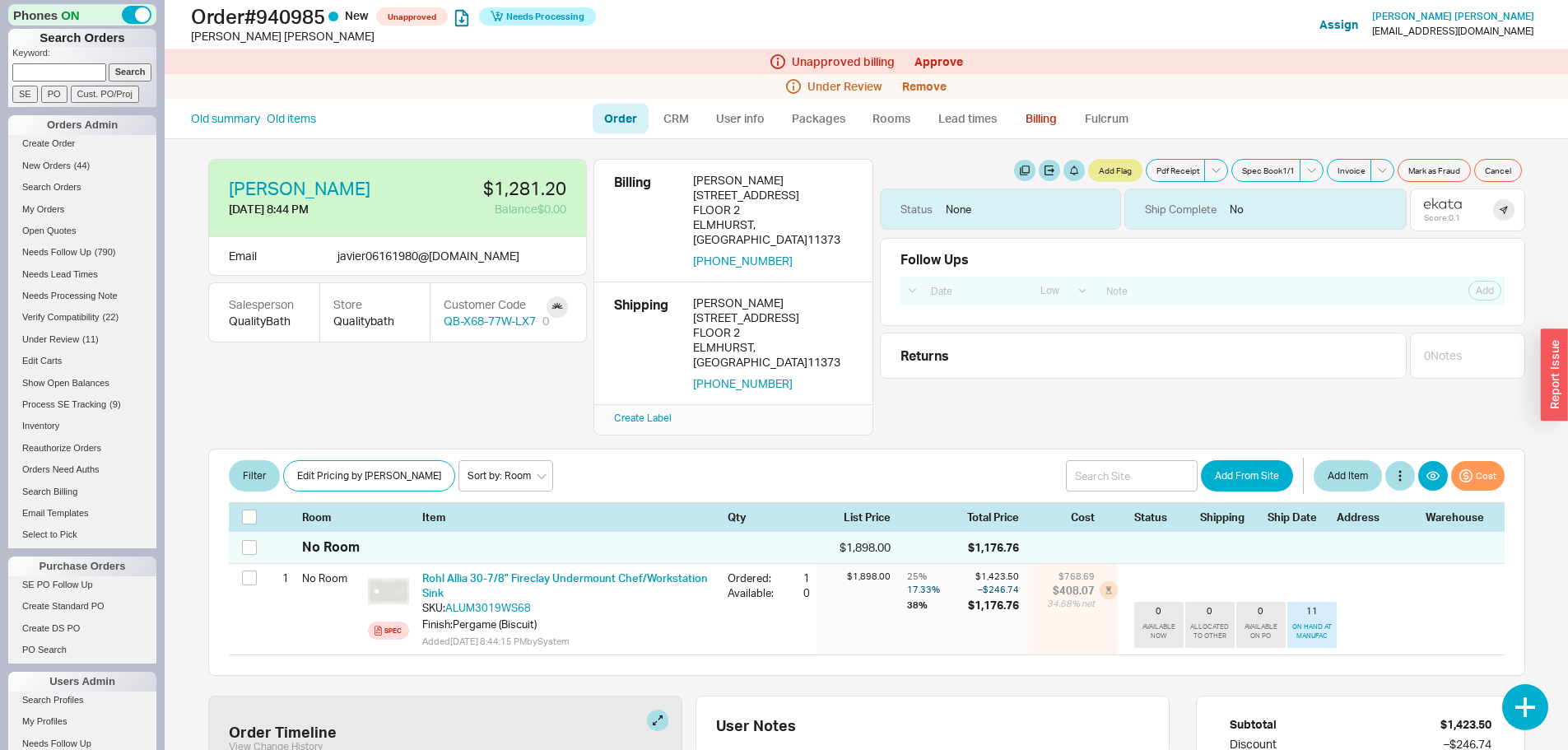
select select "LOW"
click at [1440, 205] on icon at bounding box center [1442, 203] width 38 height 12
click at [1439, 203] on icon at bounding box center [1443, 204] width 8 height 8
click at [947, 61] on link "Approve" at bounding box center [939, 61] width 48 height 14
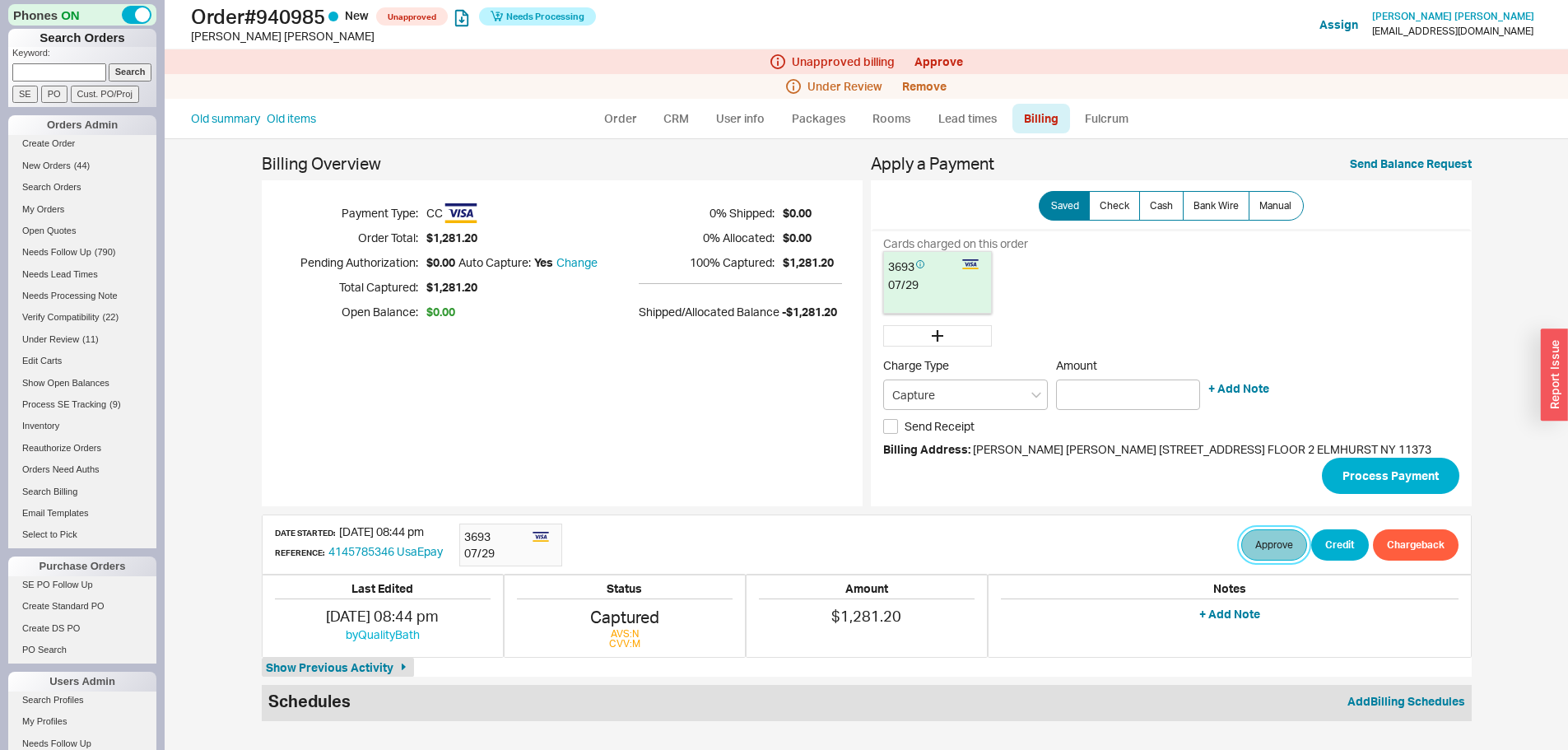
click at [1268, 534] on button "Approve" at bounding box center [1274, 545] width 66 height 31
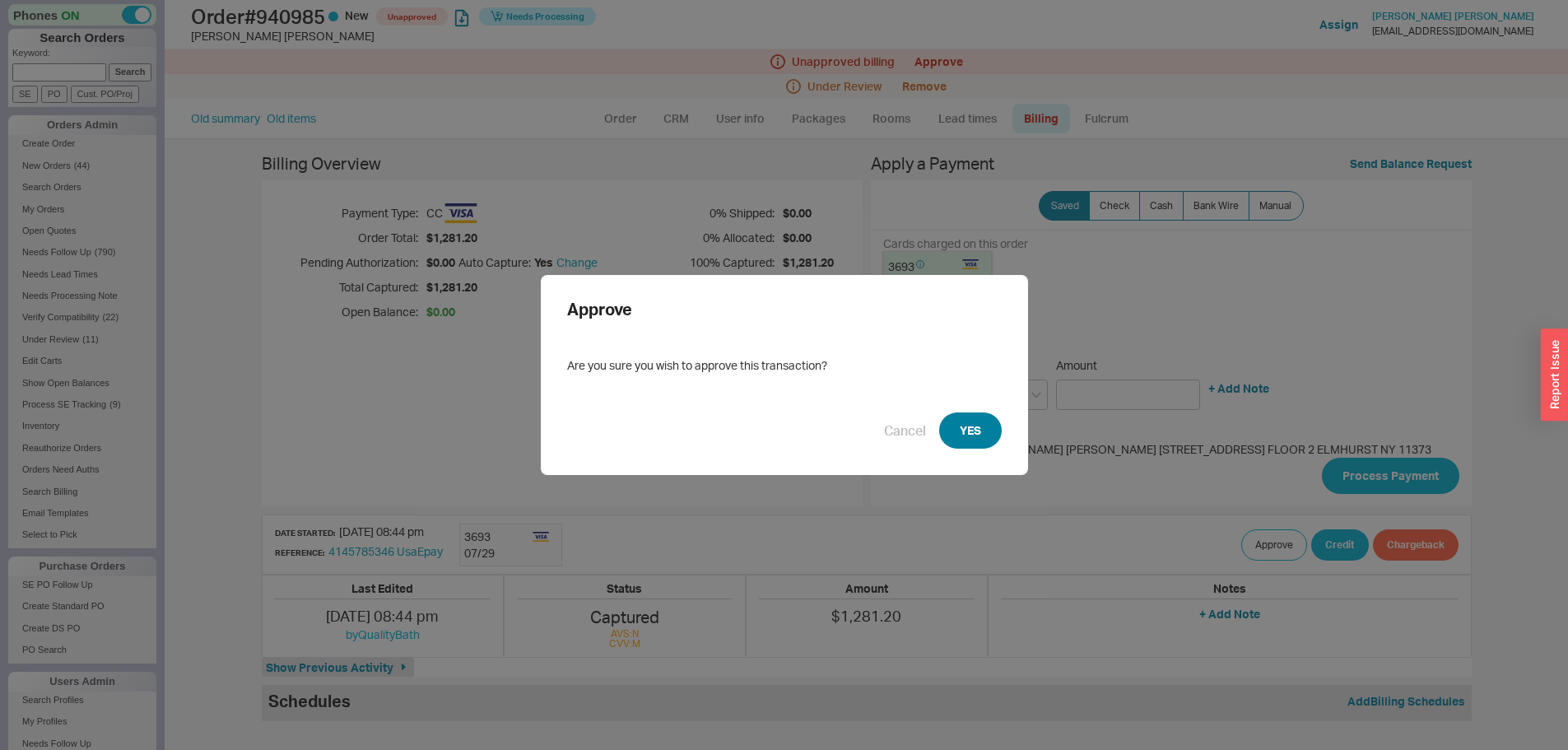
click at [972, 433] on button "YES" at bounding box center [970, 431] width 63 height 37
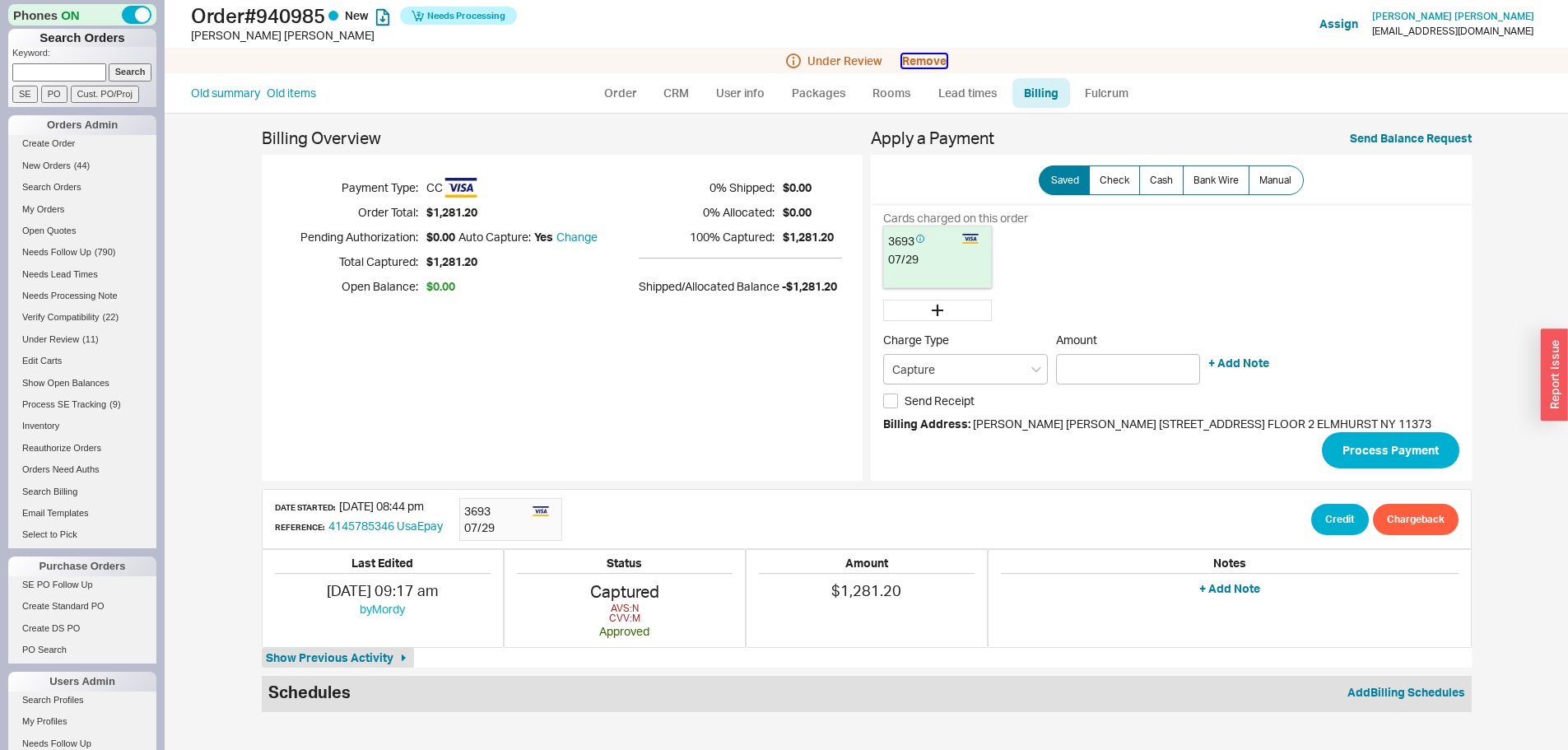
click at [935, 59] on button "Remove" at bounding box center [924, 61] width 44 height 13
click at [915, 138] on button "Yes" at bounding box center [915, 139] width 35 height 23
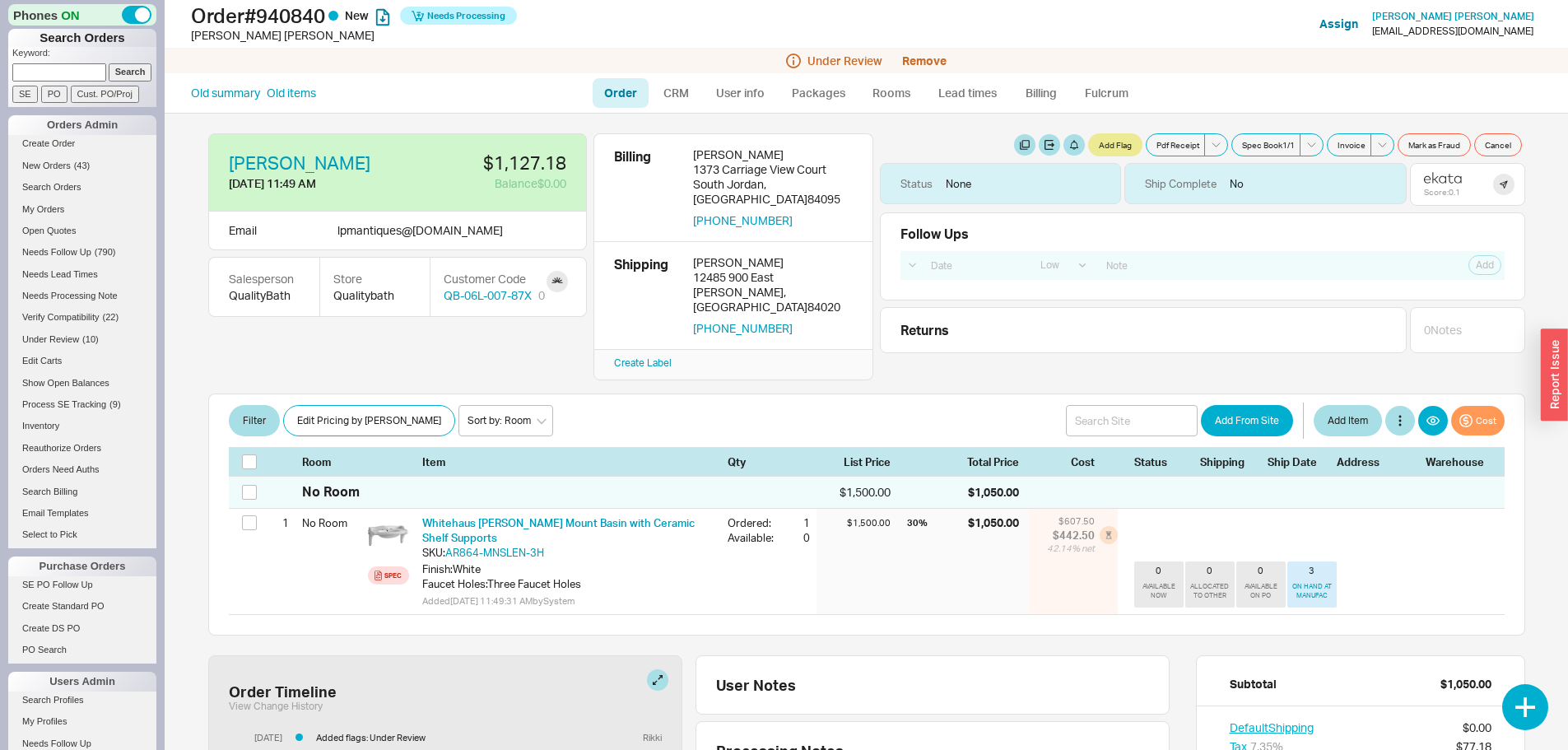
select select "LOW"
click at [1439, 177] on icon at bounding box center [1443, 179] width 8 height 8
click at [926, 56] on button "Remove" at bounding box center [924, 61] width 44 height 13
click at [916, 134] on button "Yes" at bounding box center [915, 139] width 35 height 23
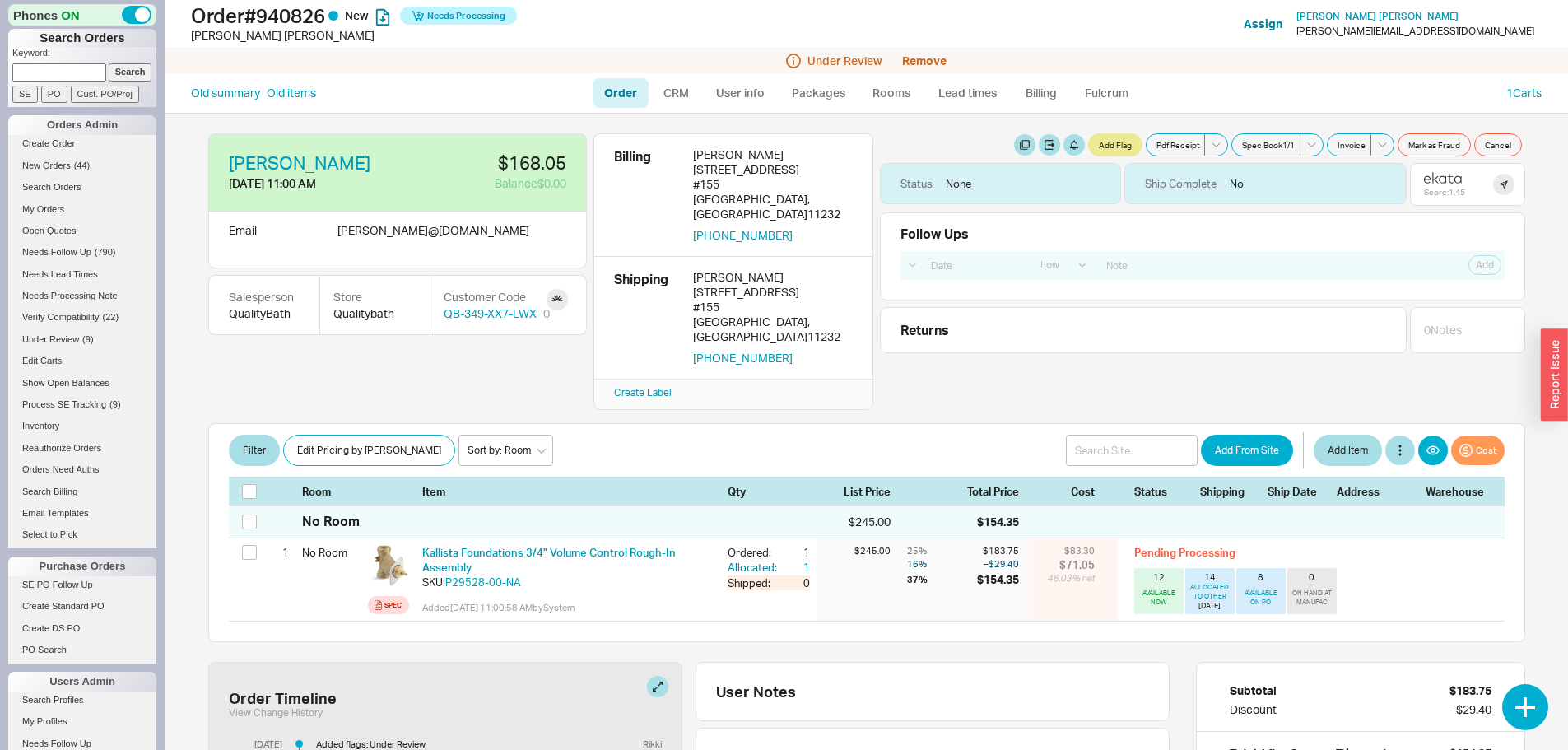
select select "LOW"
click at [1447, 177] on icon at bounding box center [1449, 177] width 6 height 9
click at [933, 57] on button "Remove" at bounding box center [924, 61] width 44 height 13
click at [915, 136] on button "Yes" at bounding box center [915, 139] width 35 height 23
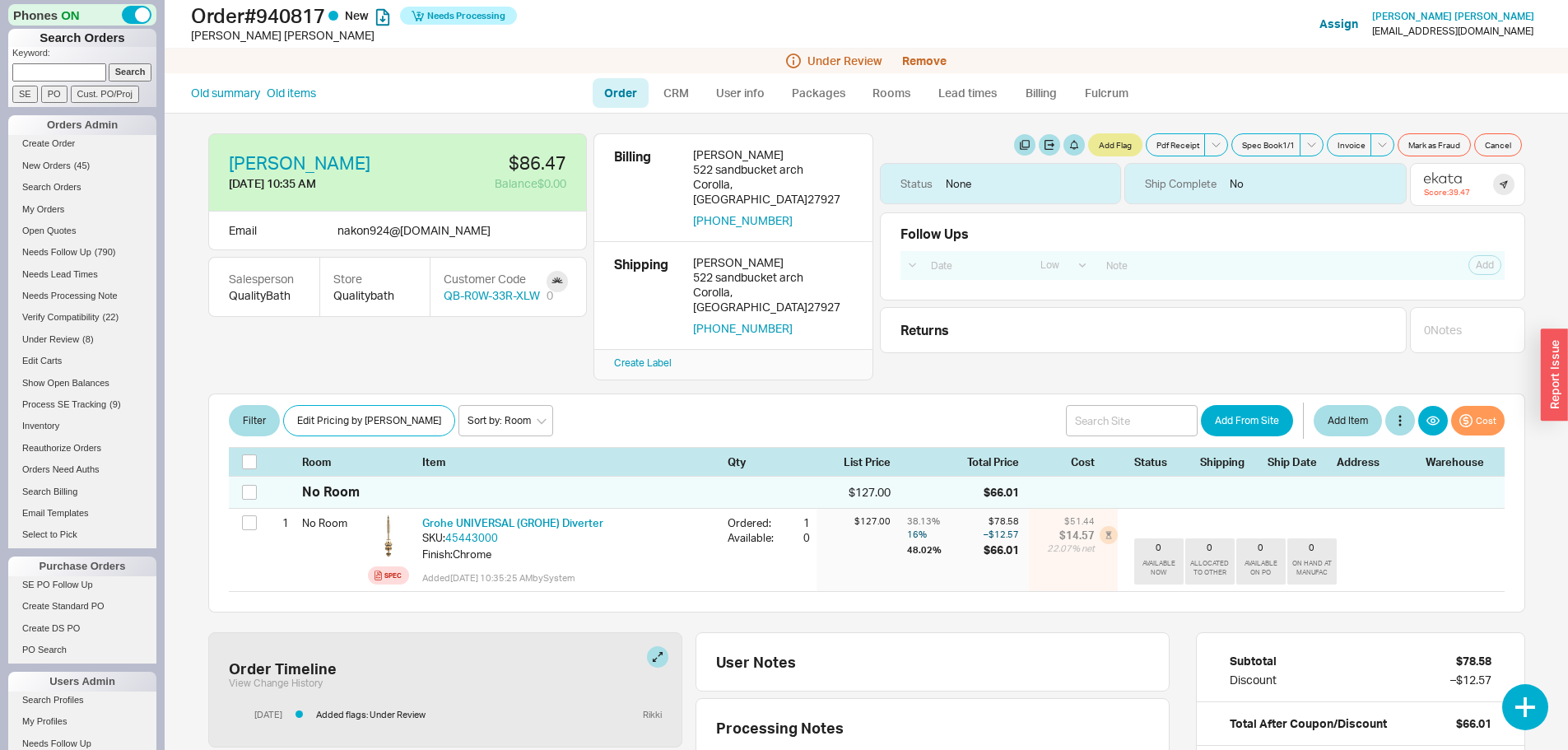
select select "LOW"
click at [1439, 177] on icon at bounding box center [1443, 179] width 8 height 8
click at [931, 55] on button "Remove" at bounding box center [924, 61] width 44 height 13
click at [923, 138] on button "Yes" at bounding box center [915, 139] width 35 height 23
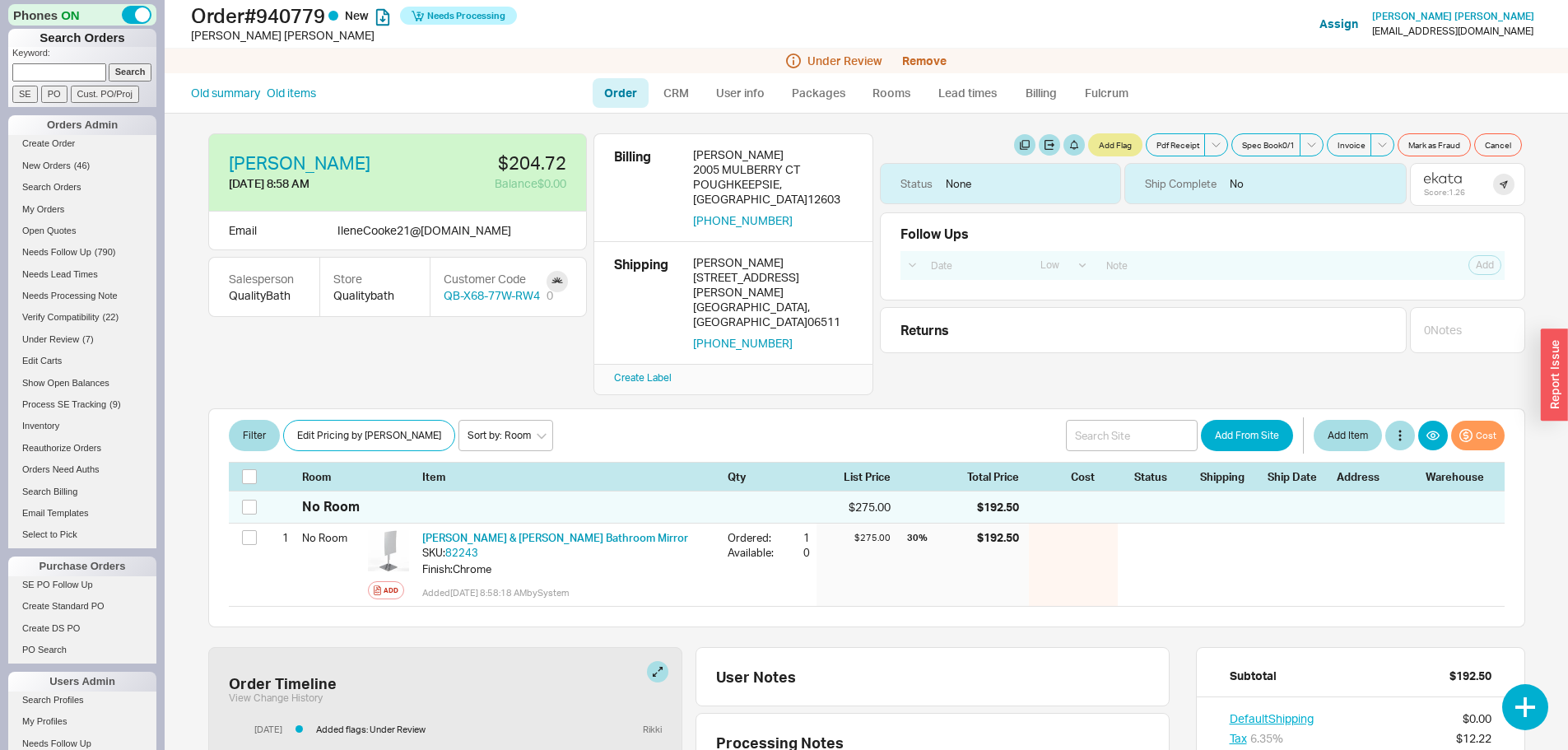
select select "LOW"
click at [1435, 175] on icon at bounding box center [1442, 177] width 38 height 12
click at [924, 58] on button "Remove" at bounding box center [924, 61] width 44 height 13
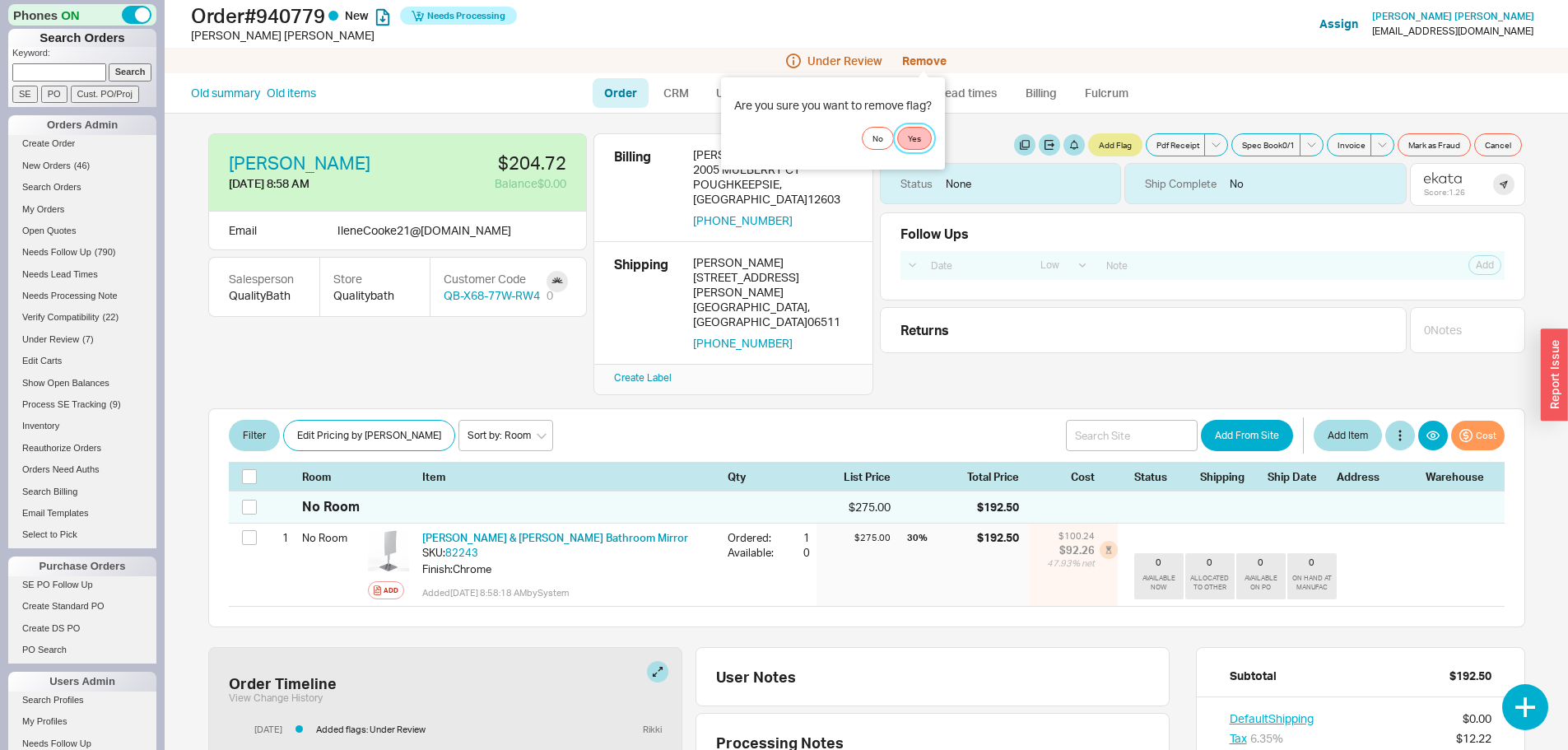
click at [920, 138] on button "Yes" at bounding box center [915, 139] width 35 height 23
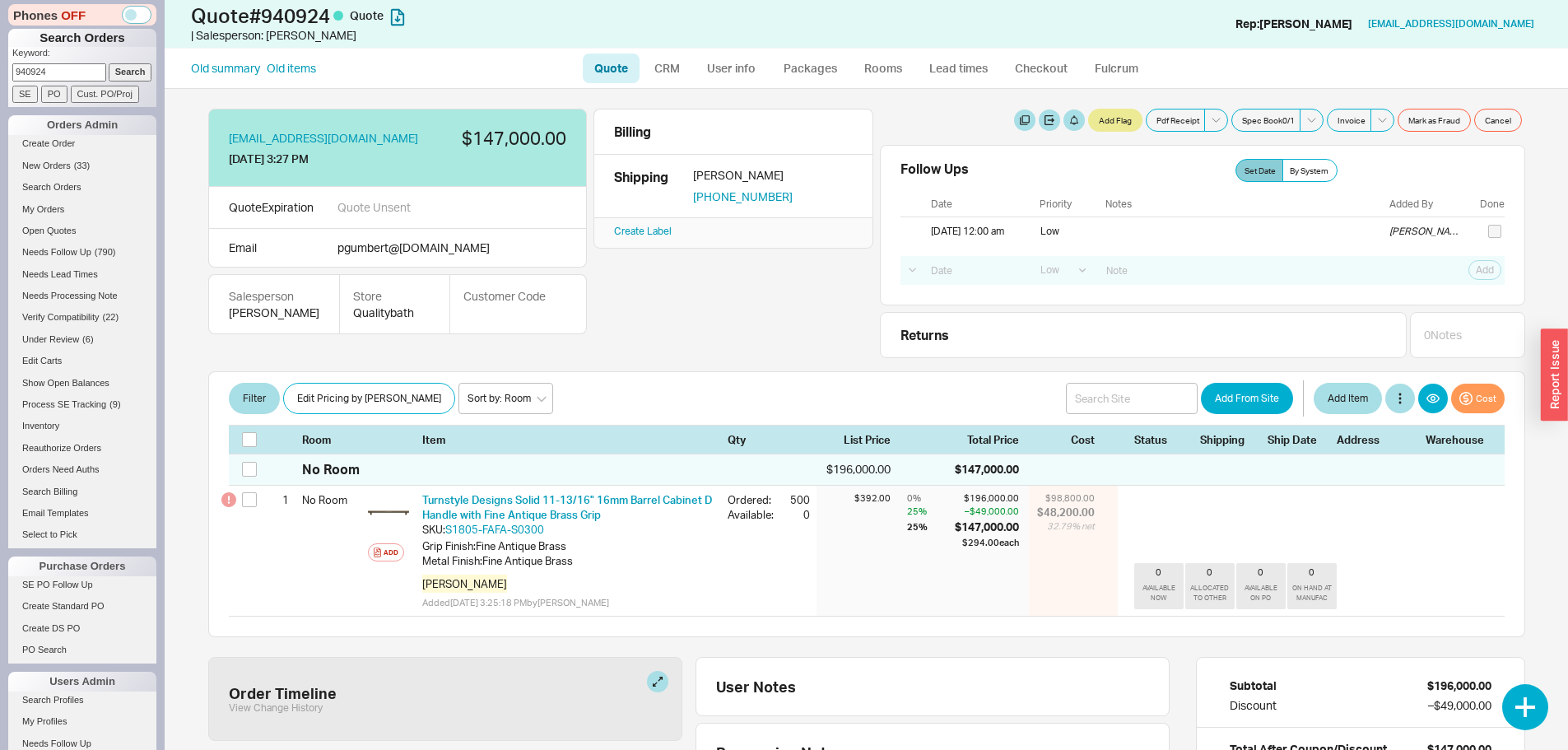
select select "LOW"
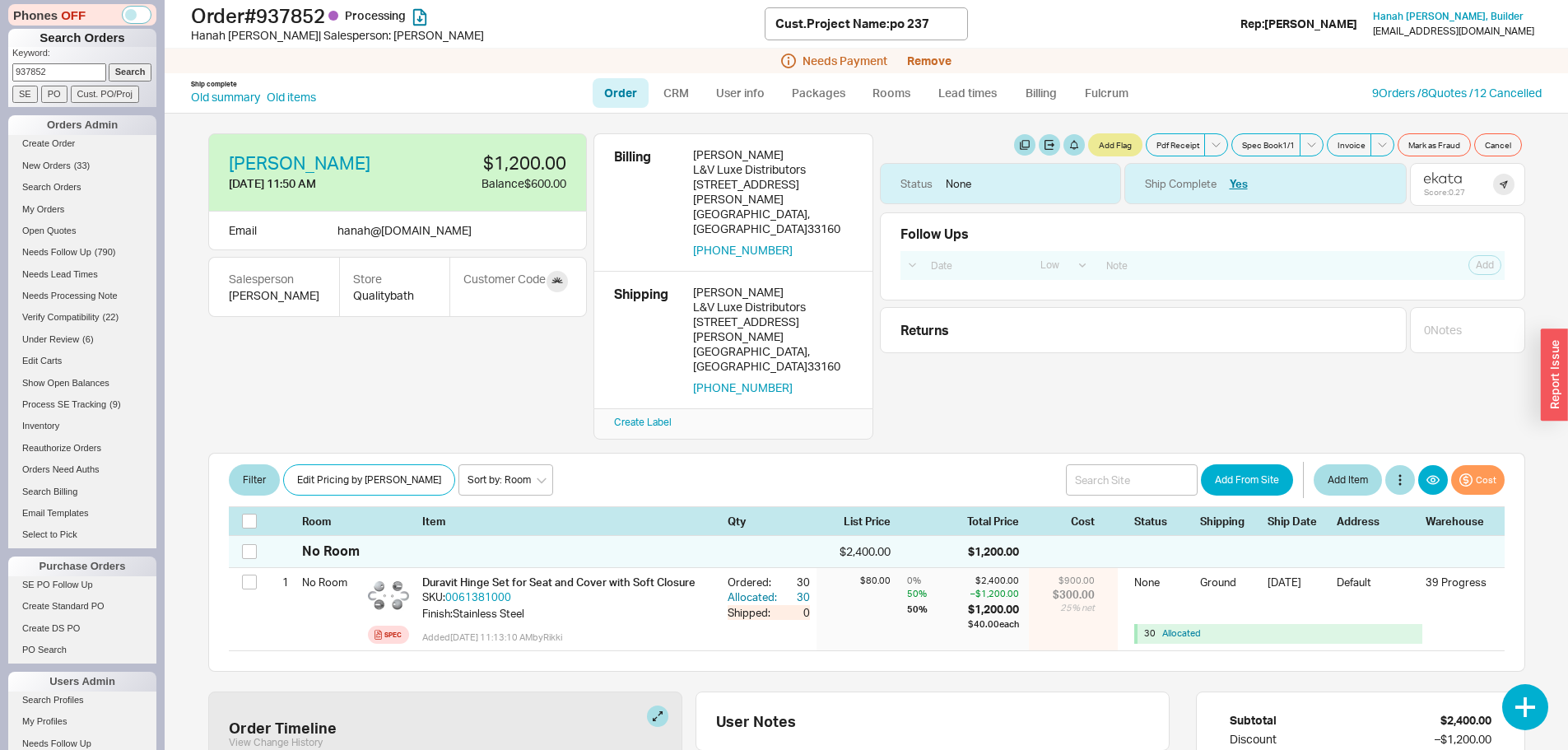
select select "LOW"
click at [625, 91] on link "Order" at bounding box center [621, 93] width 56 height 30
select select "LOW"
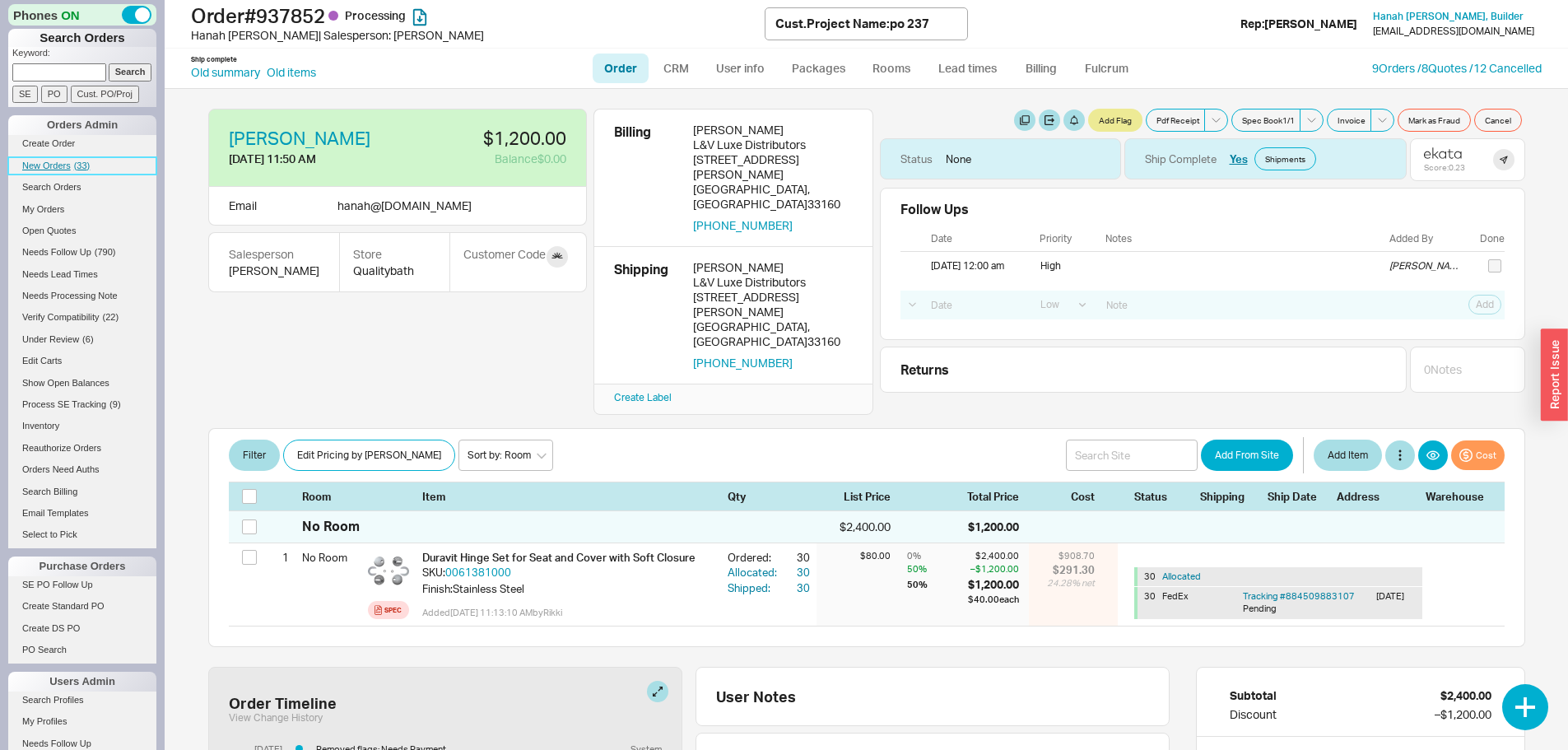
click at [51, 161] on span "New Orders" at bounding box center [46, 166] width 48 height 10
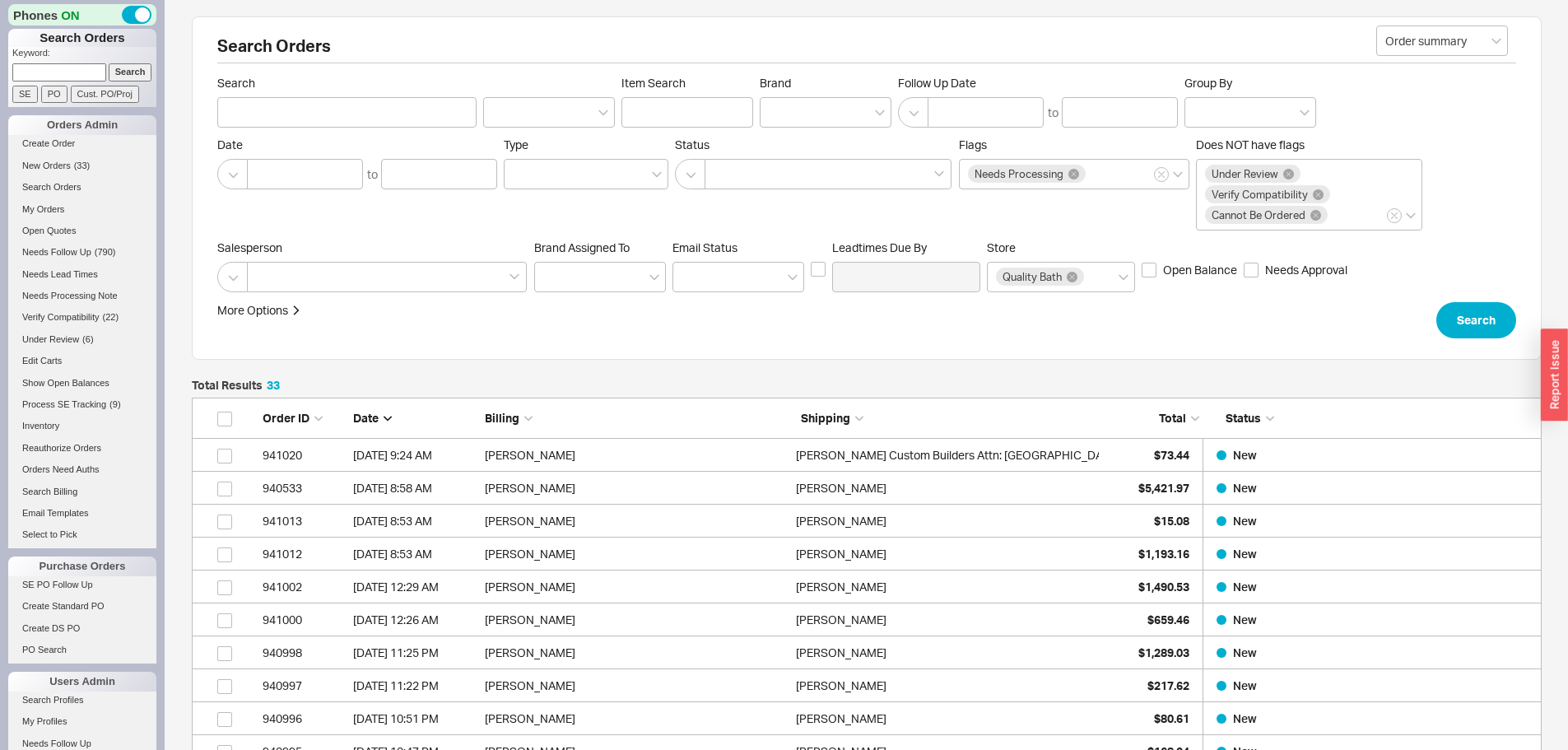
scroll to position [1148, 1338]
click at [44, 69] on input at bounding box center [59, 72] width 93 height 17
type input "929860"
click at [109, 64] on input "Search" at bounding box center [130, 72] width 43 height 17
type input "929860"
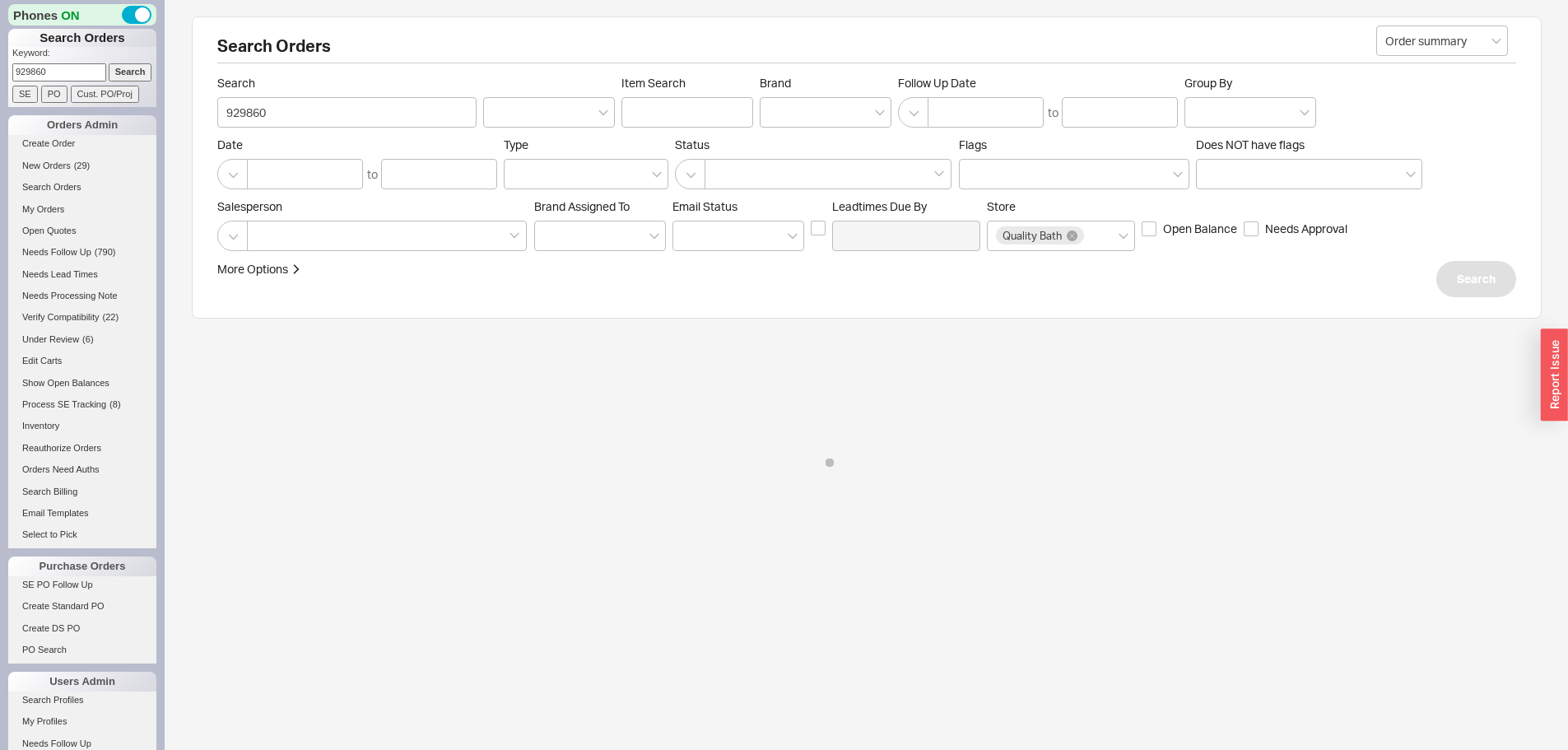
select select "LOW"
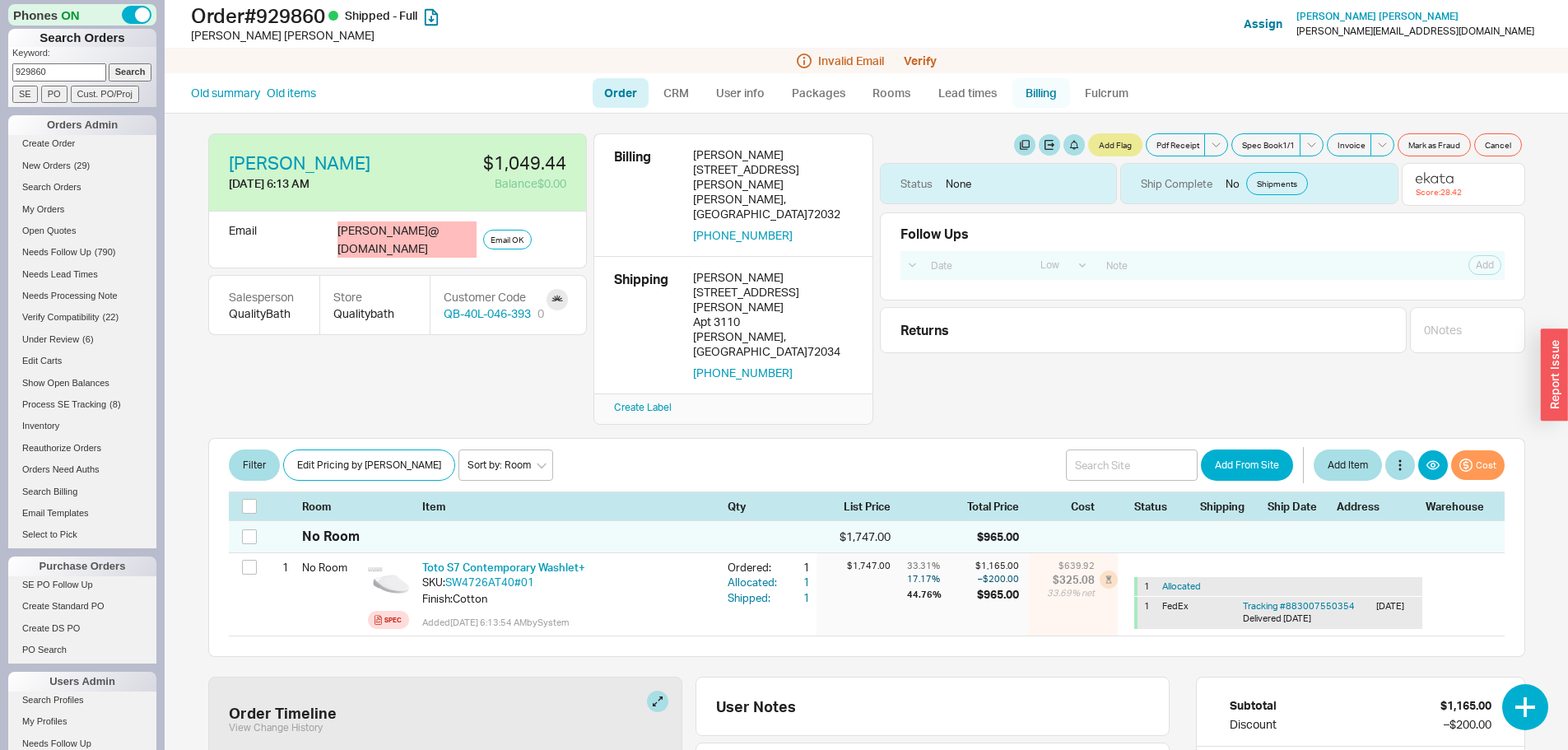
click at [1042, 88] on link "Billing" at bounding box center [1041, 93] width 58 height 30
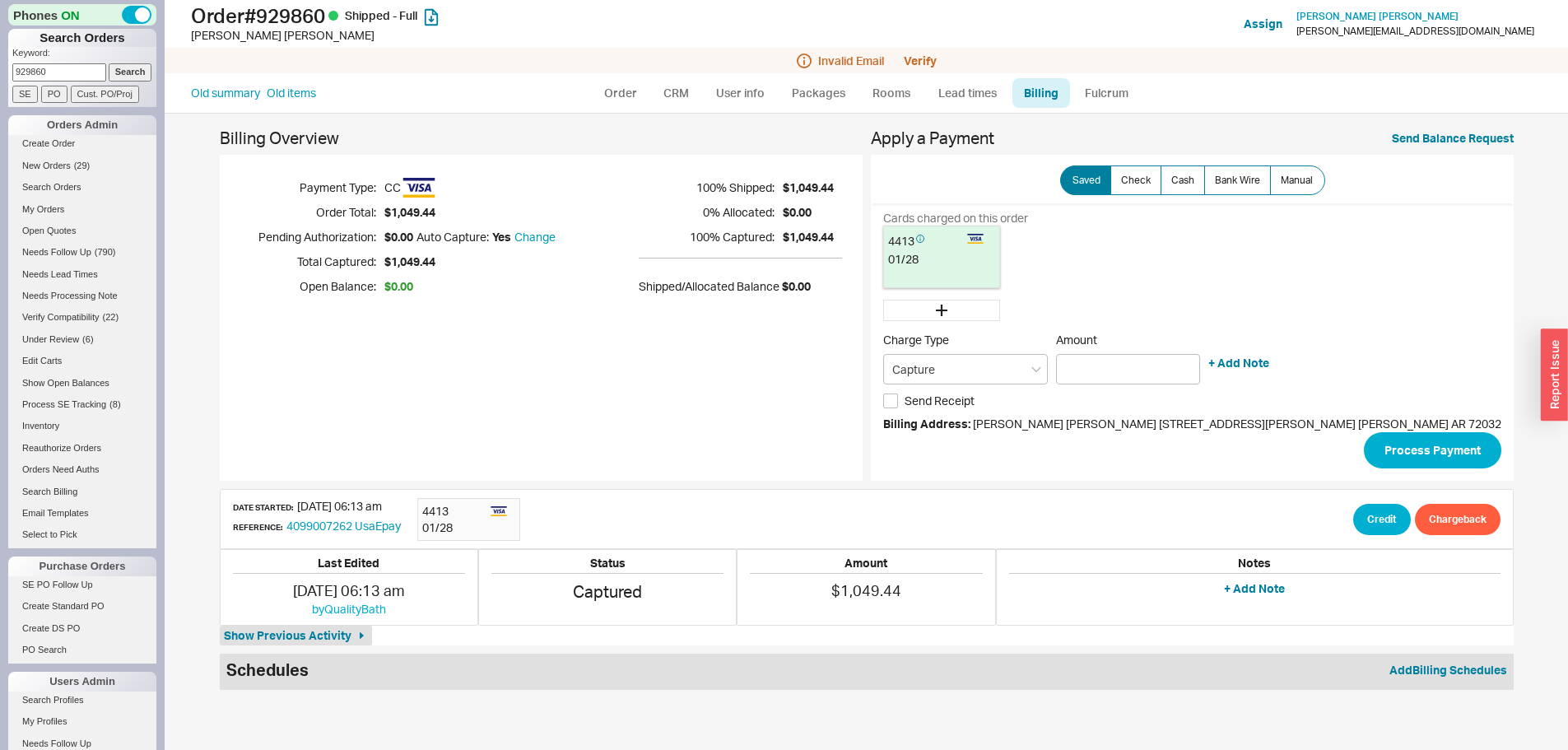
drag, startPoint x: 62, startPoint y: 71, endPoint x: 0, endPoint y: 76, distance: 62.2
click at [0, 76] on div "Phones ON Search Orders Keyword: 929860 Search SE PO Cust. PO/Proj Orders Admin…" at bounding box center [82, 375] width 165 height 750
type input "929350"
click at [109, 64] on input "Search" at bounding box center [130, 72] width 43 height 17
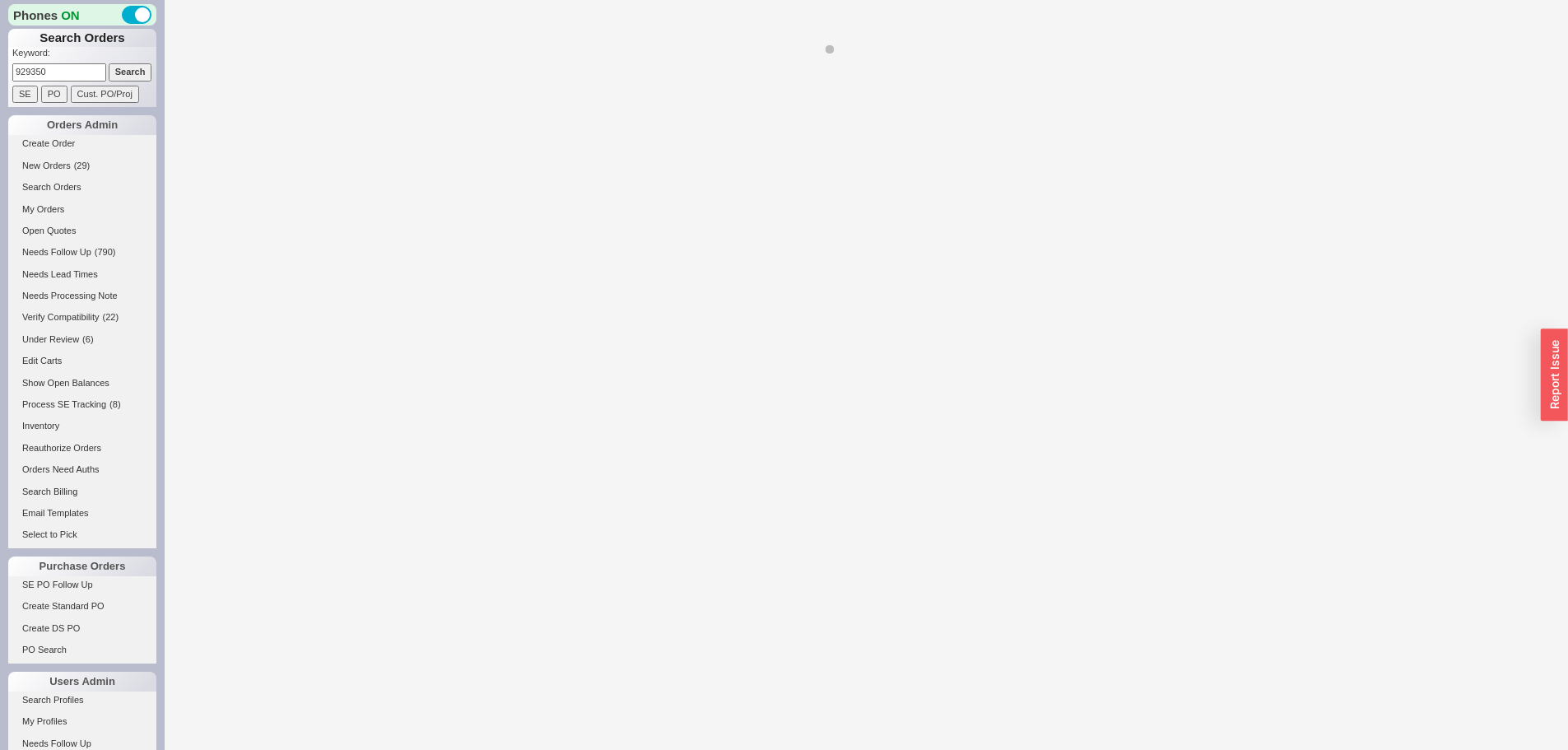
select select "LOW"
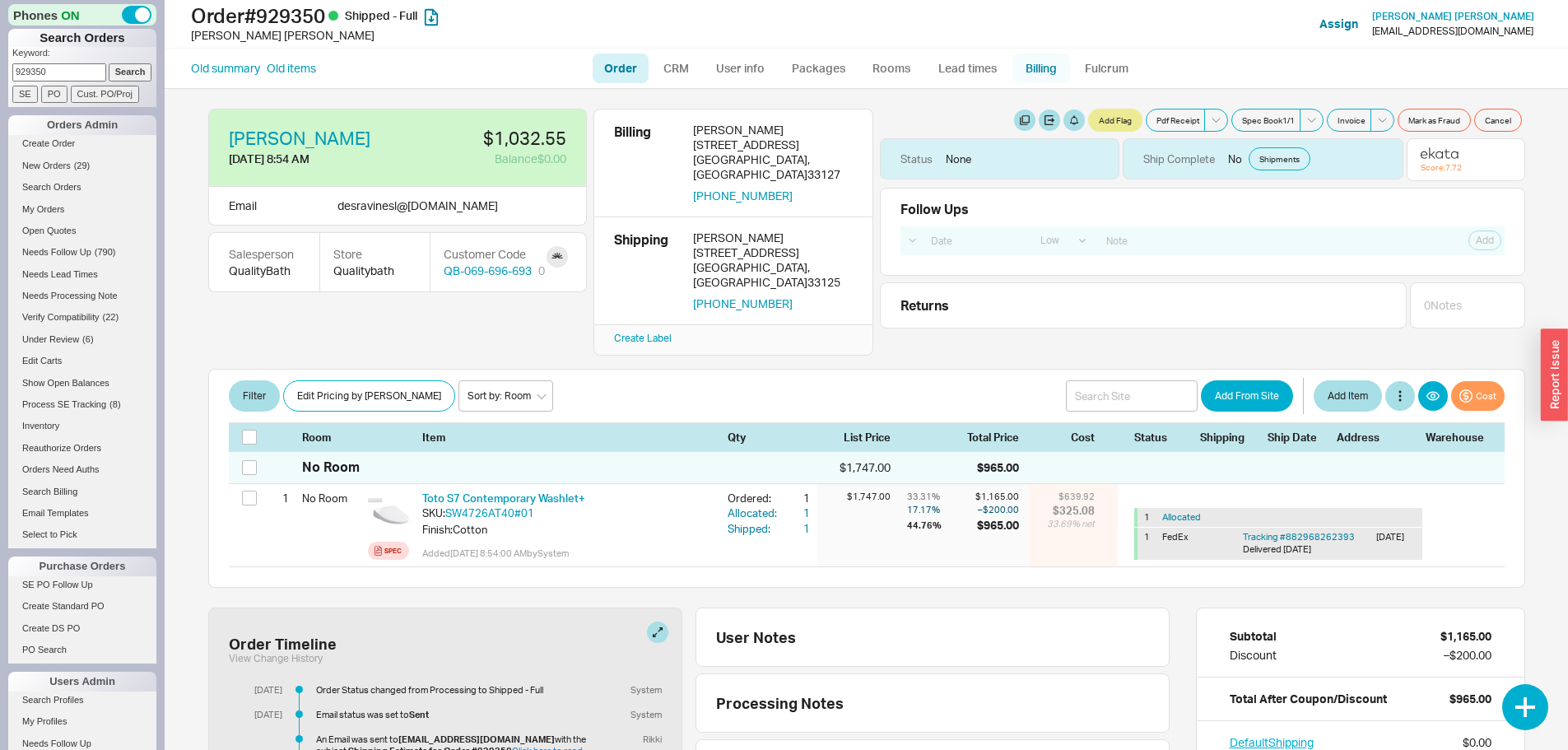
click at [1045, 64] on link "Billing" at bounding box center [1041, 68] width 58 height 30
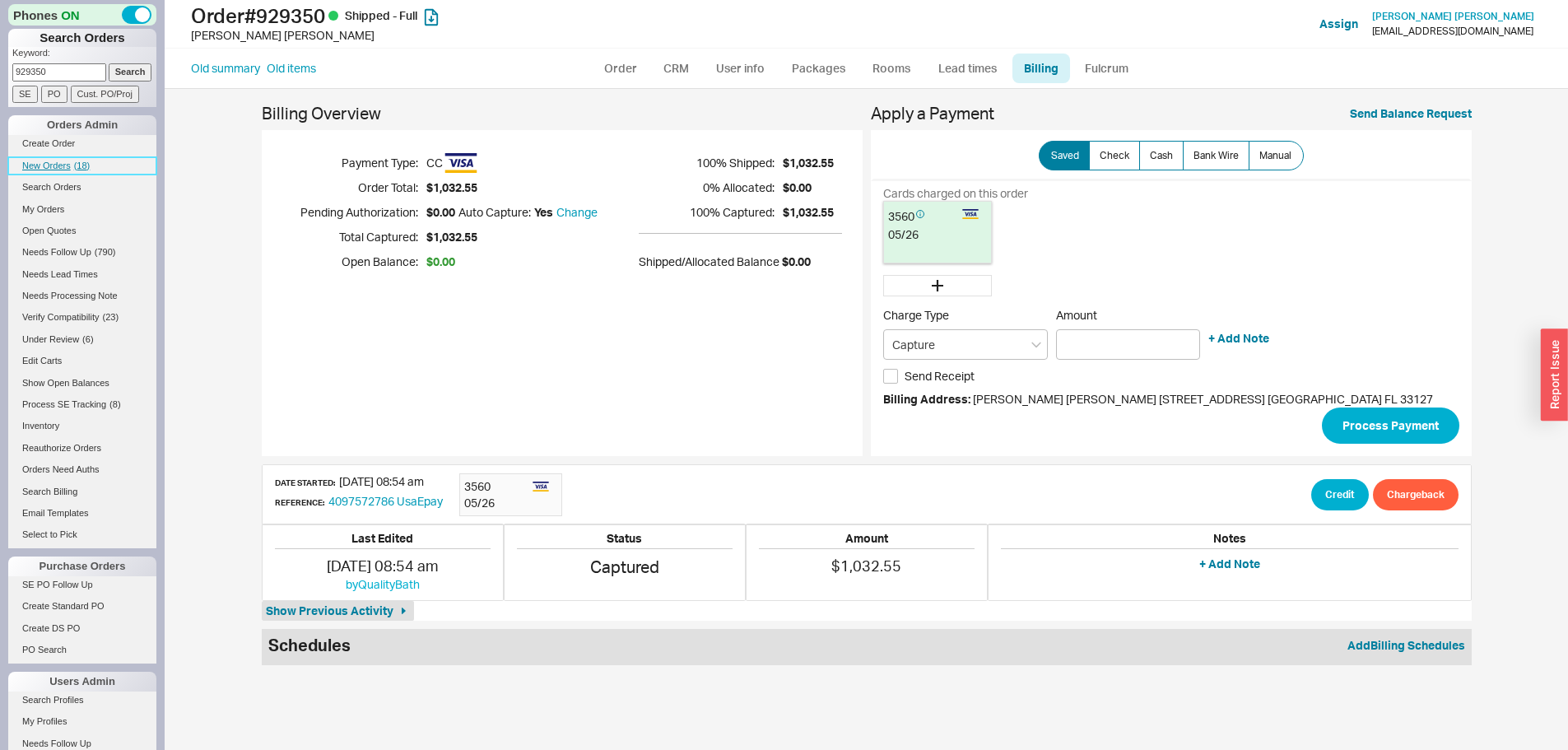
click at [53, 162] on span "New Orders" at bounding box center [46, 166] width 48 height 10
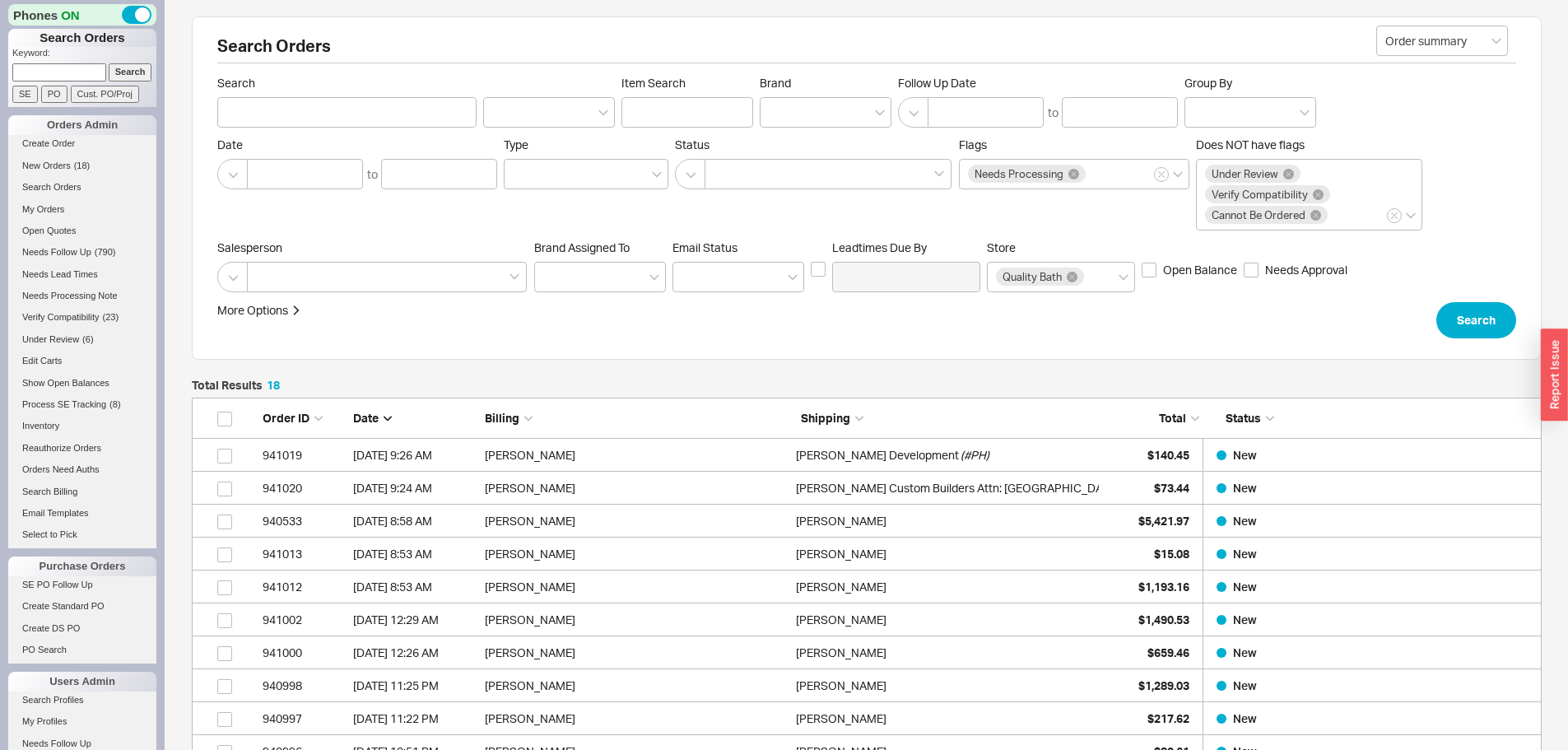
scroll to position [655, 1338]
click at [59, 70] on input at bounding box center [59, 72] width 93 height 17
type input "933542"
click at [109, 64] on input "Search" at bounding box center [130, 72] width 43 height 17
type input "933542"
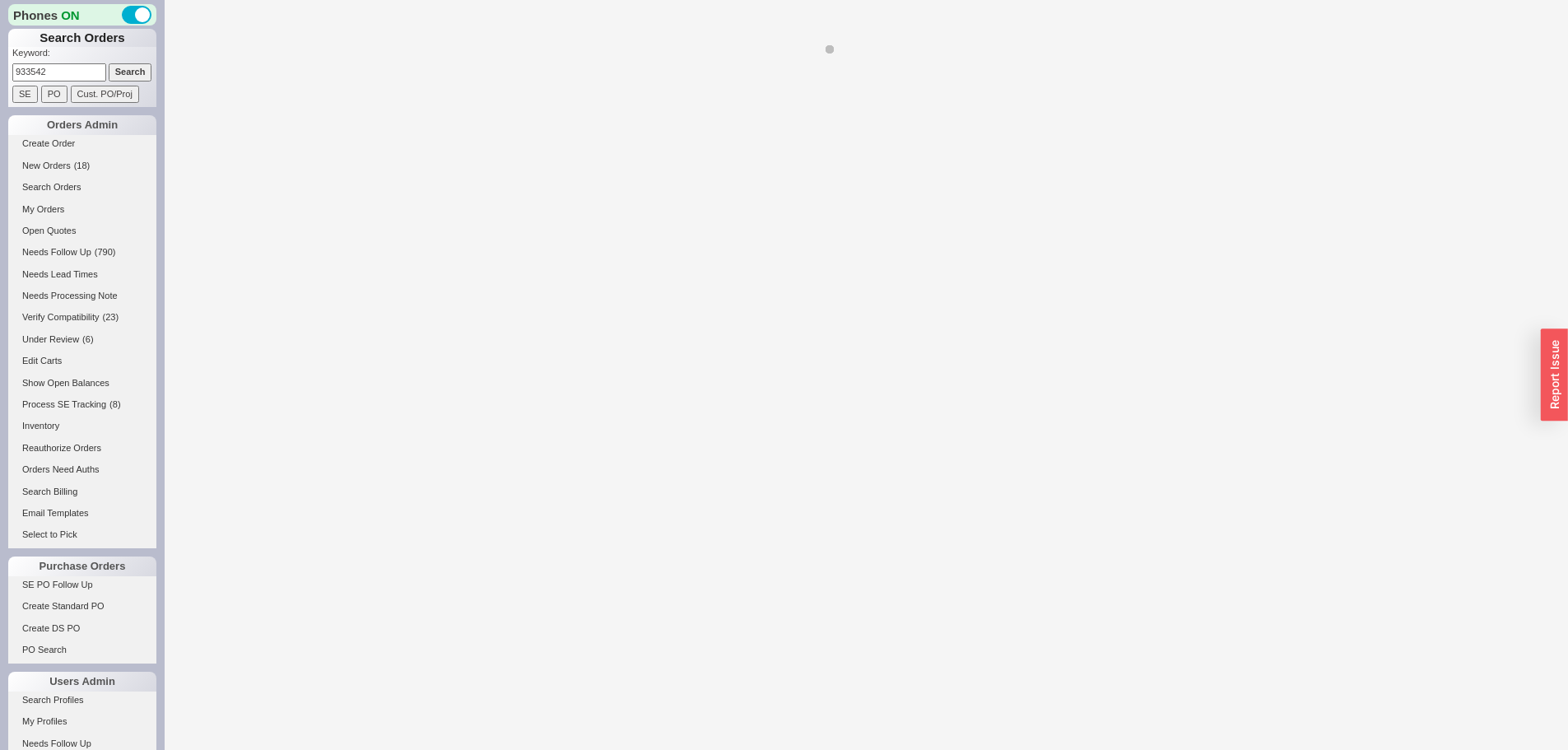
select select "LOW"
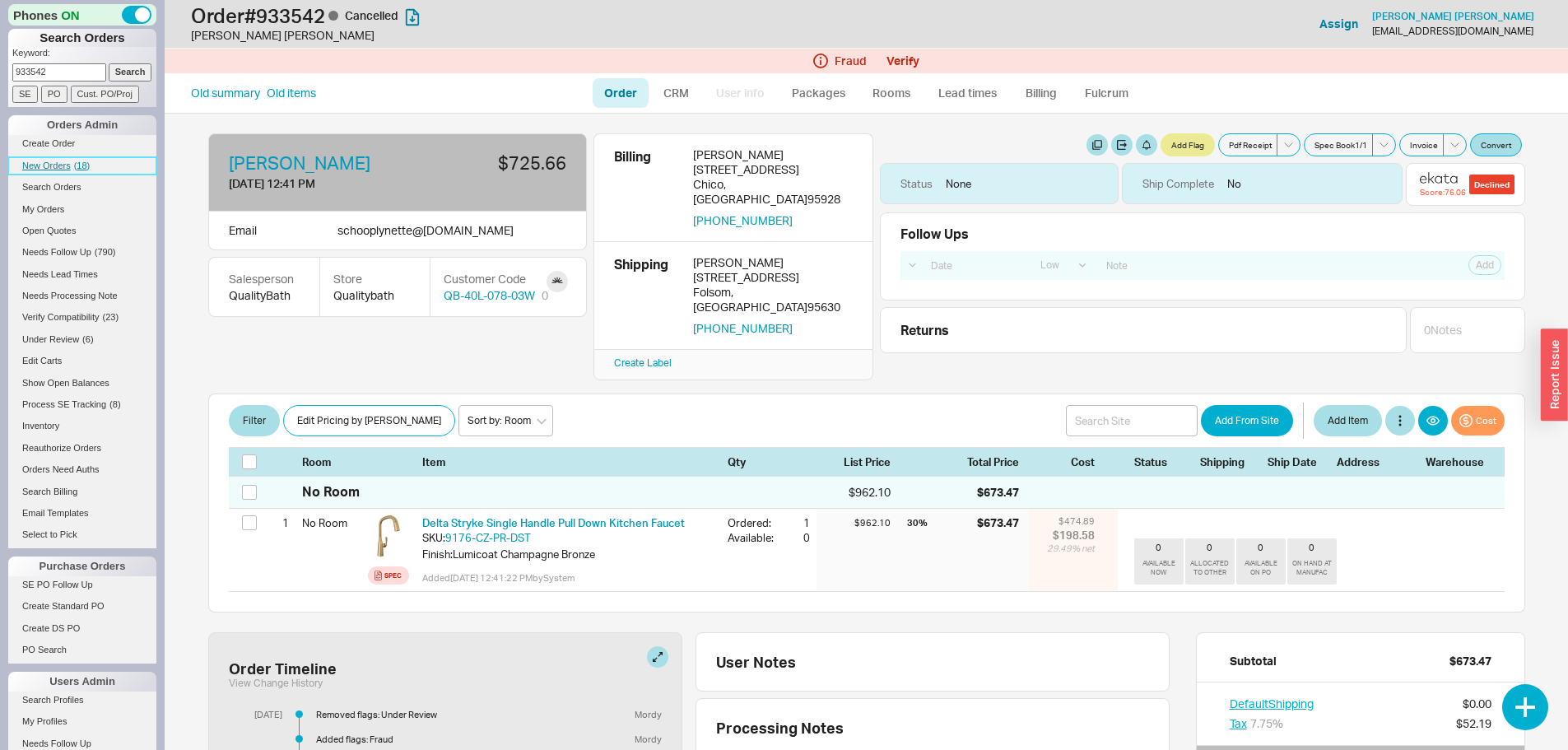
click at [49, 160] on link "New Orders ( 18 )" at bounding box center [83, 166] width 148 height 17
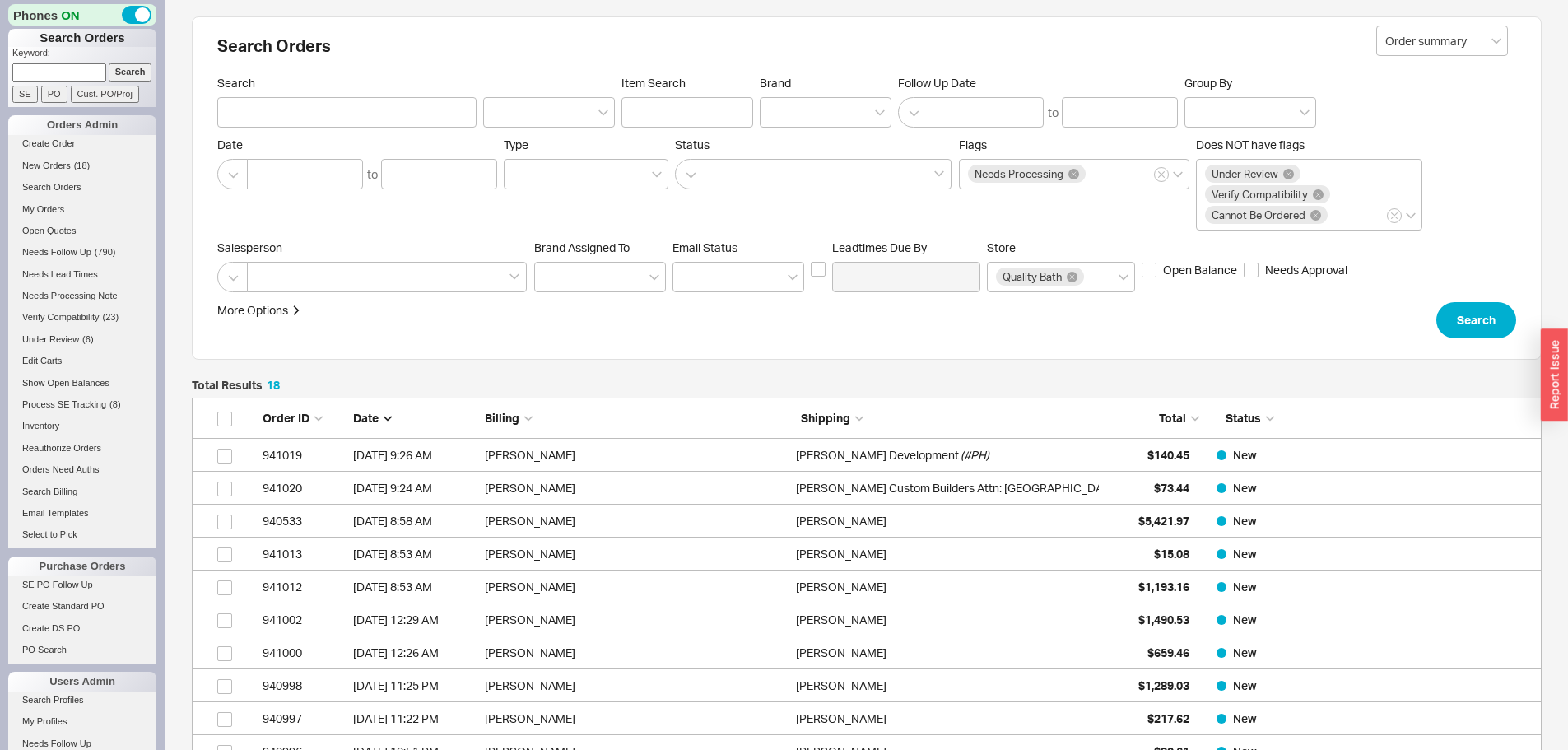
scroll to position [655, 1338]
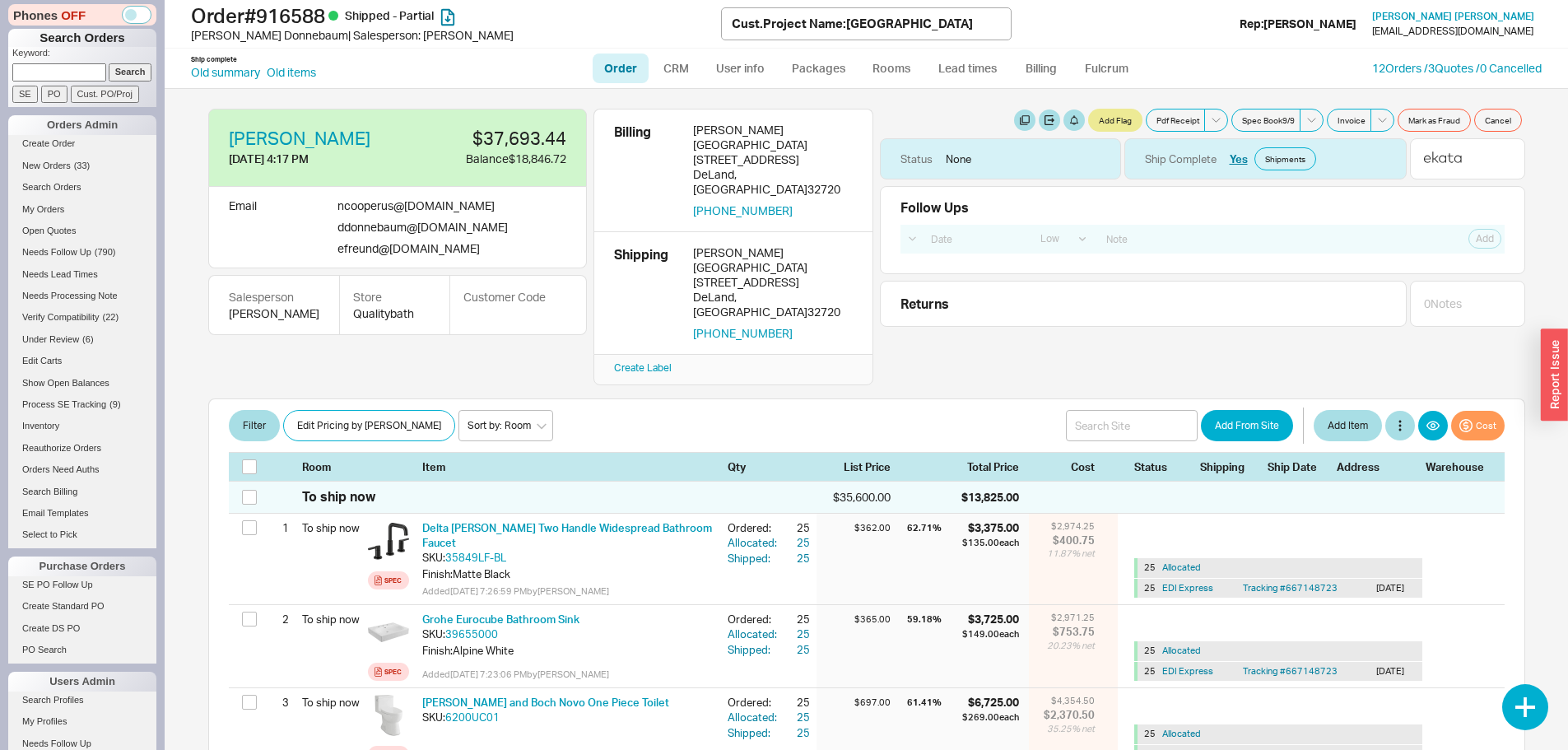
select select "LOW"
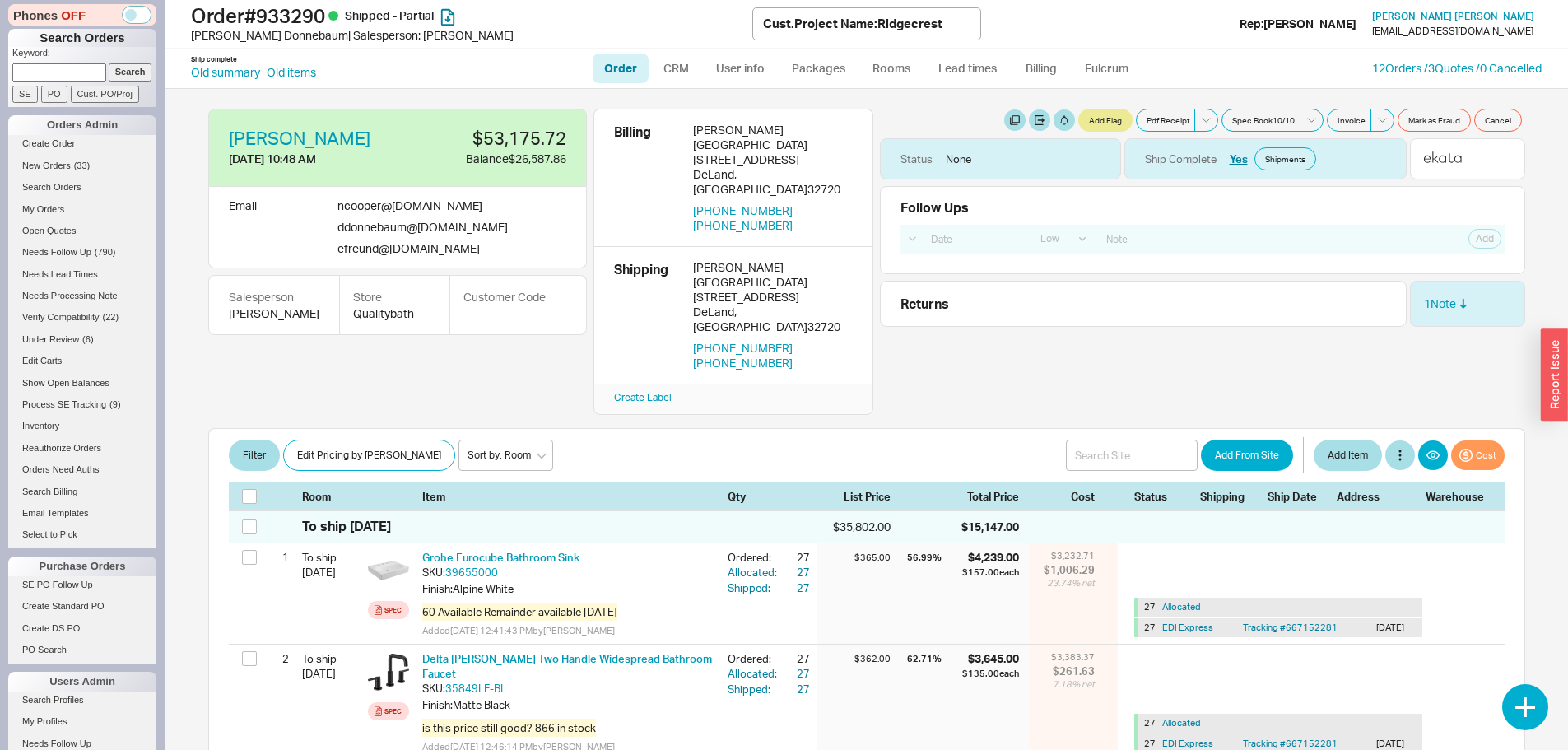
select select "LOW"
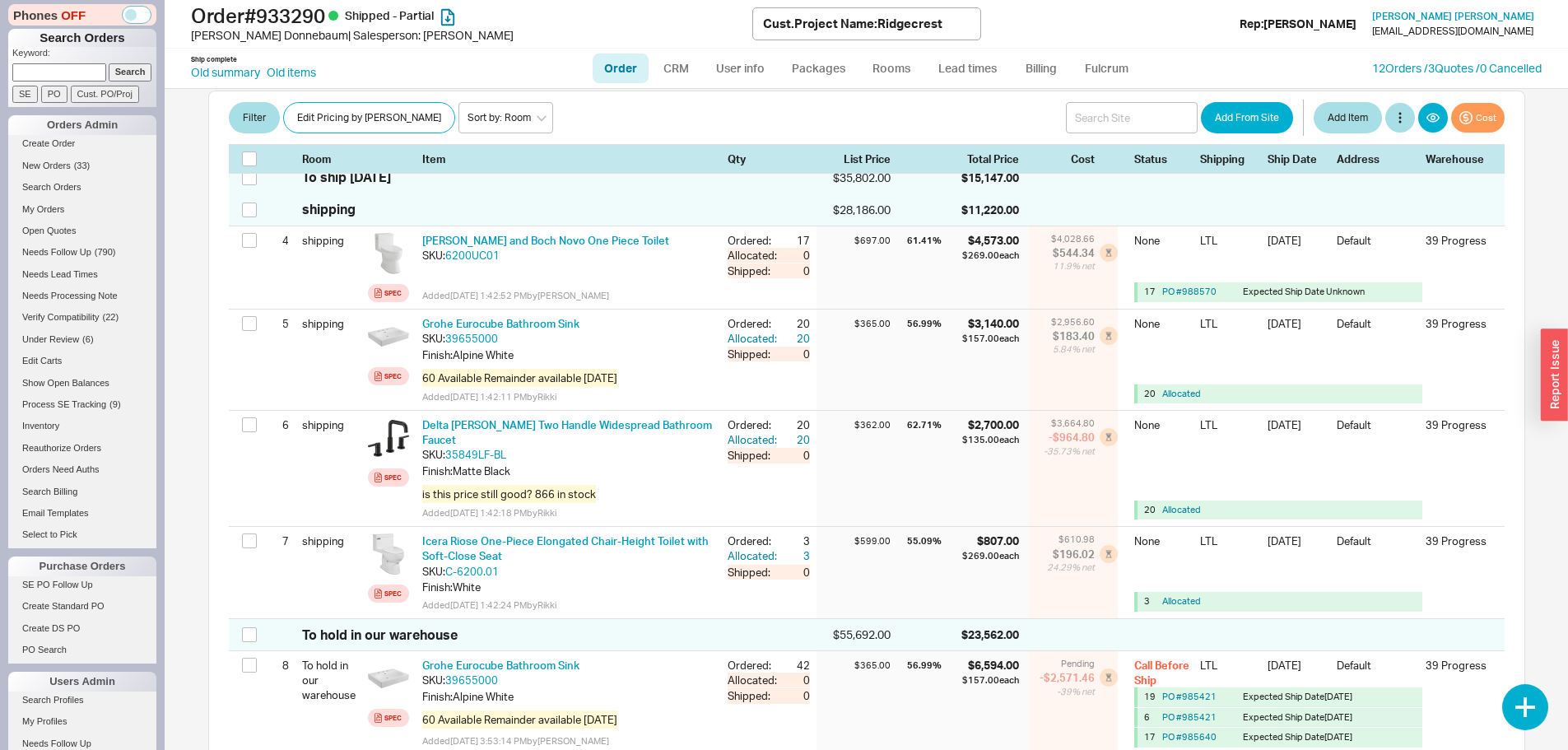
click at [620, 69] on link "Order" at bounding box center [621, 68] width 56 height 30
select select "LOW"
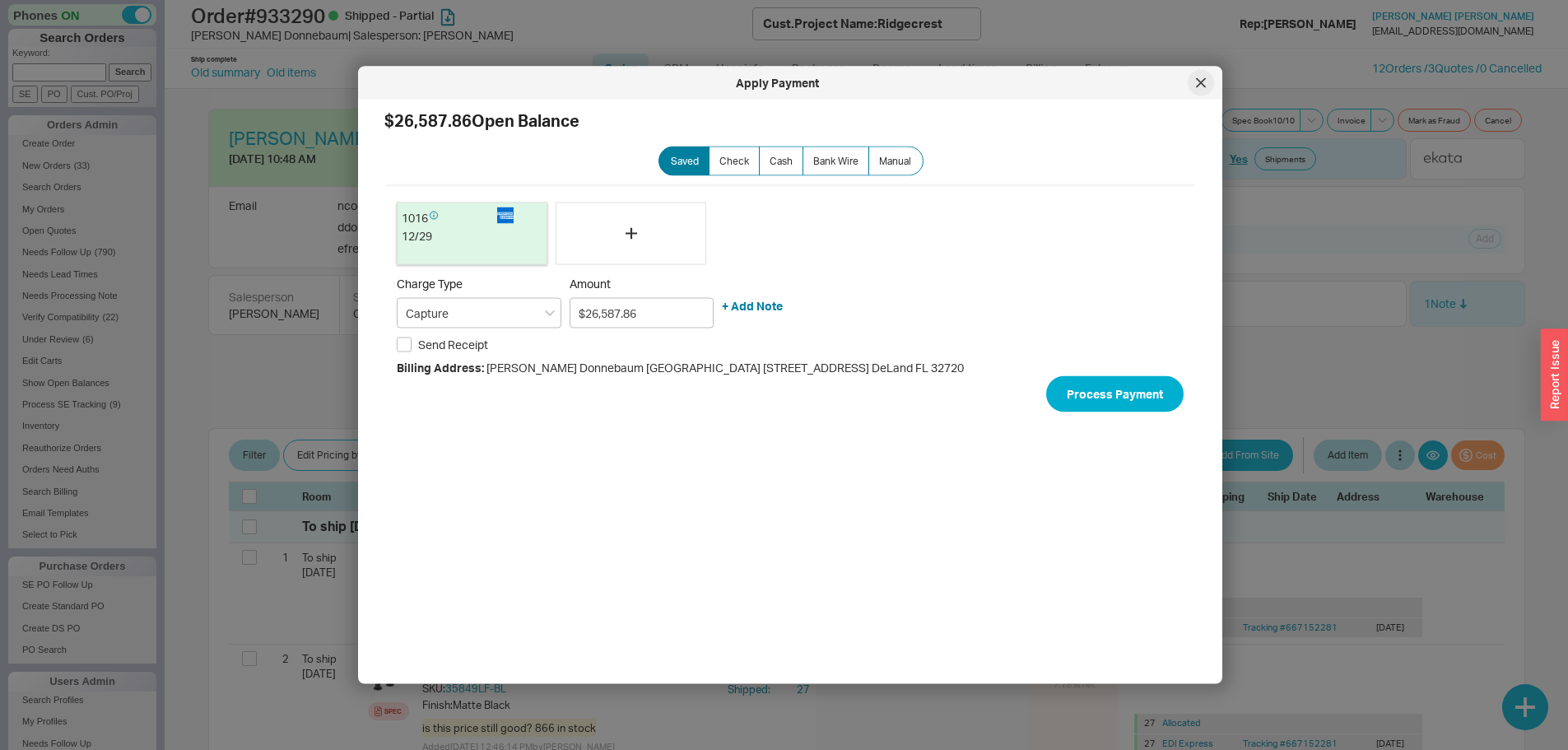
click at [1196, 78] on icon at bounding box center [1201, 83] width 10 height 10
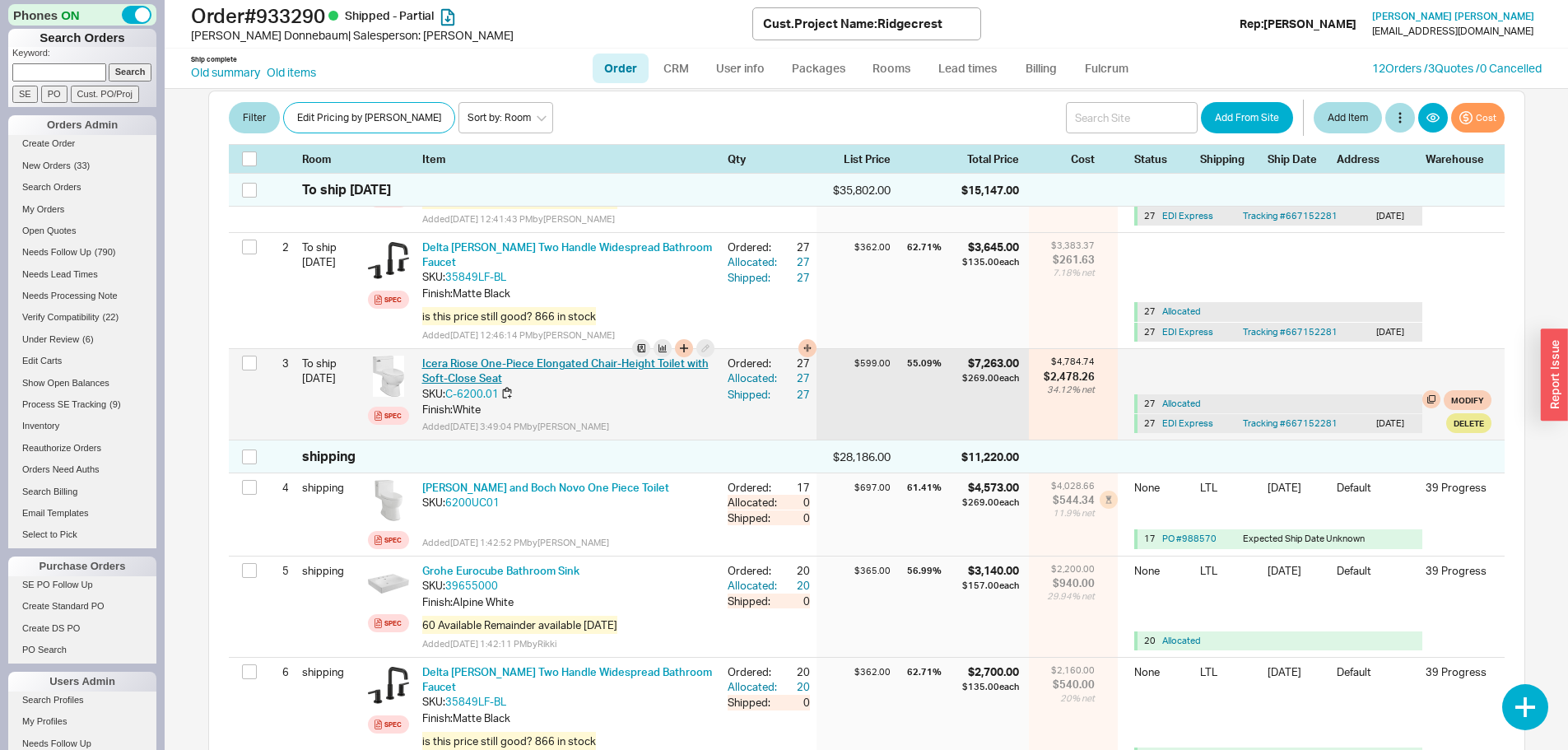
scroll to position [0, 0]
